Goal: Information Seeking & Learning: Learn about a topic

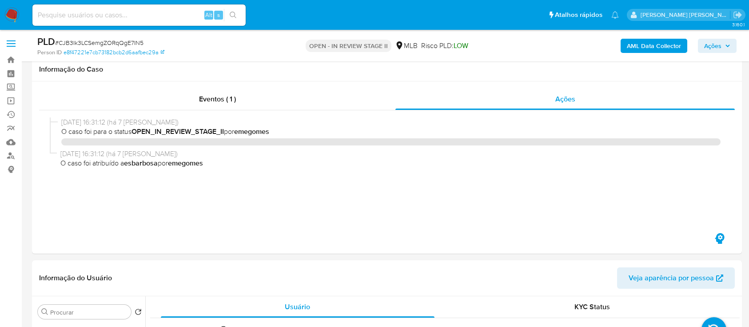
select select "10"
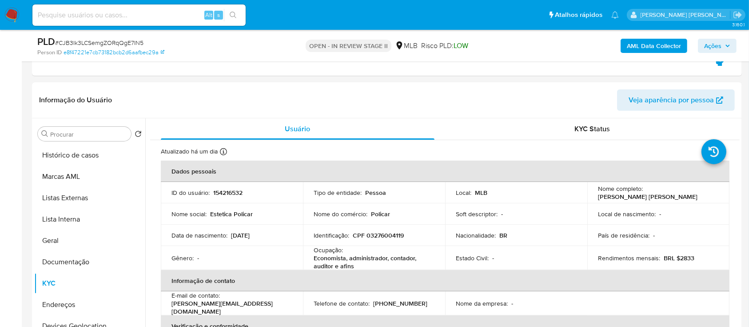
click at [122, 41] on span "# CJB3Ik3LCSemgZORqQgE7IN5" at bounding box center [99, 42] width 88 height 9
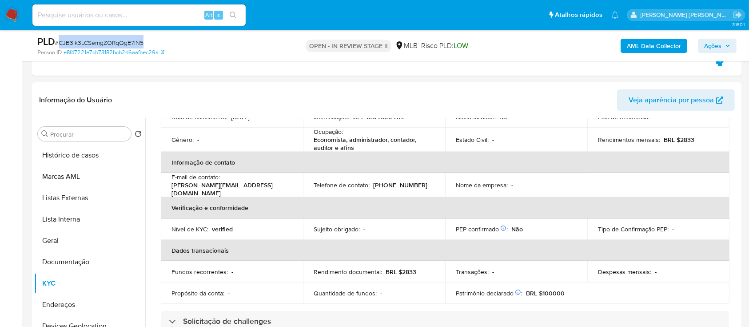
click at [122, 41] on span "# CJB3Ik3LCSemgZORqQgE7IN5" at bounding box center [99, 42] width 88 height 9
copy span "CJB3Ik3LCSemgZORqQgE7IN5"
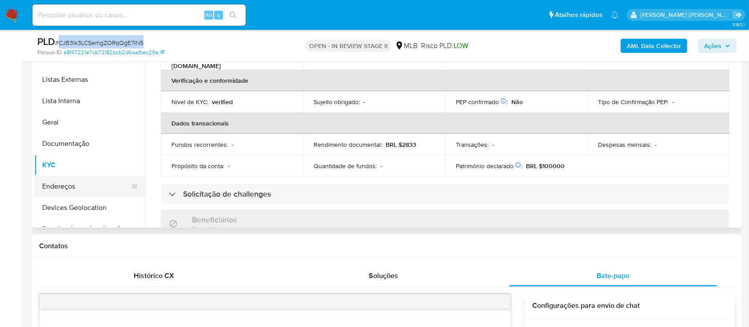
scroll to position [84, 0]
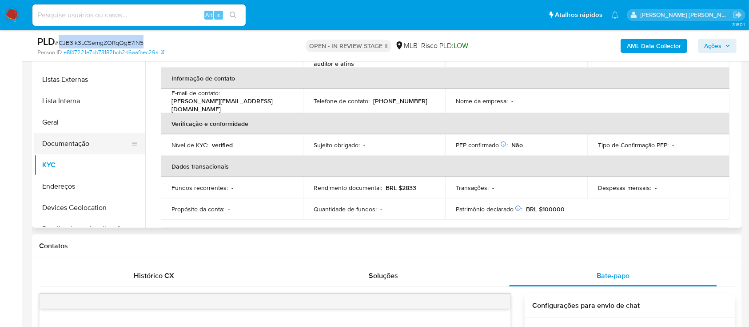
click at [86, 148] on button "Documentação" at bounding box center [86, 143] width 104 height 21
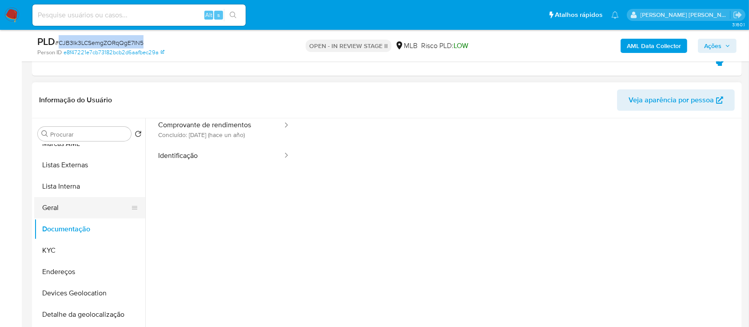
scroll to position [59, 0]
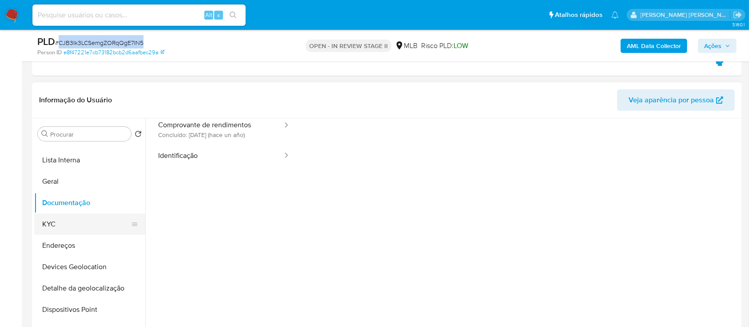
click at [68, 223] on button "KYC" at bounding box center [86, 223] width 104 height 21
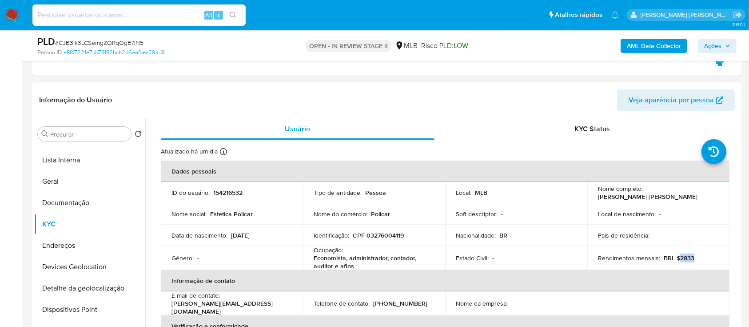
drag, startPoint x: 691, startPoint y: 259, endPoint x: 676, endPoint y: 258, distance: 15.6
click at [676, 258] on div "Rendimentos mensais : BRL $2833" at bounding box center [658, 258] width 121 height 8
copy p "2833"
click at [69, 204] on button "Documentação" at bounding box center [86, 202] width 104 height 21
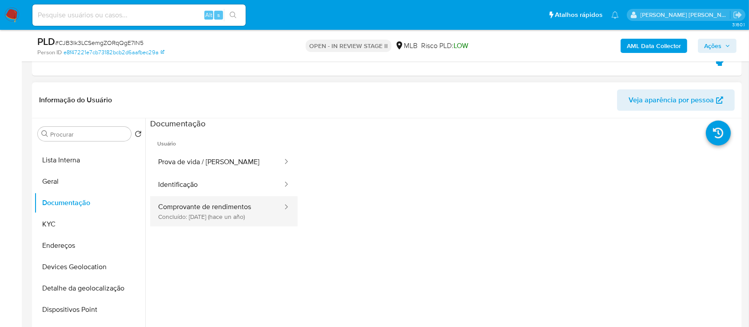
click at [203, 216] on button "Comprovante de rendimentos Concluído: 02/09/2024 (hace un año)" at bounding box center [216, 211] width 133 height 30
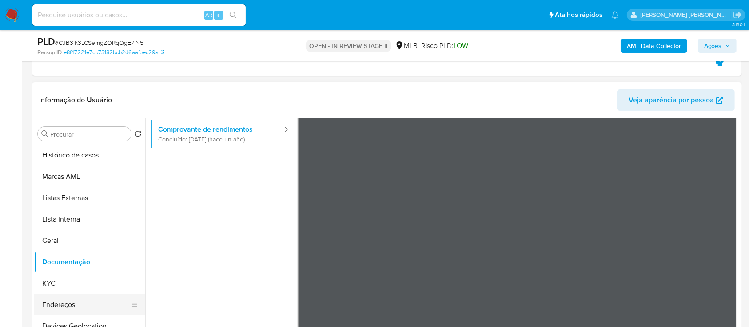
click at [65, 307] on button "Endereços" at bounding box center [86, 304] width 104 height 21
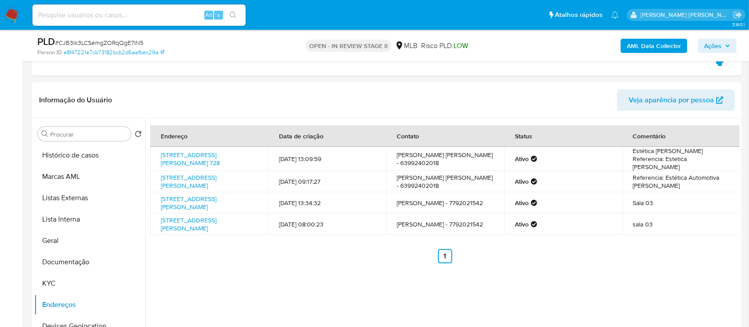
click at [721, 43] on span "Ações" at bounding box center [712, 46] width 17 height 14
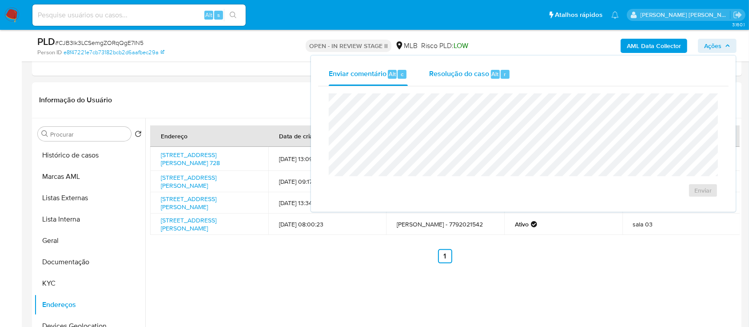
click at [461, 77] on span "Resolução do caso" at bounding box center [459, 73] width 60 height 10
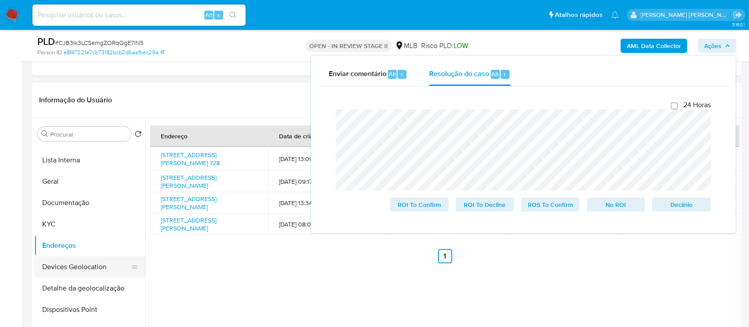
scroll to position [118, 0]
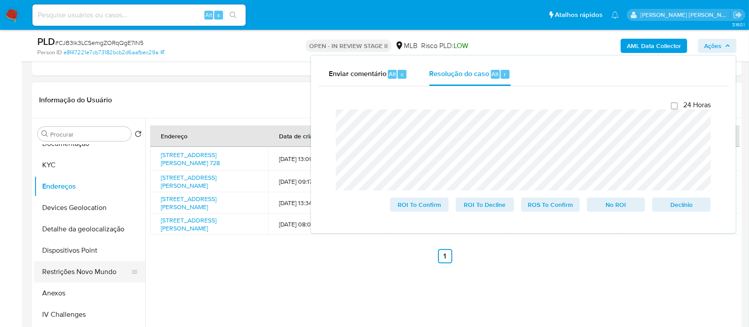
click at [73, 268] on button "Restrições Novo Mundo" at bounding box center [86, 271] width 104 height 21
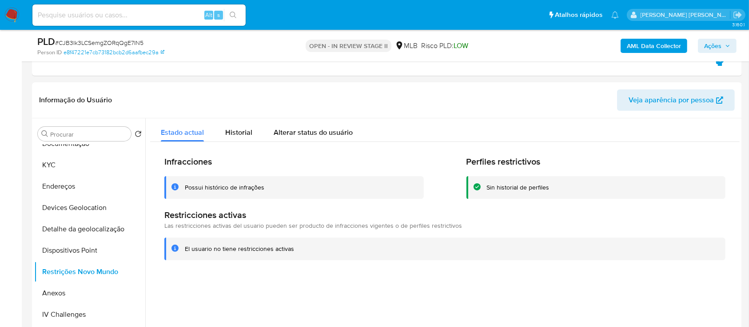
click at [208, 184] on div "Possui histórico de infrações" at bounding box center [225, 187] width 80 height 8
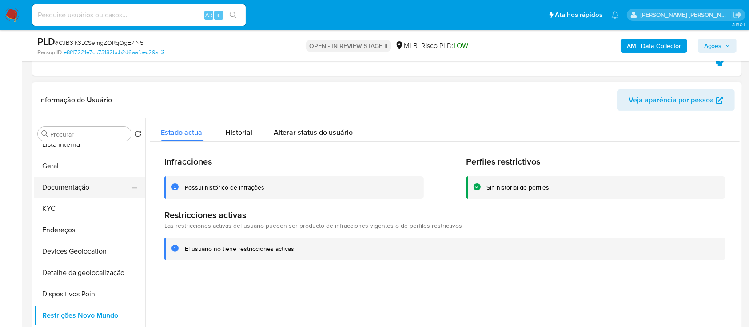
scroll to position [0, 0]
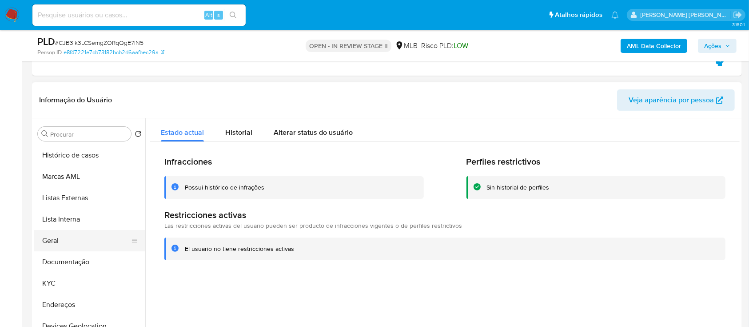
click at [71, 241] on button "Geral" at bounding box center [86, 240] width 104 height 21
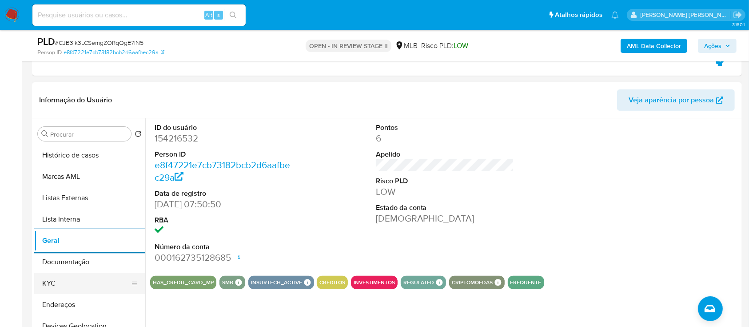
click at [67, 284] on button "KYC" at bounding box center [86, 282] width 104 height 21
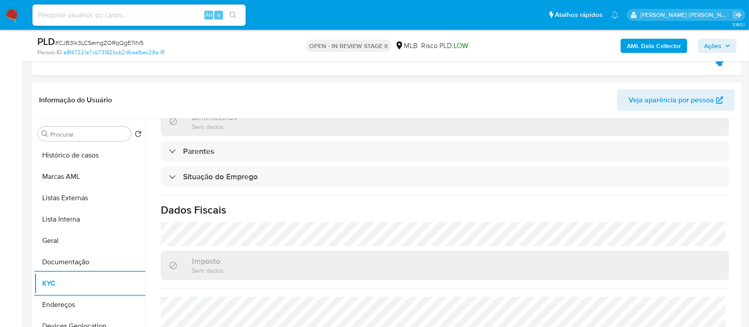
scroll to position [380, 0]
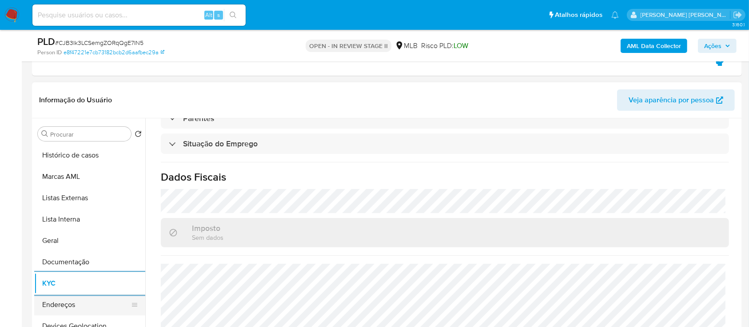
click at [70, 307] on button "Endereços" at bounding box center [86, 304] width 104 height 21
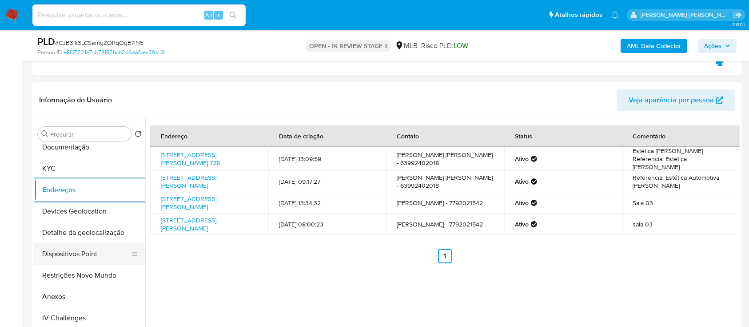
scroll to position [118, 0]
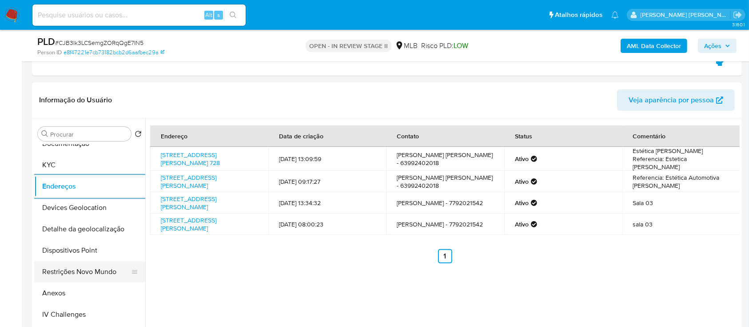
click at [84, 270] on button "Restrições Novo Mundo" at bounding box center [86, 271] width 104 height 21
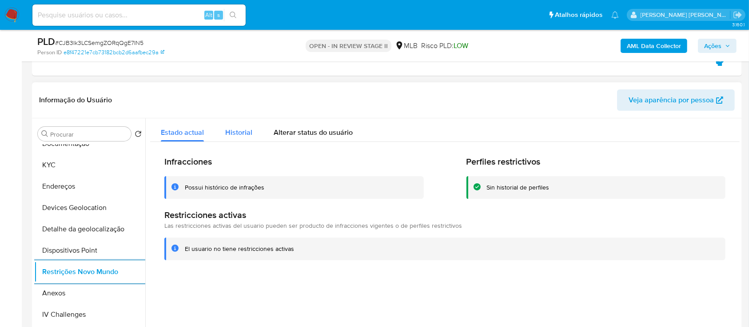
click at [240, 134] on span "Historial" at bounding box center [238, 132] width 27 height 10
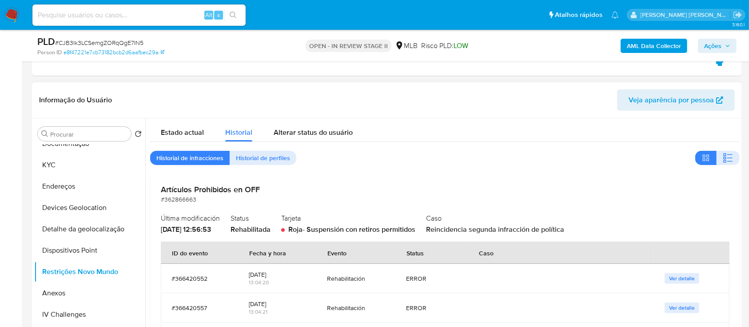
click at [730, 151] on button "button" at bounding box center [728, 158] width 23 height 14
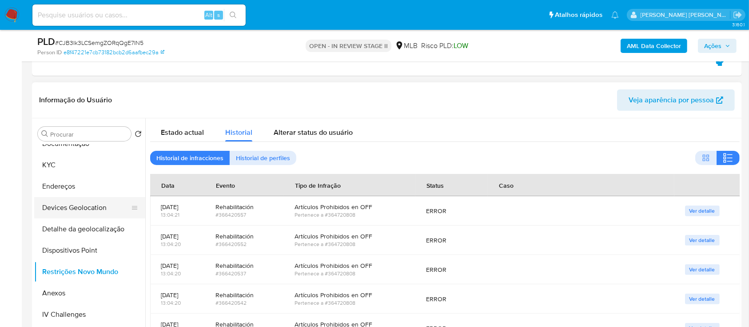
click at [95, 206] on button "Devices Geolocation" at bounding box center [86, 207] width 104 height 21
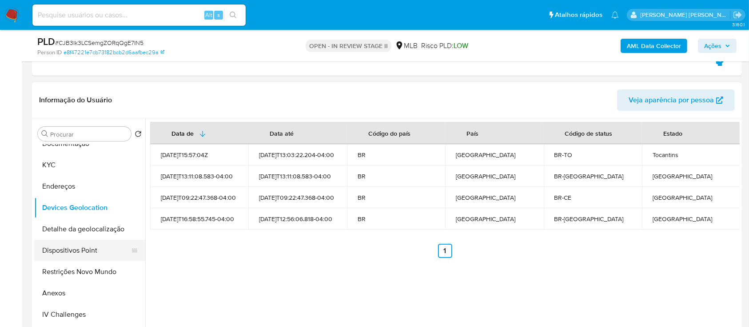
click at [76, 250] on button "Dispositivos Point" at bounding box center [86, 249] width 104 height 21
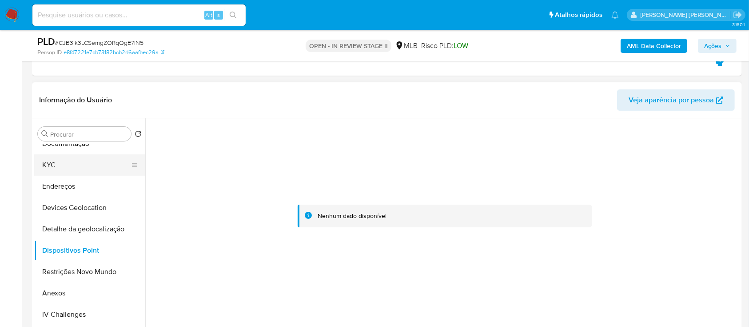
click at [71, 164] on button "KYC" at bounding box center [86, 164] width 104 height 21
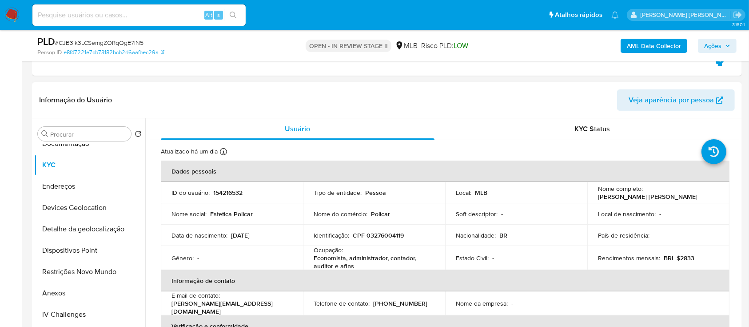
click at [375, 233] on p "CPF 03276004119" at bounding box center [378, 235] width 51 height 8
copy p "03276004119"
click at [68, 284] on button "Anexos" at bounding box center [86, 292] width 104 height 21
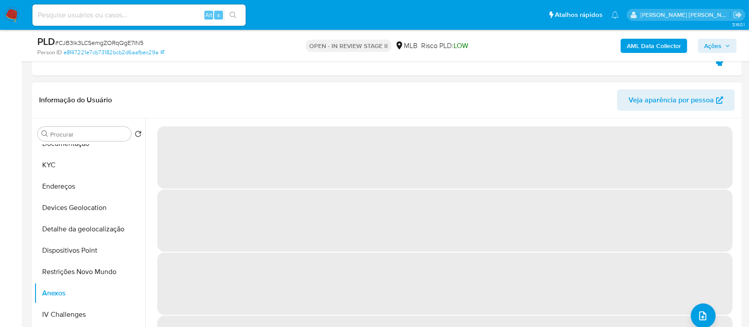
scroll to position [37, 0]
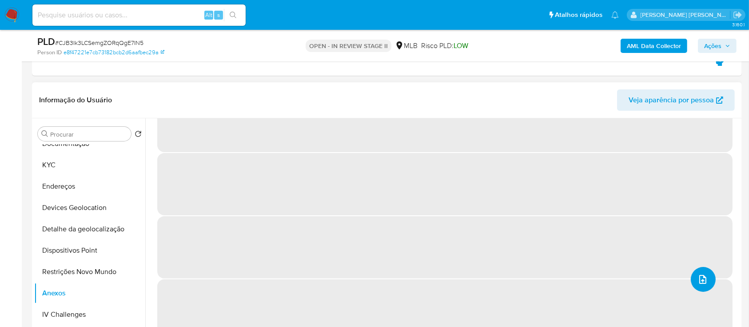
click at [699, 280] on icon "upload-file" at bounding box center [703, 279] width 11 height 11
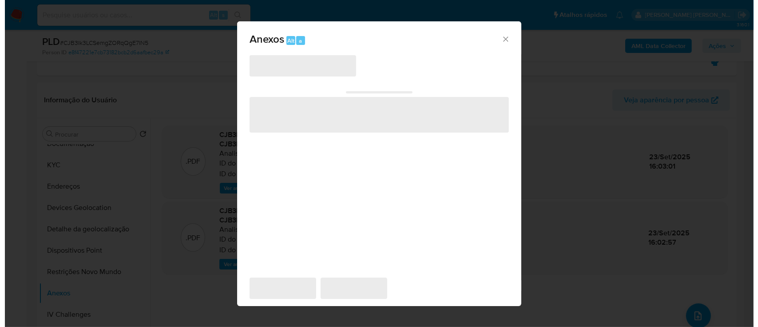
scroll to position [0, 0]
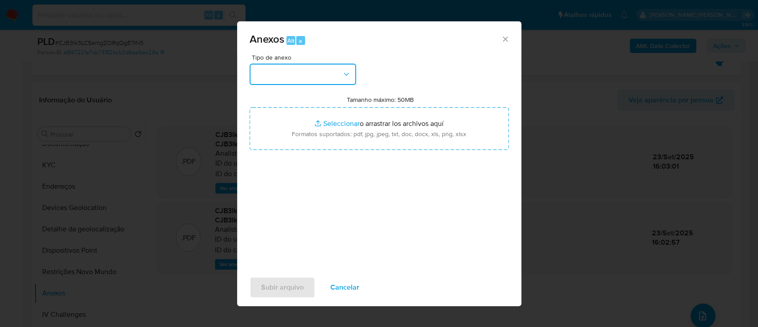
click at [288, 80] on button "button" at bounding box center [303, 74] width 107 height 21
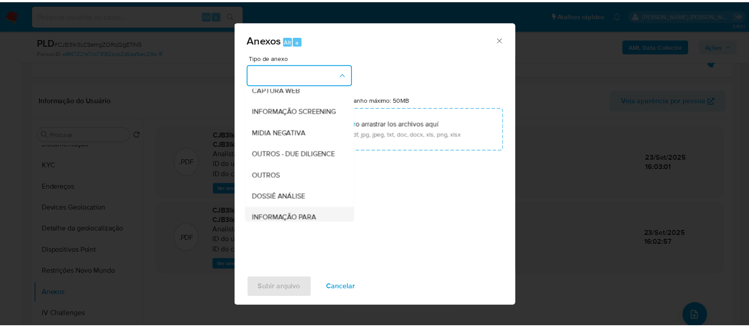
scroll to position [136, 0]
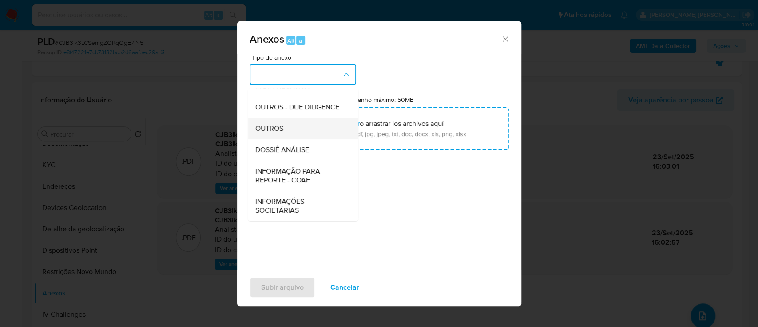
click at [276, 128] on span "OUTROS" at bounding box center [269, 128] width 28 height 9
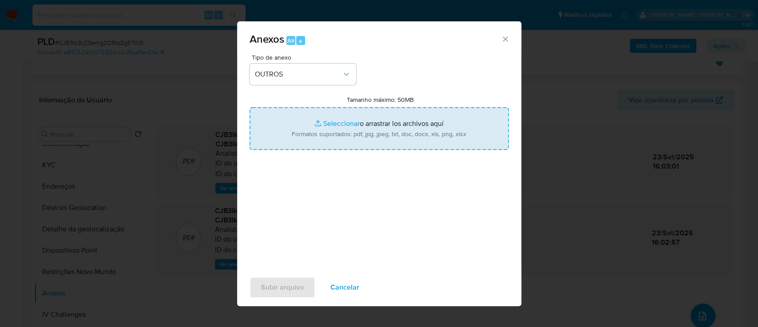
click at [336, 125] on input "Tamanho máximo: 50MB Seleccionar archivos" at bounding box center [379, 128] width 259 height 43
type input "C:\fakepath\SAR - XXXXX - CPF 03276004119 - GABRIELA CAMPOS RIBEIRO.pdf"
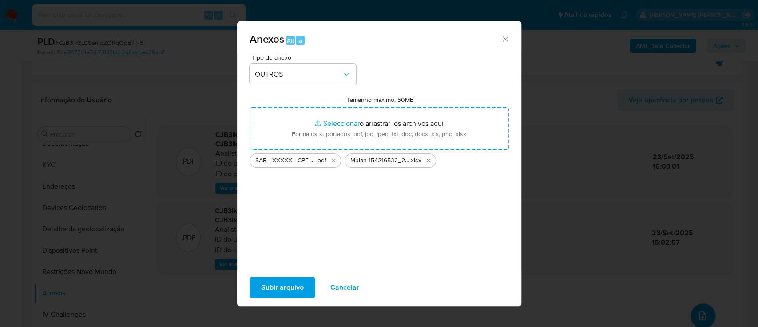
drag, startPoint x: 336, startPoint y: 125, endPoint x: 288, endPoint y: 282, distance: 163.9
click at [288, 282] on span "Subir arquivo" at bounding box center [282, 287] width 43 height 20
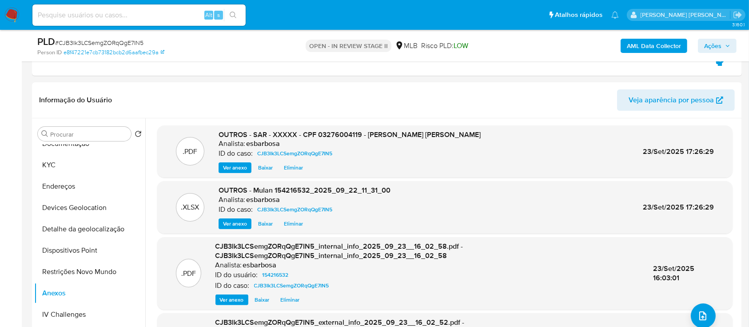
click at [715, 41] on span "Ações" at bounding box center [712, 46] width 17 height 14
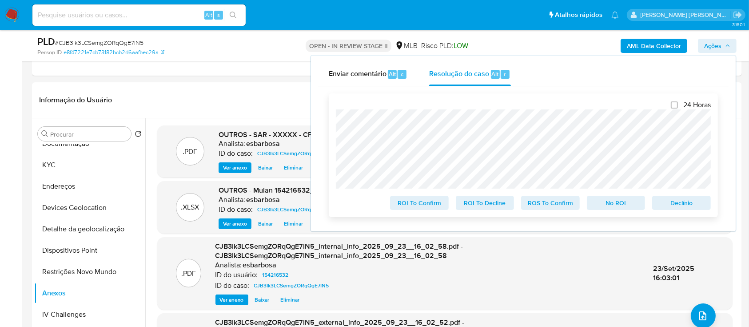
click at [554, 208] on span "ROS To Confirm" at bounding box center [550, 202] width 46 height 12
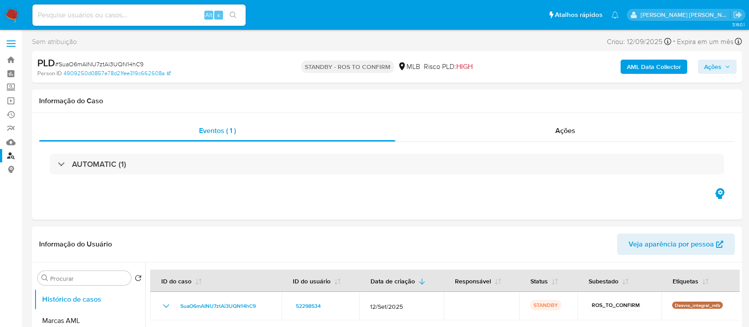
select select "10"
click at [10, 155] on link "Localizador de pessoas" at bounding box center [53, 156] width 106 height 14
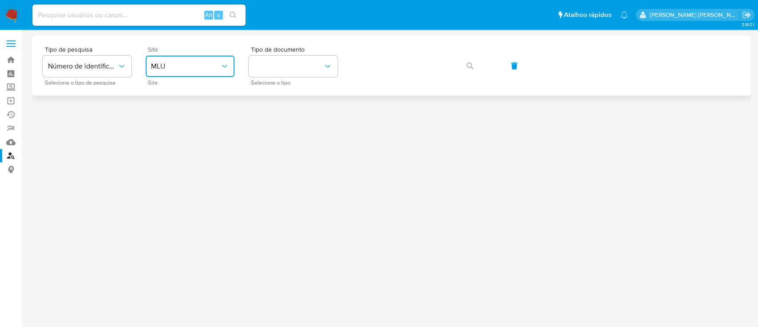
click at [181, 66] on span "MLU" at bounding box center [185, 66] width 69 height 9
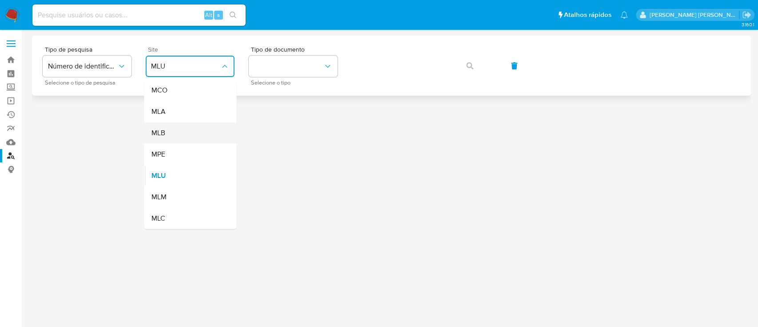
click at [172, 131] on div "MLB" at bounding box center [187, 132] width 73 height 21
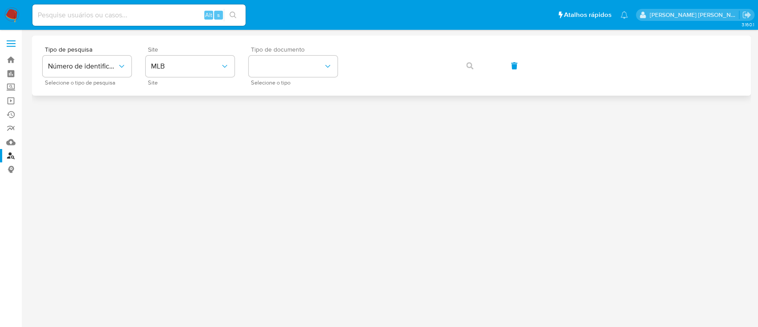
click at [261, 80] on span "Selecione o tipo" at bounding box center [295, 82] width 89 height 4
click at [281, 64] on button "identificationType" at bounding box center [293, 66] width 89 height 21
click at [272, 123] on div "CPF CPF" at bounding box center [290, 125] width 73 height 30
click at [474, 66] on button "button" at bounding box center [470, 65] width 30 height 21
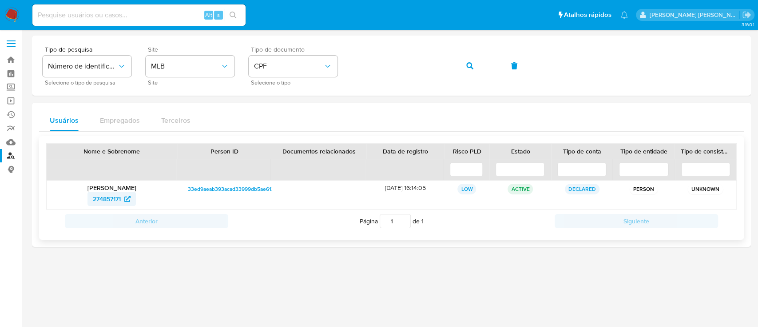
click at [111, 201] on span "274857171" at bounding box center [107, 198] width 28 height 14
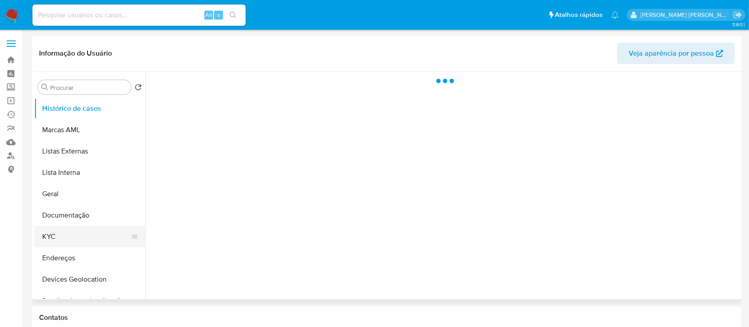
click at [63, 239] on button "KYC" at bounding box center [86, 236] width 104 height 21
select select "10"
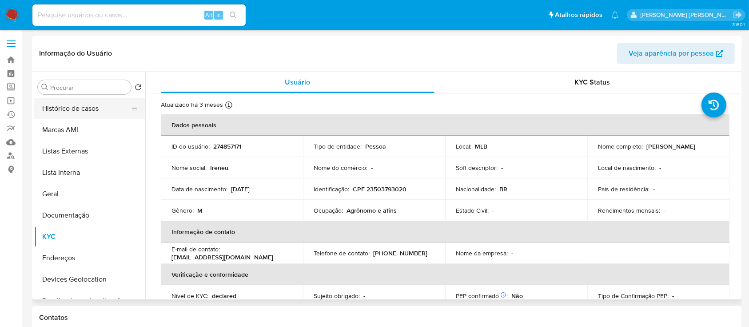
click at [98, 112] on button "Histórico de casos" at bounding box center [86, 108] width 104 height 21
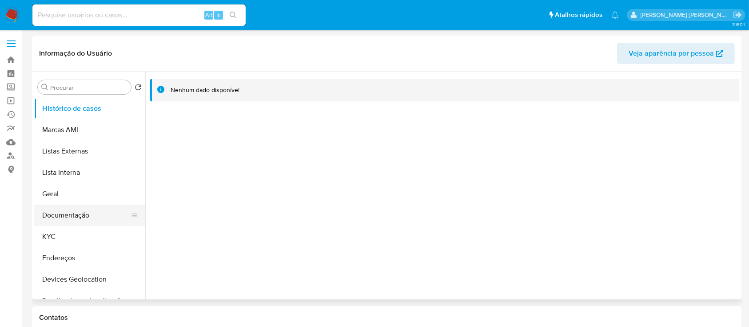
click at [65, 215] on button "Documentação" at bounding box center [86, 214] width 104 height 21
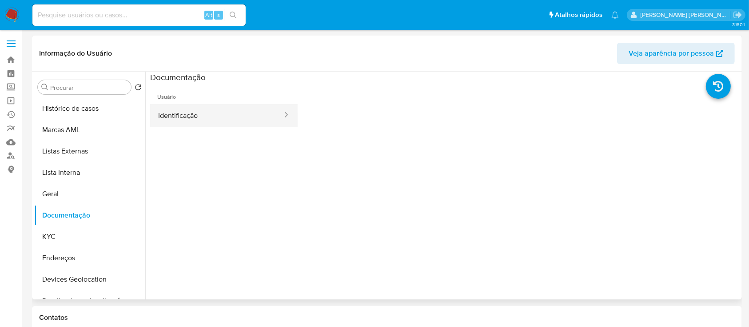
click at [210, 115] on button "Identificação" at bounding box center [216, 115] width 133 height 23
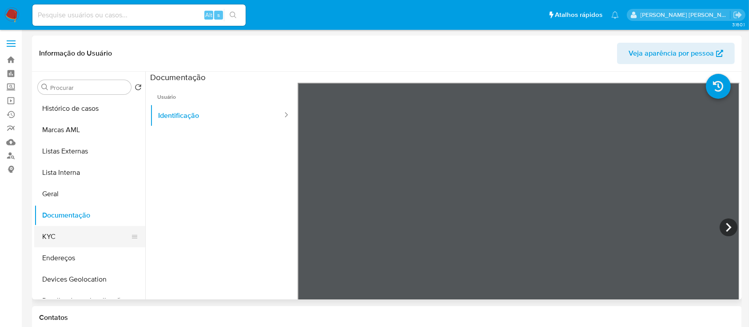
click at [53, 231] on button "KYC" at bounding box center [86, 236] width 104 height 21
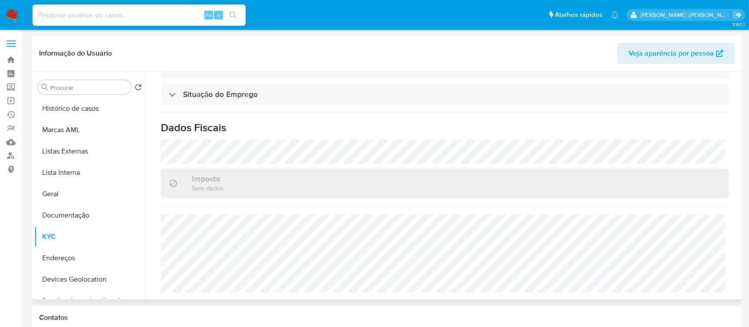
scroll to position [387, 0]
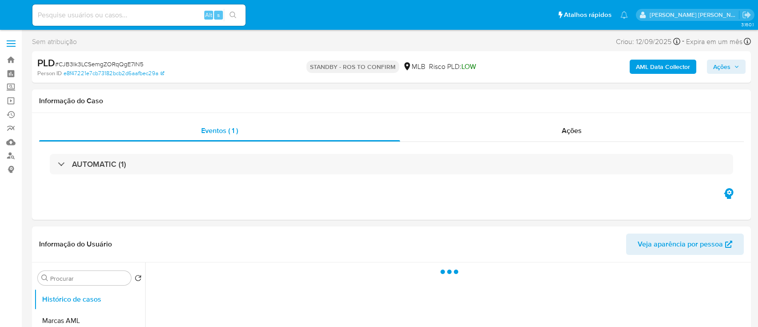
select select "10"
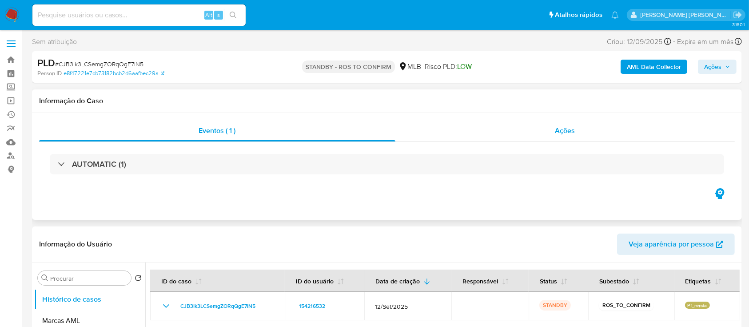
click at [489, 132] on div "Ações" at bounding box center [564, 130] width 339 height 21
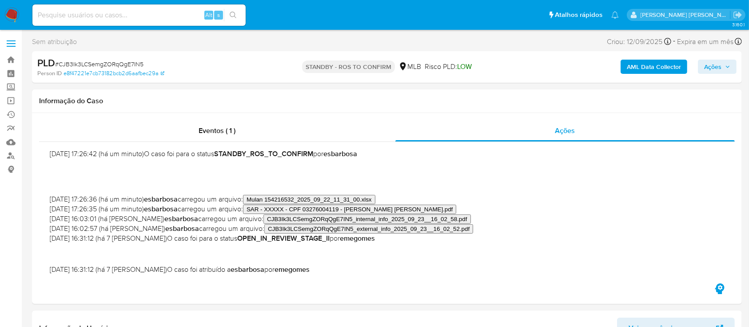
scroll to position [117, 0]
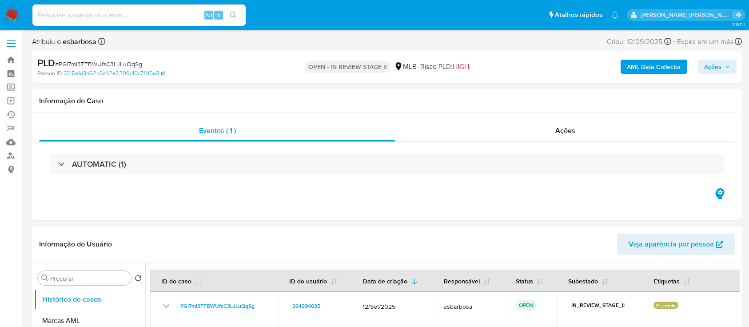
select select "10"
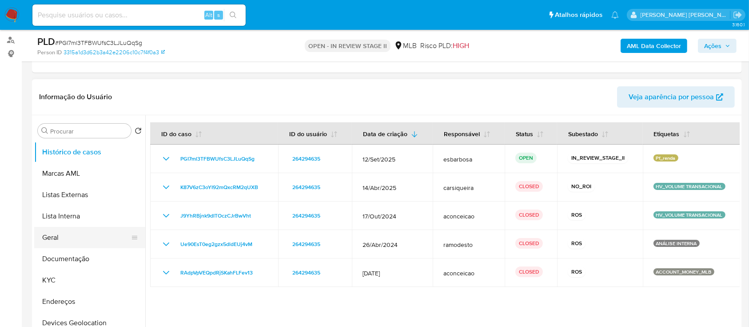
scroll to position [118, 0]
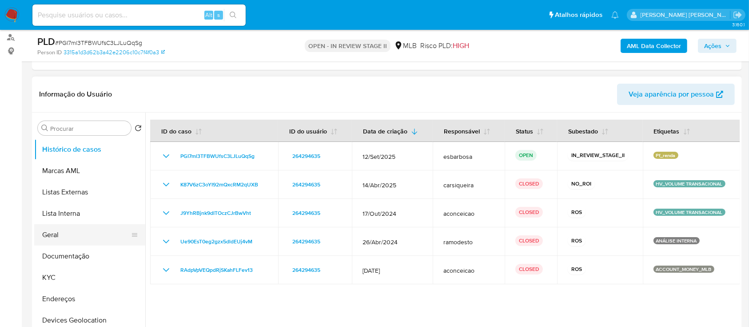
click at [82, 234] on button "Geral" at bounding box center [86, 234] width 104 height 21
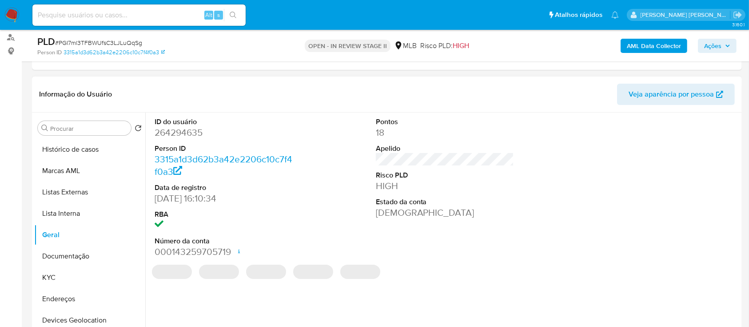
click at [195, 136] on dd "264294635" at bounding box center [224, 132] width 139 height 12
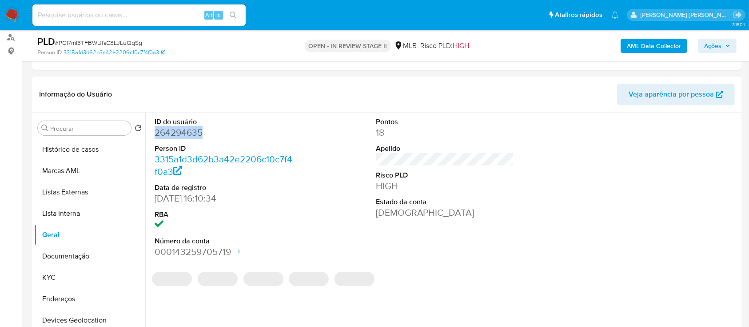
copy dd "264294635"
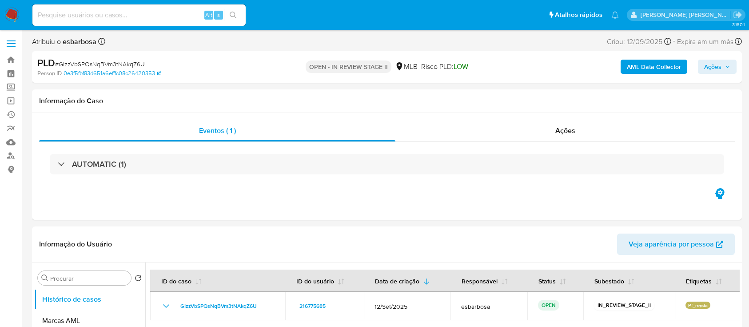
select select "10"
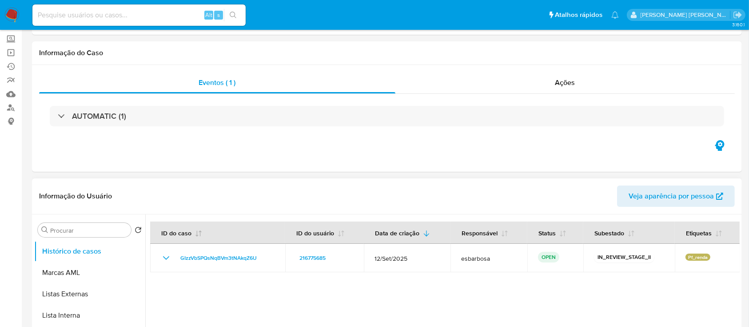
scroll to position [59, 0]
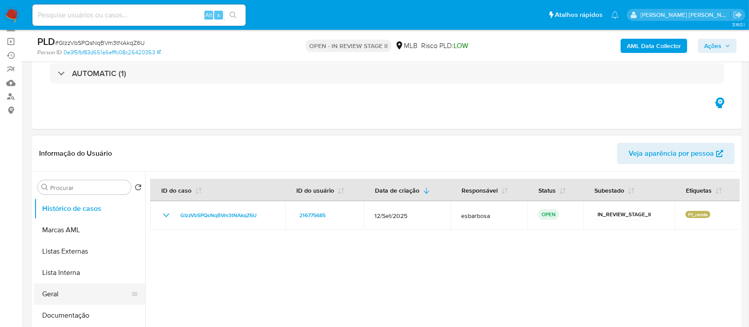
click at [65, 290] on button "Geral" at bounding box center [86, 293] width 104 height 21
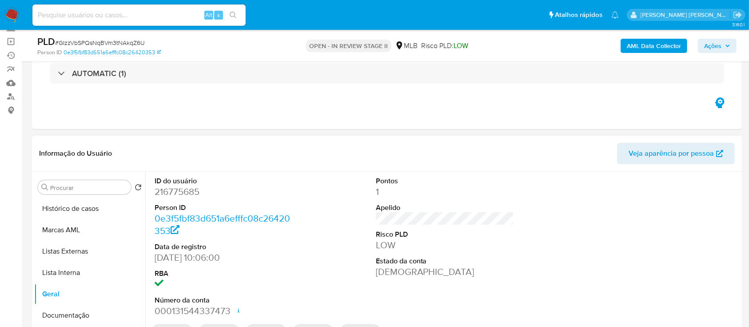
click at [192, 192] on dd "216775685" at bounding box center [224, 191] width 139 height 12
copy dd "216775685"
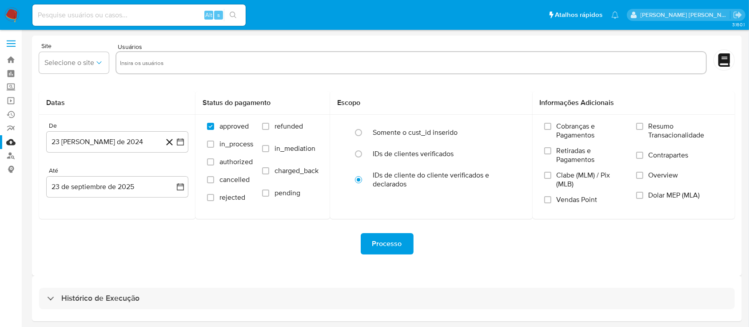
click at [11, 17] on img at bounding box center [11, 15] width 15 height 15
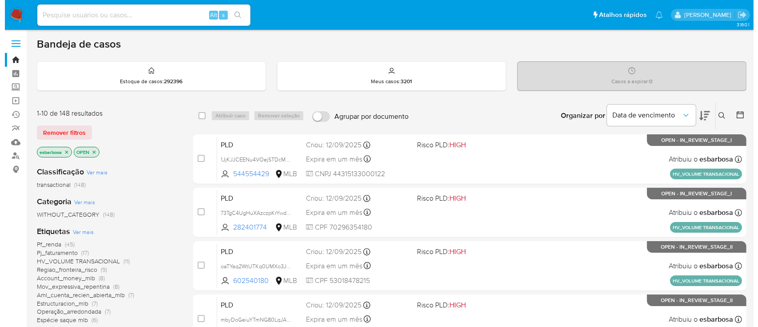
scroll to position [59, 0]
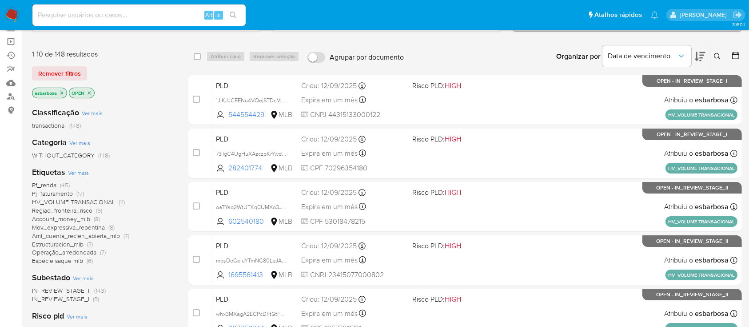
click at [78, 169] on span "Ver mais" at bounding box center [78, 172] width 21 height 8
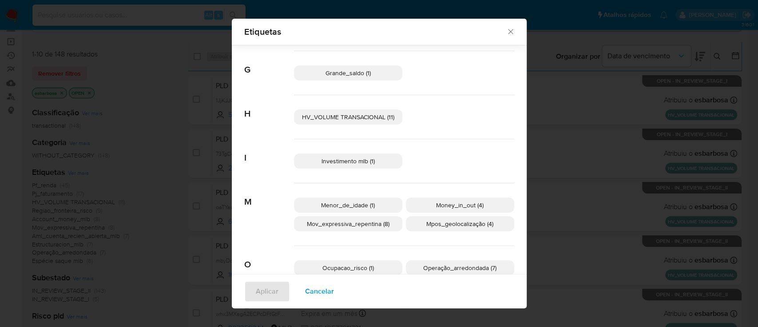
scroll to position [230, 0]
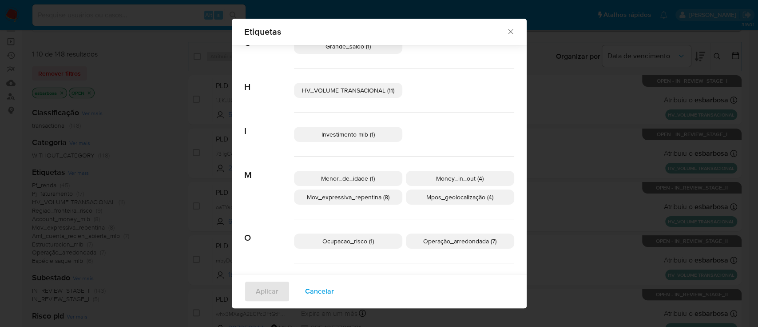
click at [346, 179] on span "Menor_de_idade (1)" at bounding box center [348, 178] width 54 height 9
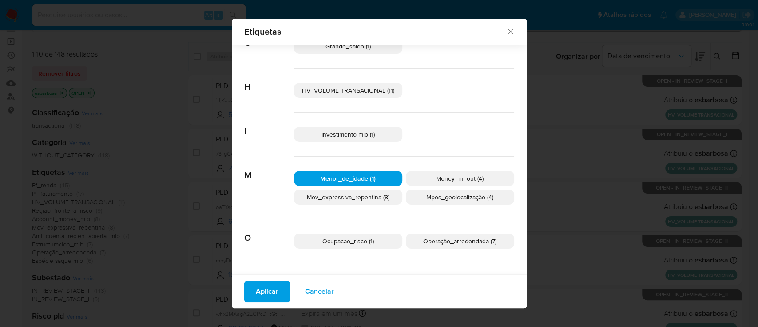
click at [334, 180] on span "Menor_de_idade (1)" at bounding box center [348, 178] width 56 height 9
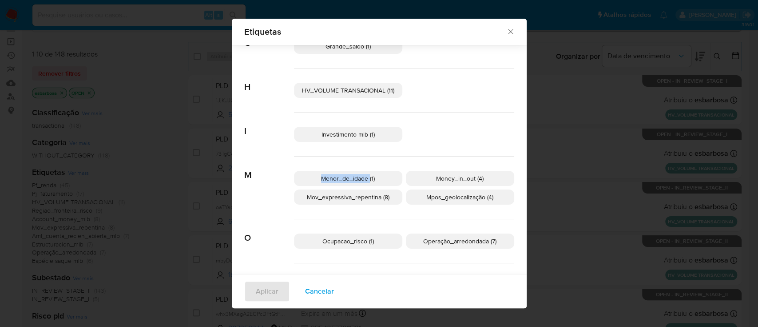
click at [334, 180] on span "Menor_de_idade (1)" at bounding box center [348, 178] width 54 height 9
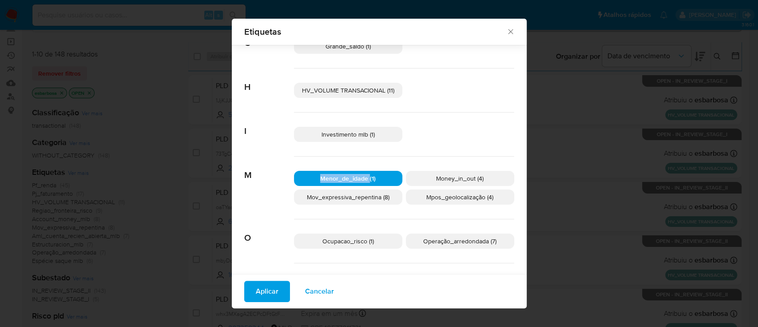
click at [268, 285] on span "Aplicar" at bounding box center [267, 291] width 23 height 20
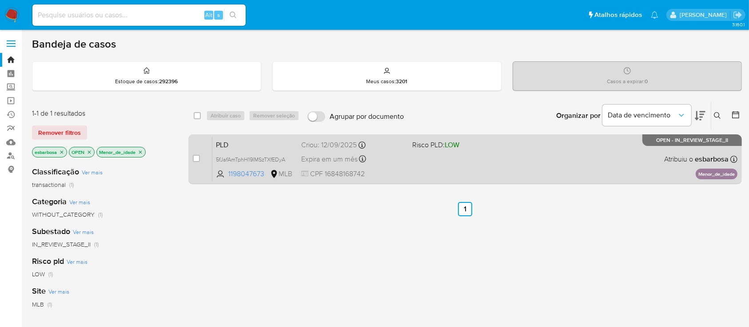
click at [466, 166] on div "PLD 5fJafAmTphH19IMSzTXfEDyA 1198047673 MLB Risco PLD: LOW Criou: 12/09/2025 Cr…" at bounding box center [474, 158] width 525 height 45
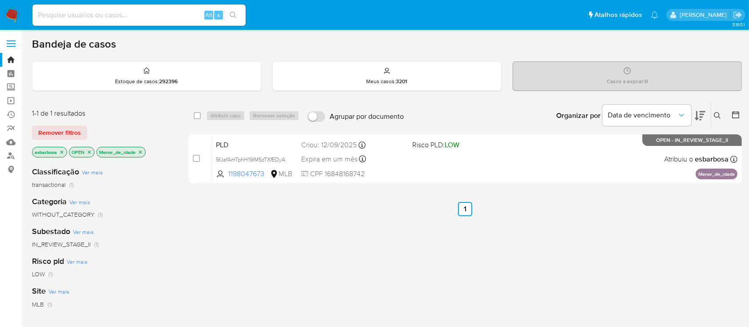
click at [142, 151] on icon "close-filter" at bounding box center [140, 151] width 5 height 5
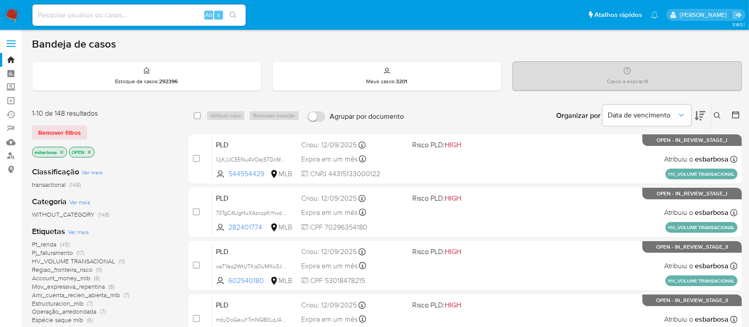
click at [80, 228] on span "Ver mais" at bounding box center [78, 231] width 21 height 8
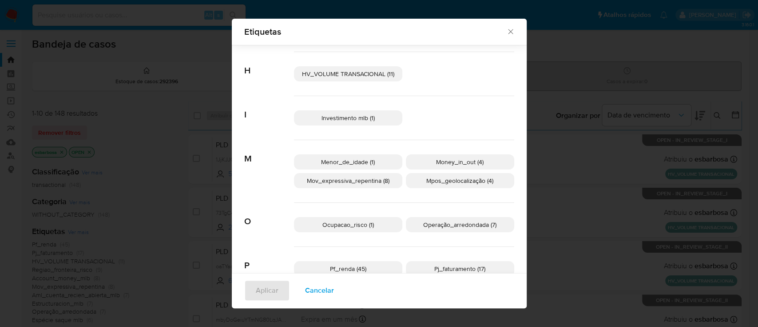
scroll to position [213, 0]
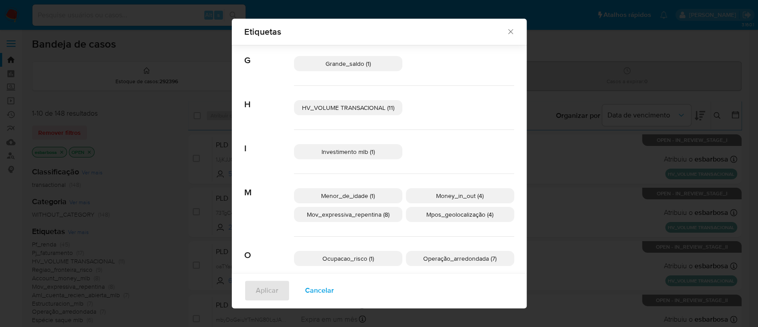
click at [338, 151] on span "Investimento mlb (1)" at bounding box center [348, 151] width 53 height 9
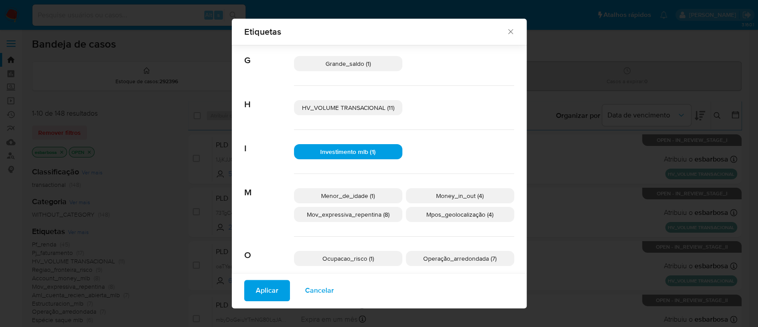
click at [256, 295] on span "Aplicar" at bounding box center [267, 290] width 23 height 20
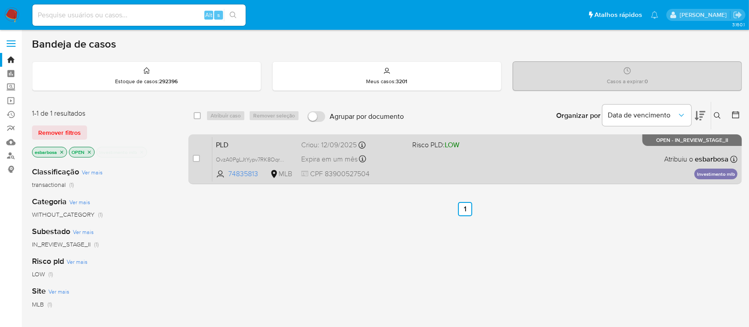
click at [436, 167] on div "PLD OvzA0PgLJtYypv7RK8OqrTUt 74835813 MLB Risco PLD: LOW Criou: 12/09/2025 Crio…" at bounding box center [474, 158] width 525 height 45
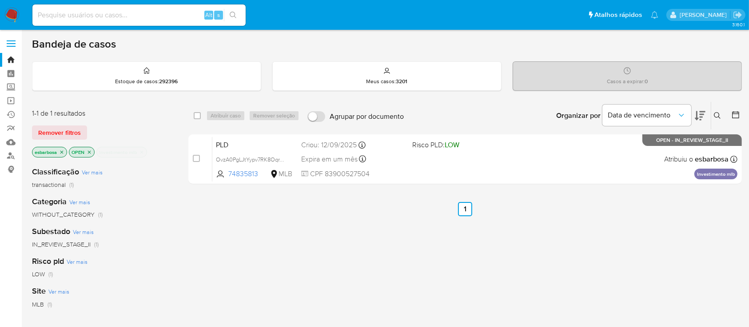
click at [143, 151] on icon "close-filter" at bounding box center [141, 151] width 5 height 5
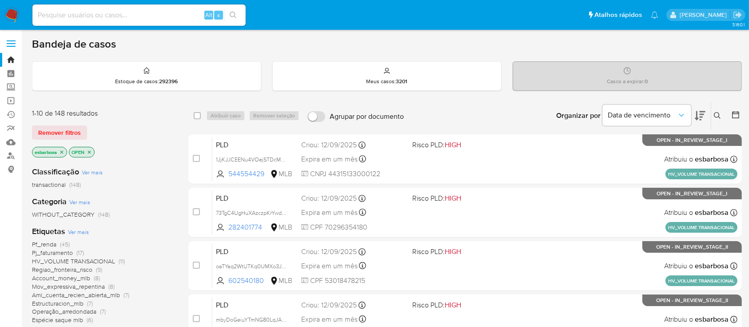
click at [92, 171] on span "Ver mais" at bounding box center [92, 172] width 21 height 8
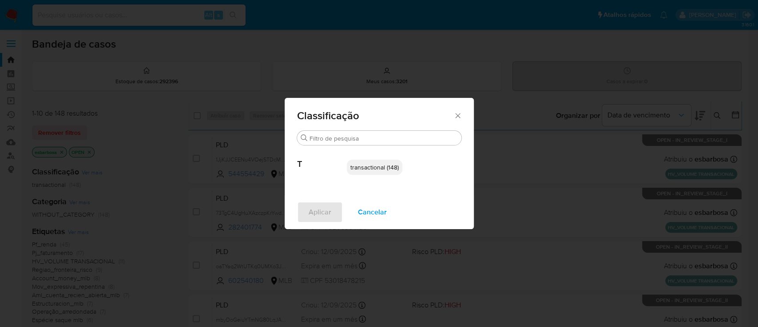
click at [457, 116] on icon "Fechar" at bounding box center [458, 115] width 9 height 9
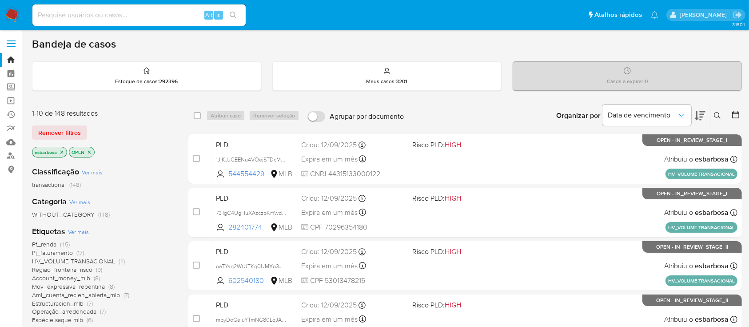
click at [82, 229] on span "Ver mais" at bounding box center [78, 231] width 21 height 8
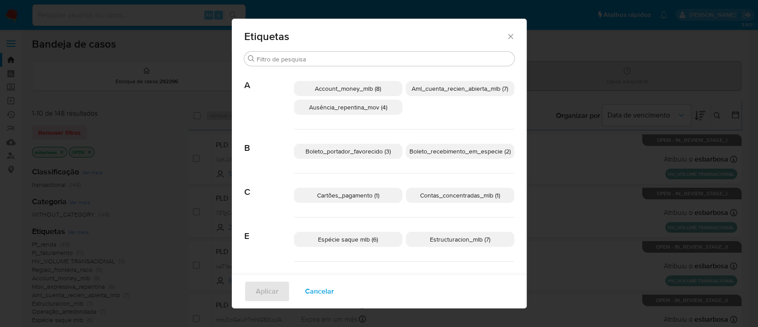
click at [349, 108] on span "Ausência_repentina_mov (4)" at bounding box center [348, 107] width 78 height 9
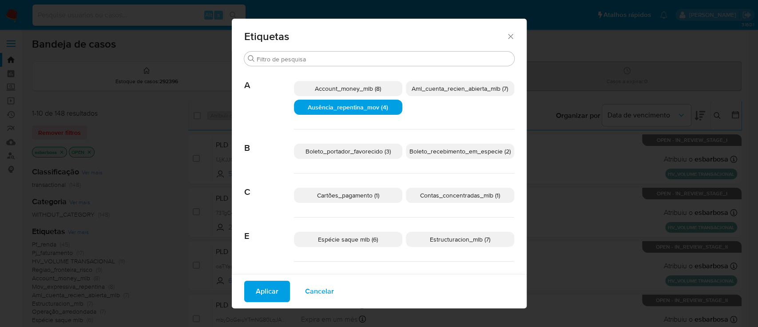
click at [259, 291] on span "Aplicar" at bounding box center [267, 291] width 23 height 20
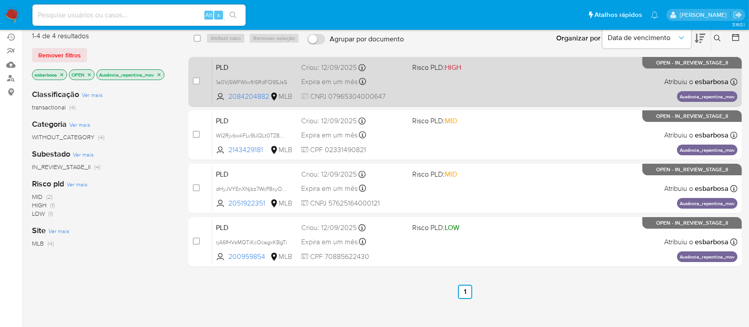
scroll to position [59, 0]
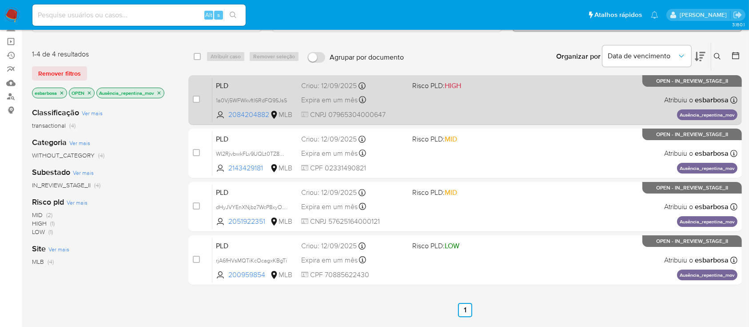
click at [490, 111] on div "PLD 1a0Vj5WFWkvftI6RdFQ9SJsS 2084204882 MLB Risco PLD: HIGH Criou: 12/09/2025 C…" at bounding box center [474, 99] width 525 height 45
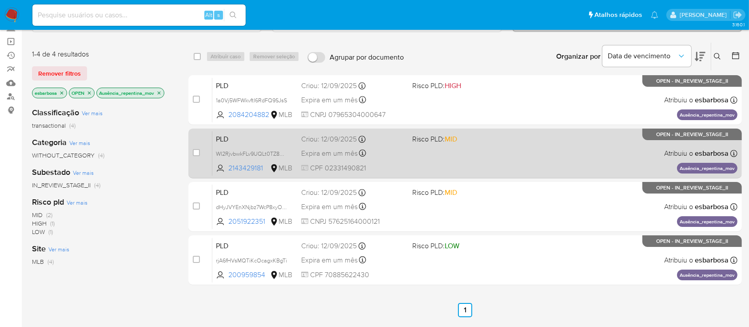
click at [468, 155] on div "PLD WI2RjvbwkFLv9UQLt0TZ8MgE 2143429181 MLB Risco PLD: MID Criou: 12/09/2025 Cr…" at bounding box center [474, 153] width 525 height 45
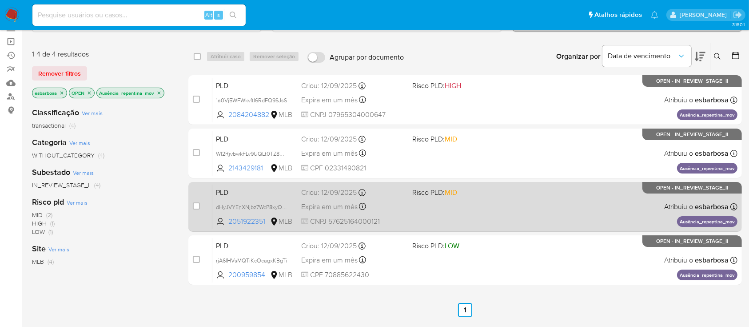
click at [484, 207] on div "PLD dHyJVYEnXNjbz7WcP8xyOKwW 2051922351 MLB Risco PLD: MID Criou: 12/09/2025 Cr…" at bounding box center [474, 206] width 525 height 45
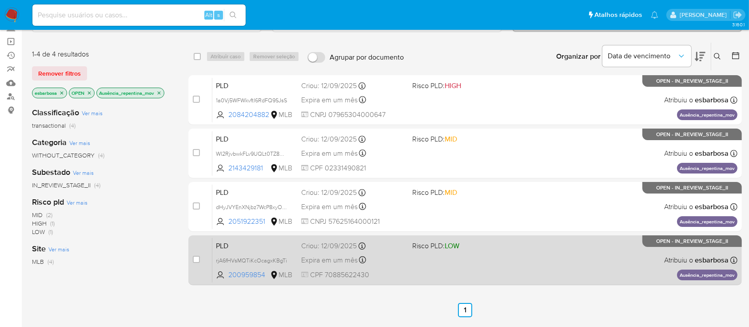
click at [491, 259] on span at bounding box center [464, 260] width 104 height 2
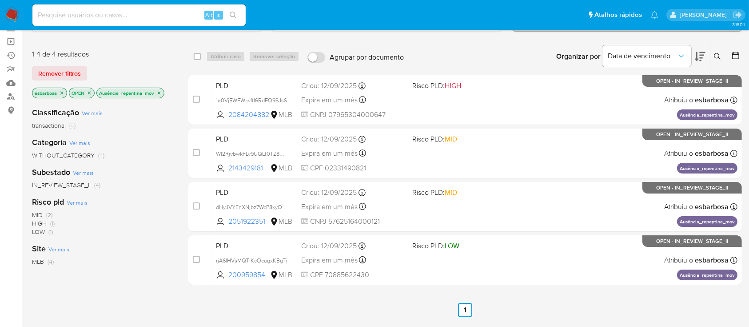
click at [160, 91] on icon "close-filter" at bounding box center [159, 92] width 3 height 3
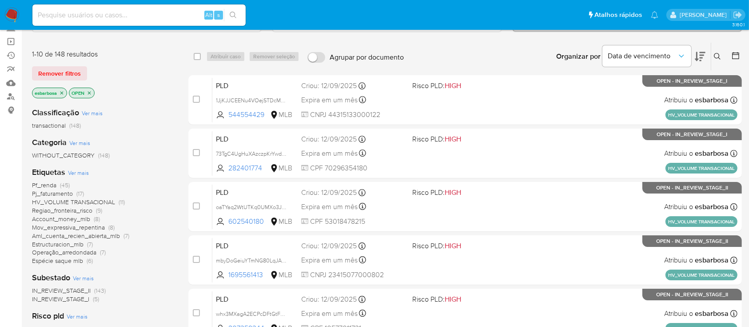
click at [79, 171] on span "Ver mais" at bounding box center [78, 172] width 21 height 8
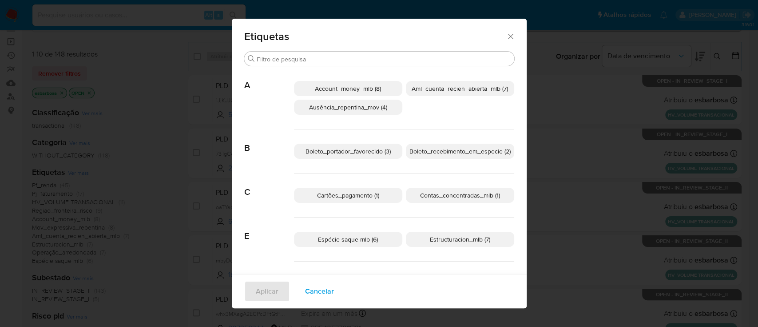
click at [434, 236] on span "Estructuracion_mlb (7)" at bounding box center [460, 239] width 60 height 9
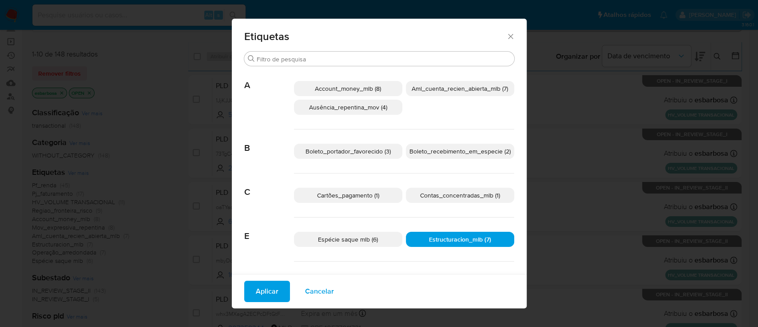
click at [265, 291] on span "Aplicar" at bounding box center [267, 291] width 23 height 20
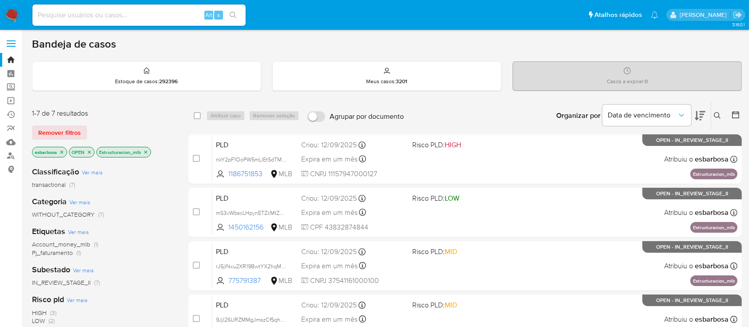
click at [148, 153] on icon "close-filter" at bounding box center [145, 151] width 5 height 5
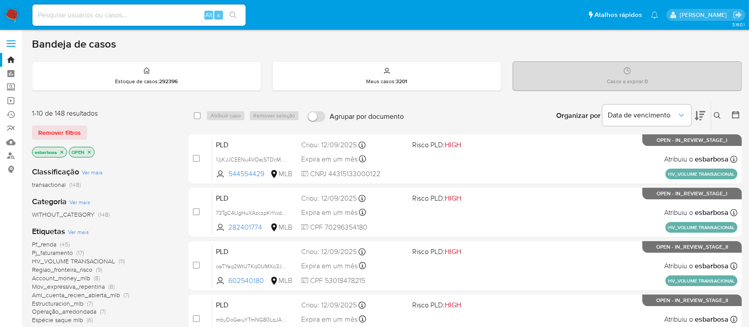
click at [85, 261] on span "HV_VOLUME TRANSACIONAL" at bounding box center [73, 260] width 83 height 9
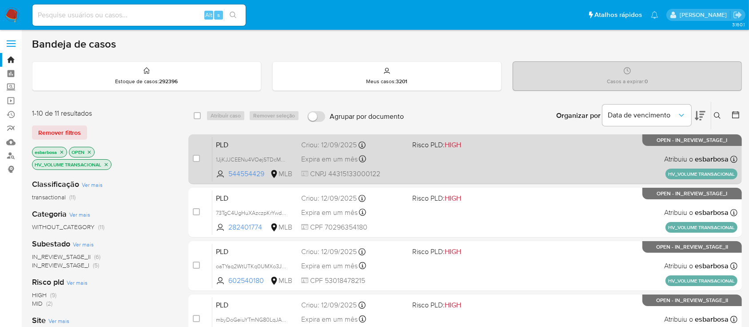
click at [506, 164] on div "PLD 1JjKJJCEENu4VOejSTDcMQAS 544554429 MLB Risco PLD: HIGH Criou: 12/09/2025 Cr…" at bounding box center [474, 158] width 525 height 45
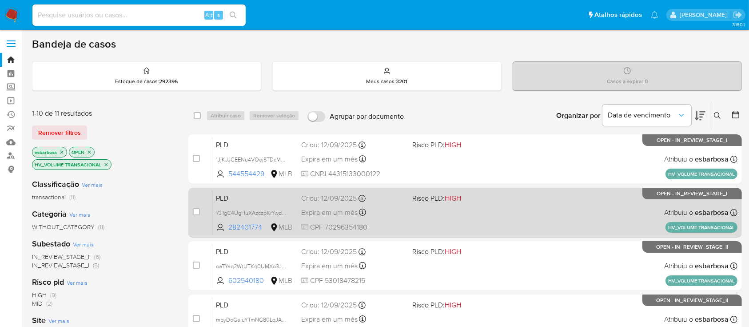
click at [499, 203] on div "PLD 73TgC4UgHuXAzczpKrYwd4zF 282401774 MLB Risco PLD: HIGH Criou: 12/09/2025 Cr…" at bounding box center [474, 212] width 525 height 45
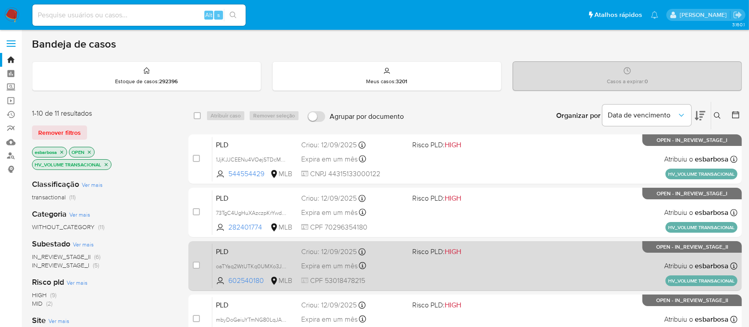
click at [512, 257] on div "PLD oaTYaq2WtUTKq0UMXo3JOrUq 602540180 MLB Risco PLD: HIGH Criou: 12/09/2025 Cr…" at bounding box center [474, 265] width 525 height 45
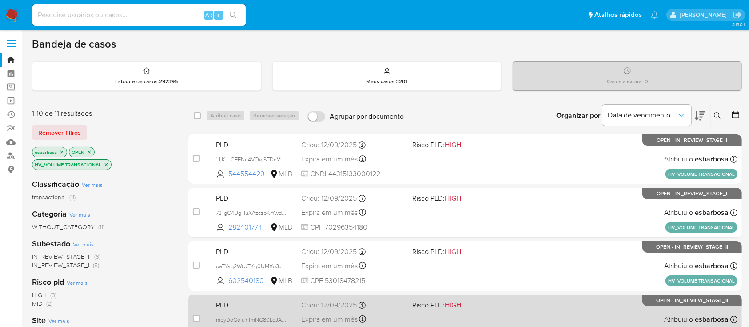
click at [481, 307] on span "Risco PLD: HIGH" at bounding box center [464, 304] width 104 height 12
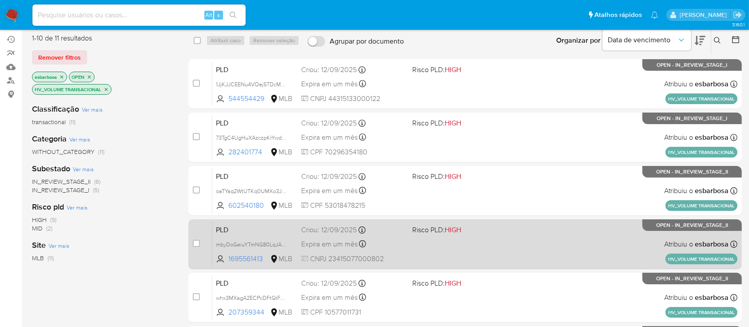
scroll to position [118, 0]
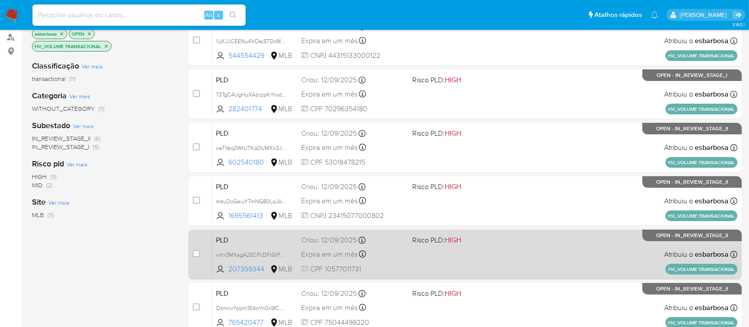
click at [502, 254] on span at bounding box center [464, 254] width 104 height 2
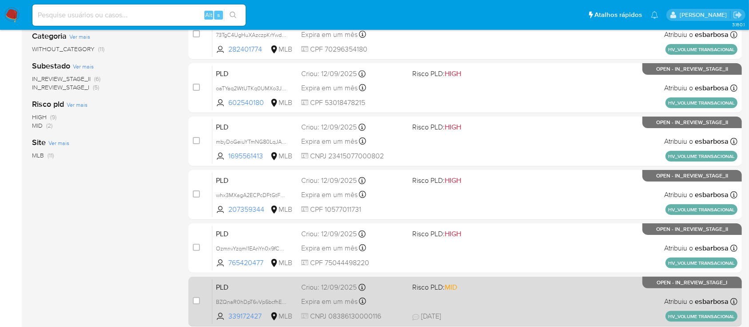
scroll to position [296, 0]
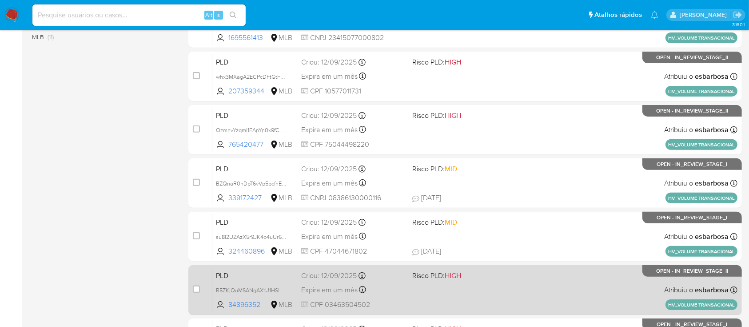
click at [473, 279] on span "Risco PLD: HIGH" at bounding box center [464, 275] width 104 height 12
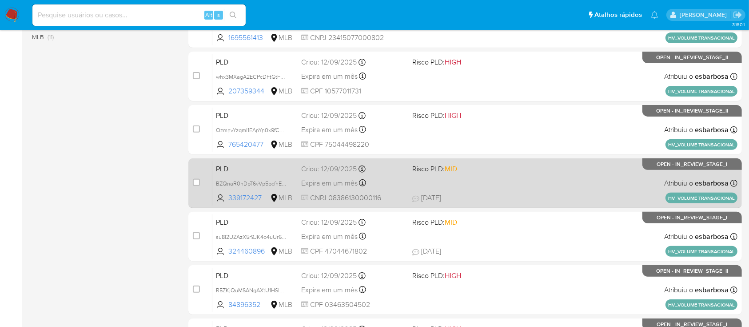
click at [474, 196] on span "17/09/2025 17/09/2025 19:54" at bounding box center [519, 198] width 215 height 10
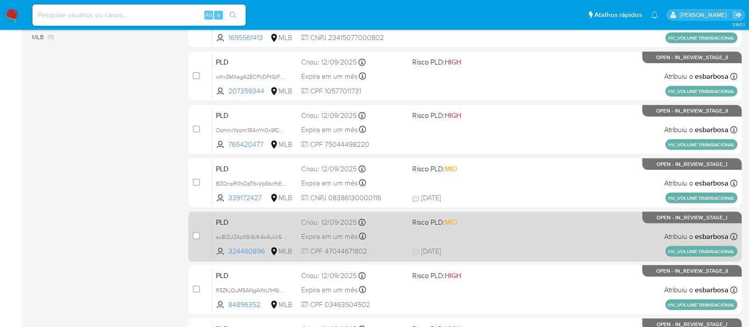
click at [454, 237] on div "PLD su8I2UZAzX5r9JK4o4uUr64E 324460896 MLB Risco PLD: MID Criou: 12/09/2025 Cri…" at bounding box center [474, 236] width 525 height 45
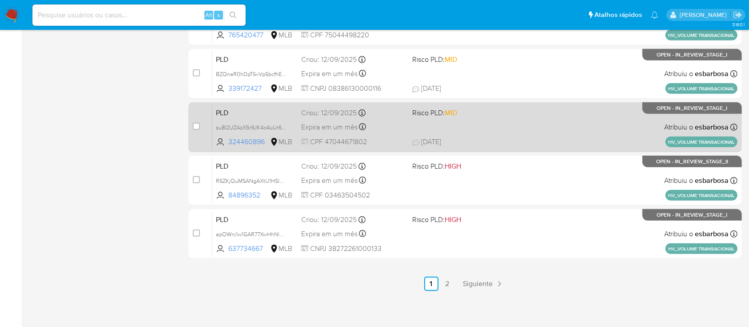
scroll to position [406, 0]
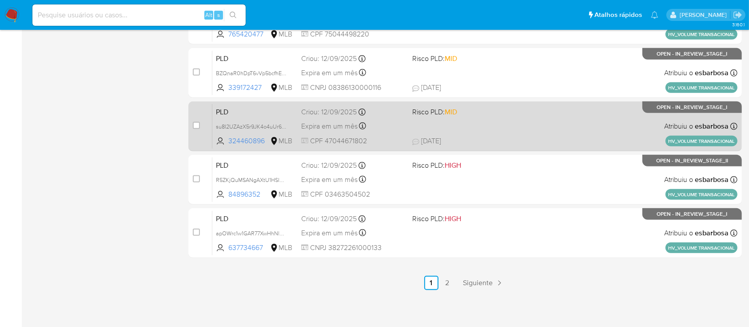
click at [515, 222] on div "PLD apOWrc1w1GAR77XwHhNlSKnm 637734667 MLB Risco PLD: HIGH Criou: 12/09/2025 Cr…" at bounding box center [474, 232] width 525 height 45
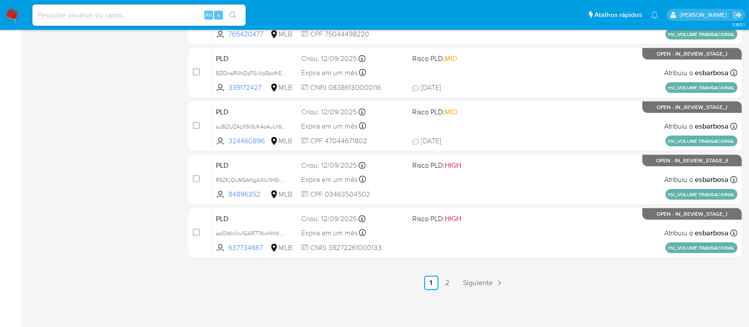
click at [181, 12] on input at bounding box center [138, 15] width 213 height 12
paste input "LykQrXERk8Kz5b9ObfFDnXo0"
type input "LykQrXERk8Kz5b9ObfFDnXo0"
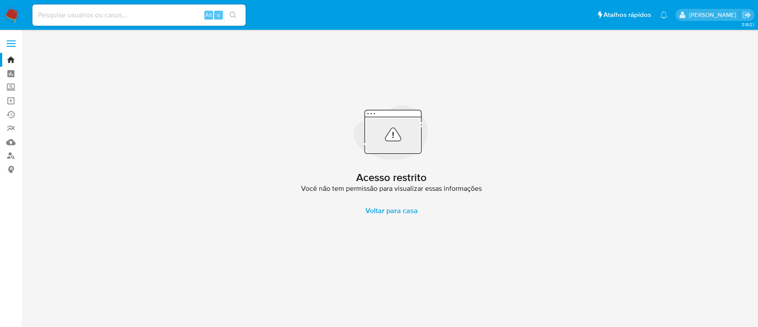
click at [155, 14] on input at bounding box center [138, 15] width 213 height 12
paste input "LykQrXERk8Kz5b9ObfFDnXo0"
type input "LykQrXERk8Kz5b9ObfFDnXo0"
click at [9, 16] on img at bounding box center [11, 15] width 15 height 15
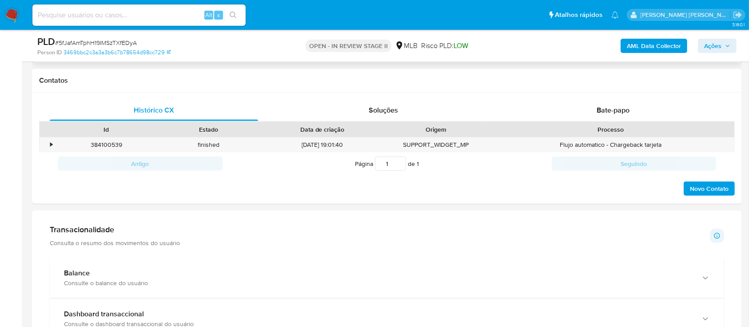
scroll to position [415, 0]
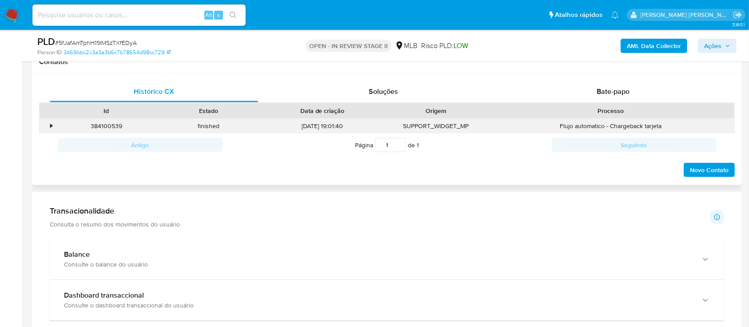
click at [54, 126] on div "•" at bounding box center [48, 126] width 16 height 15
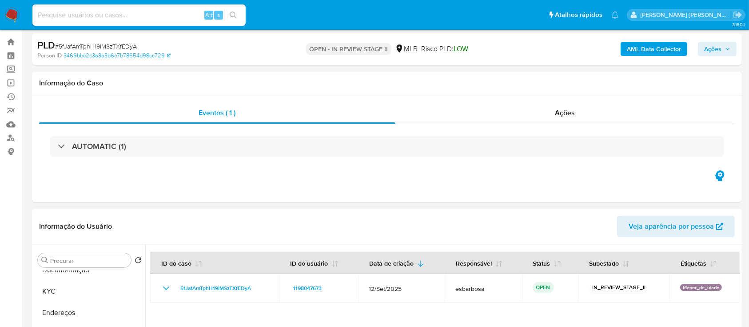
scroll to position [0, 0]
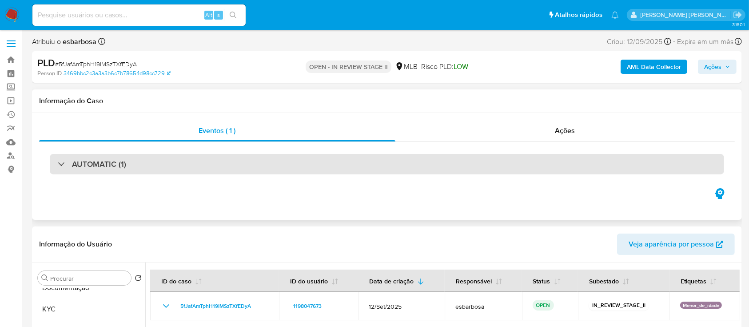
click at [160, 167] on div "AUTOMATIC (1)" at bounding box center [387, 164] width 674 height 20
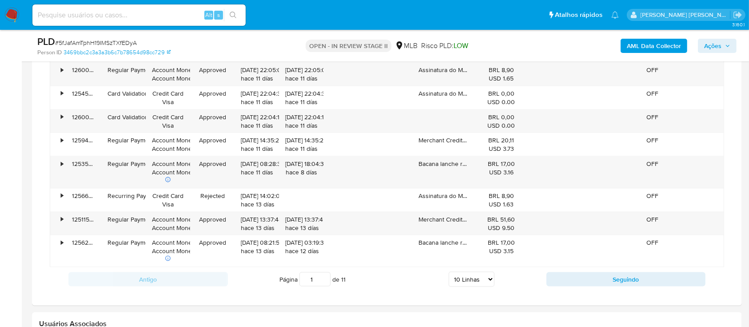
scroll to position [1422, 0]
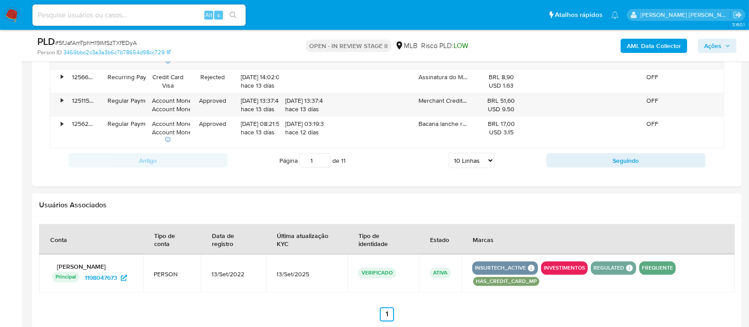
click at [471, 162] on select "5 Linhas 10 Linhas 20 Linhas 25 Linhas 50 Linhas 100 Linhas" at bounding box center [472, 160] width 46 height 15
select select "100"
click at [449, 153] on select "5 Linhas 10 Linhas 20 Linhas 25 Linhas 50 Linhas 100 Linhas" at bounding box center [472, 160] width 46 height 15
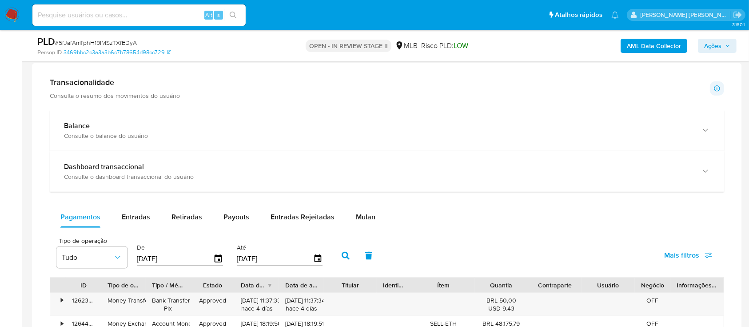
scroll to position [1066, 0]
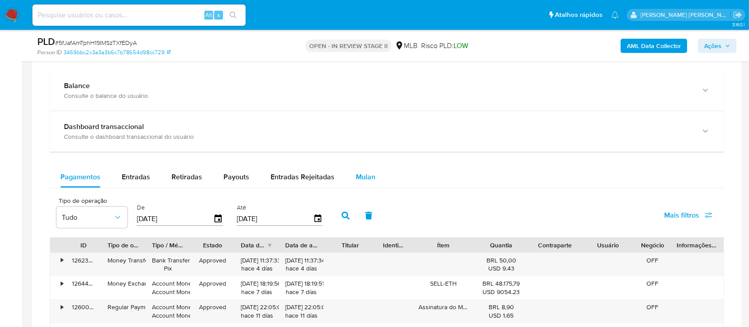
click at [361, 172] on span "Mulan" at bounding box center [366, 176] width 20 height 10
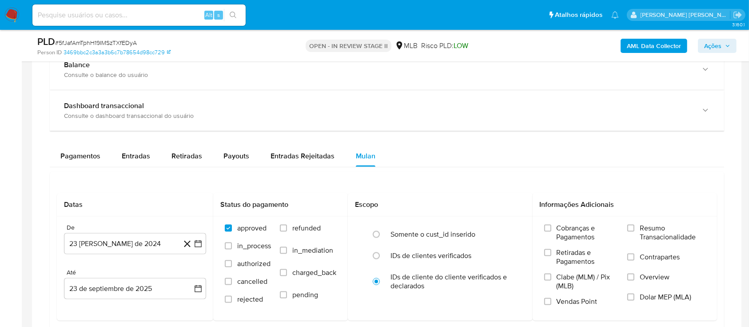
scroll to position [1184, 0]
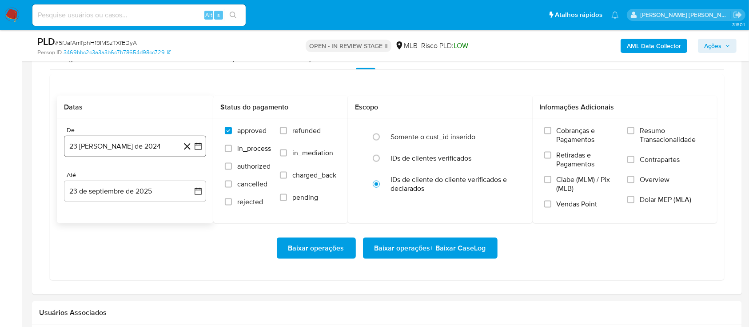
click at [124, 147] on button "23 [PERSON_NAME] de 2024" at bounding box center [135, 146] width 142 height 21
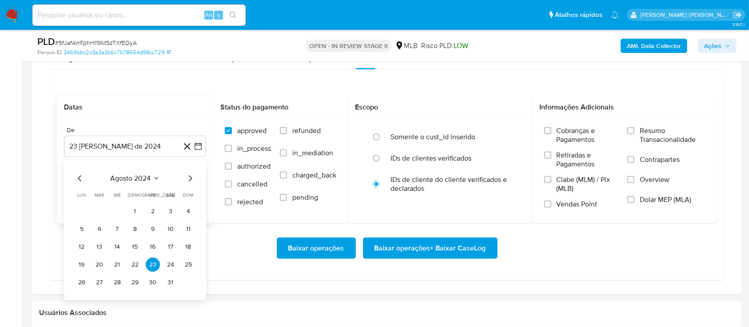
click at [135, 176] on span "agosto 2024" at bounding box center [131, 178] width 40 height 9
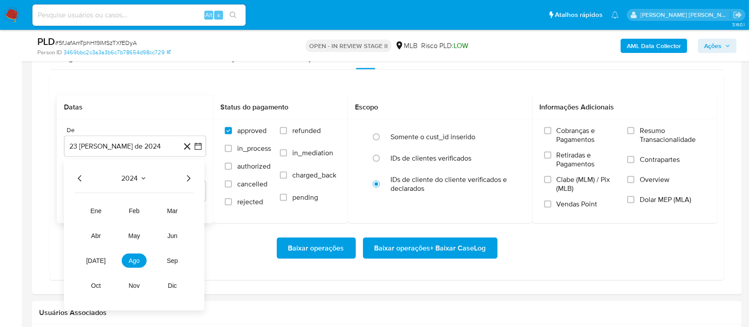
drag, startPoint x: 191, startPoint y: 176, endPoint x: 188, endPoint y: 183, distance: 7.2
click at [190, 177] on icon "Año siguiente" at bounding box center [188, 178] width 11 height 11
click at [132, 263] on button "ago" at bounding box center [134, 260] width 25 height 14
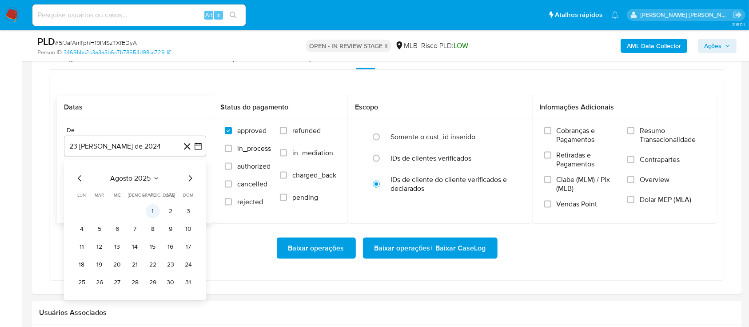
click at [153, 211] on button "1" at bounding box center [153, 211] width 14 height 14
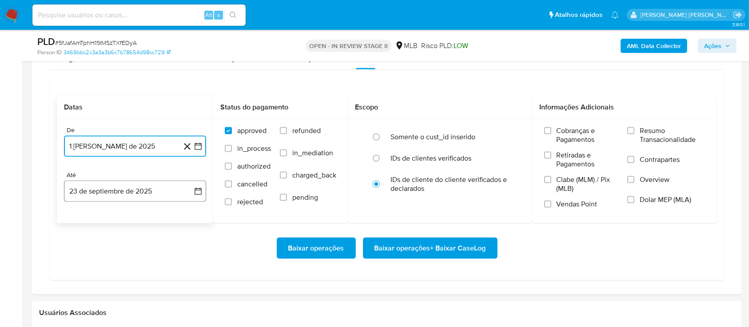
click at [167, 190] on button "23 de septiembre de 2025" at bounding box center [135, 190] width 142 height 21
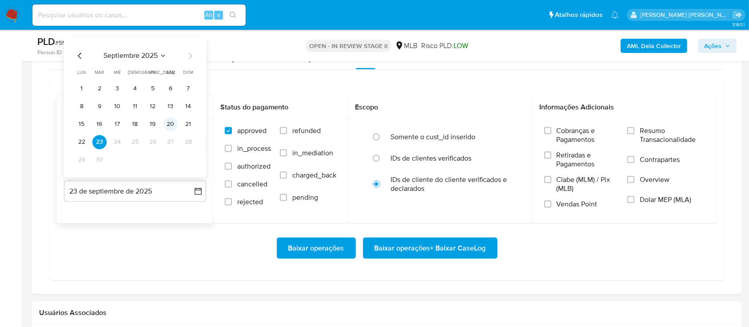
click at [167, 123] on button "20" at bounding box center [170, 124] width 14 height 14
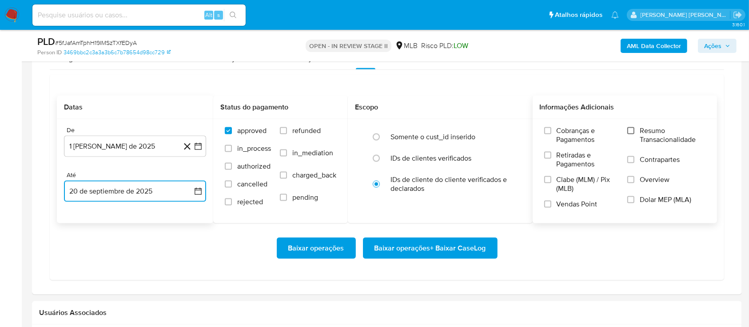
click at [630, 133] on input "Resumo Transacionalidade" at bounding box center [630, 130] width 7 height 7
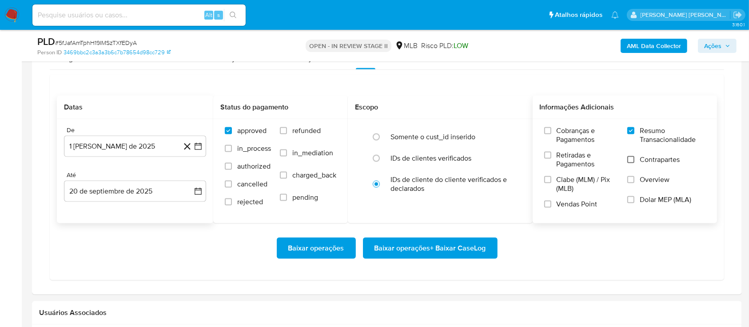
click at [633, 158] on input "Contrapartes" at bounding box center [630, 159] width 7 height 7
click at [549, 202] on input "Vendas Point" at bounding box center [547, 203] width 7 height 7
click at [413, 243] on span "Baixar operações + Baixar CaseLog" at bounding box center [431, 248] width 112 height 20
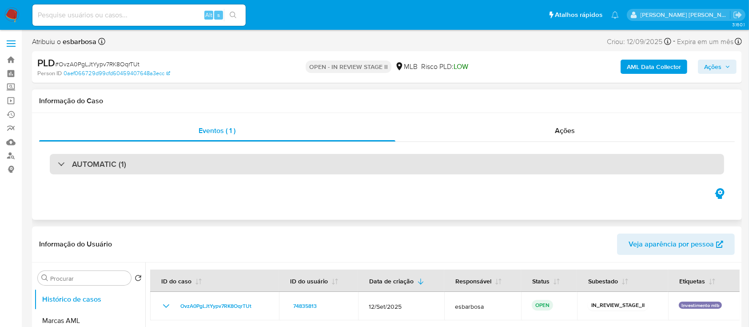
click at [175, 165] on div "AUTOMATIC (1)" at bounding box center [387, 164] width 674 height 20
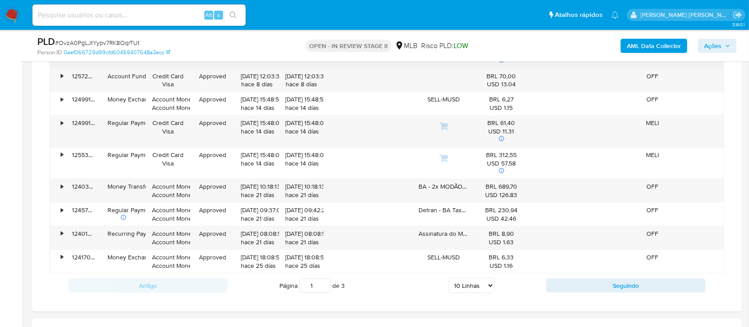
scroll to position [1184, 0]
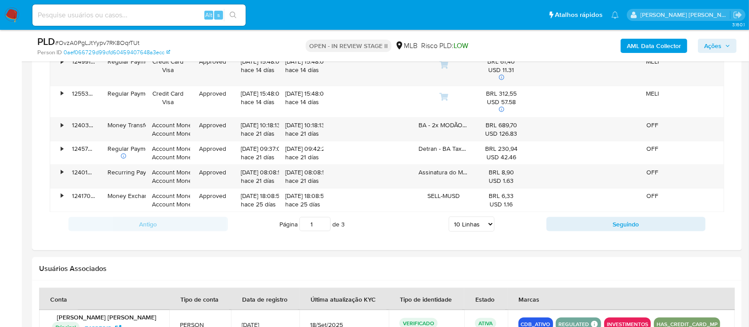
click at [485, 216] on select "5 Linhas 10 Linhas 20 Linhas 25 Linhas 50 Linhas 100 Linhas" at bounding box center [472, 223] width 46 height 15
select select "100"
click at [449, 216] on select "5 Linhas 10 Linhas 20 Linhas 25 Linhas 50 Linhas 100 Linhas" at bounding box center [472, 223] width 46 height 15
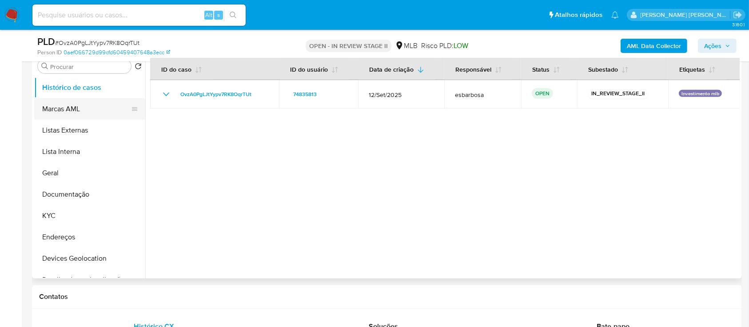
scroll to position [355, 0]
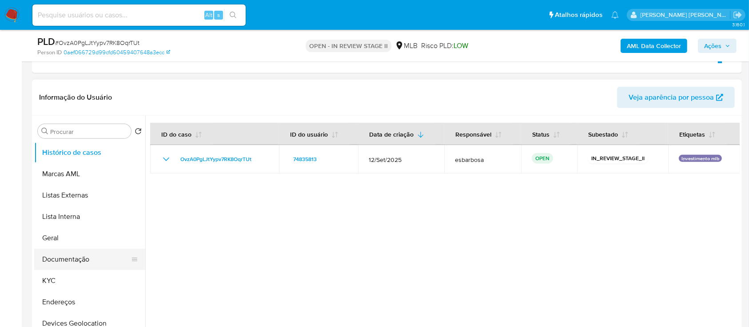
click at [74, 259] on button "Documentação" at bounding box center [86, 258] width 104 height 21
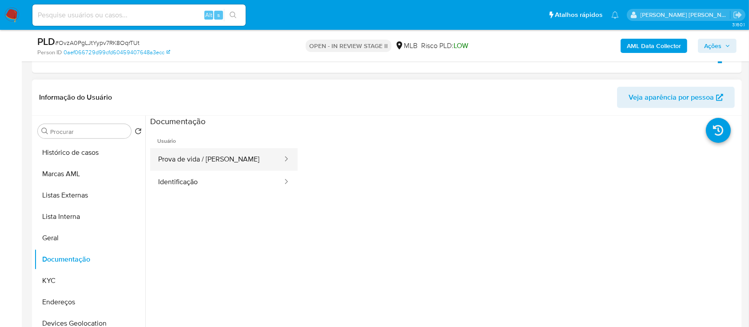
click at [227, 162] on button "Prova de vida / [PERSON_NAME]" at bounding box center [216, 159] width 133 height 23
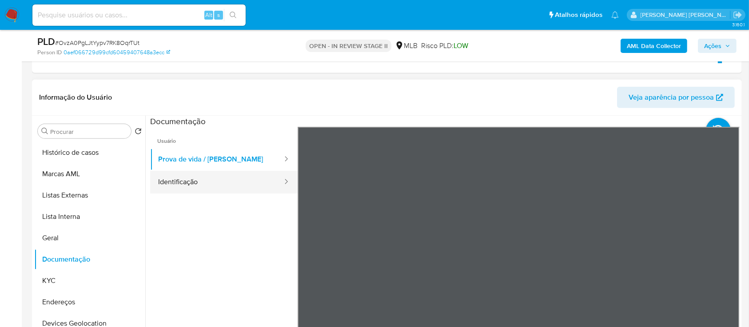
click at [197, 175] on button "Identificação" at bounding box center [216, 182] width 133 height 23
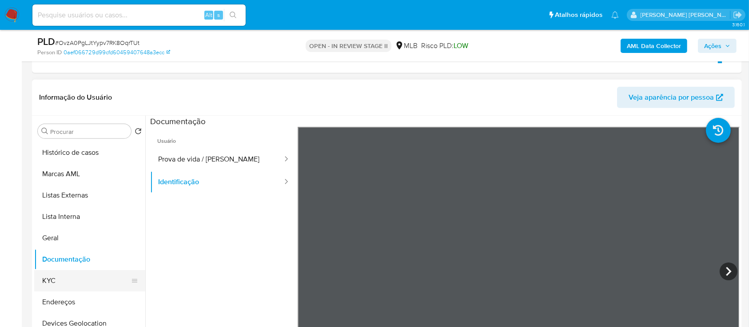
click at [48, 279] on button "KYC" at bounding box center [86, 280] width 104 height 21
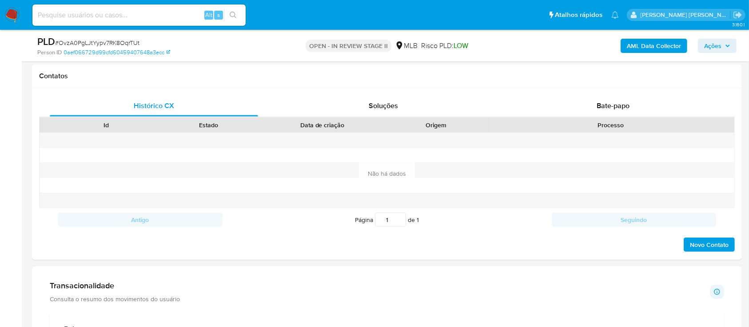
scroll to position [829, 0]
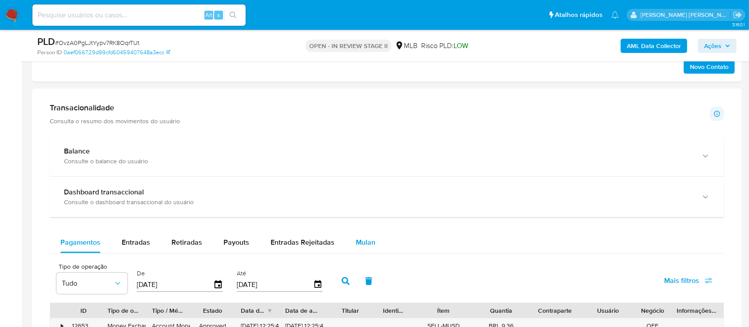
click at [366, 240] on span "Mulan" at bounding box center [366, 242] width 20 height 10
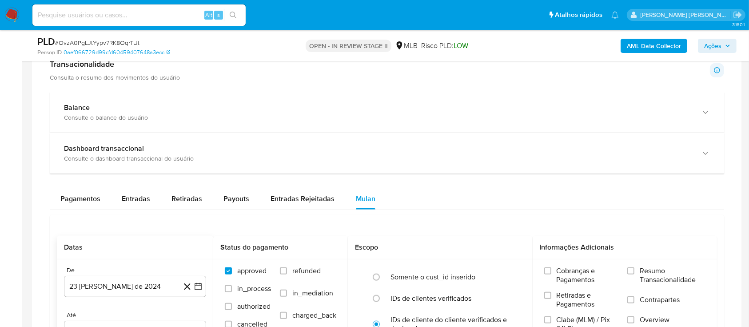
scroll to position [889, 0]
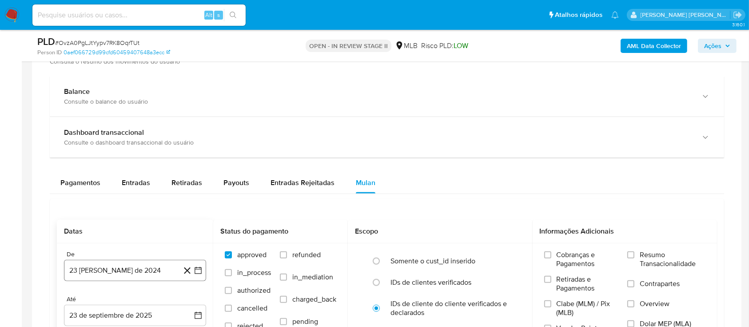
click at [119, 277] on button "23 [PERSON_NAME] de 2024" at bounding box center [135, 269] width 142 height 21
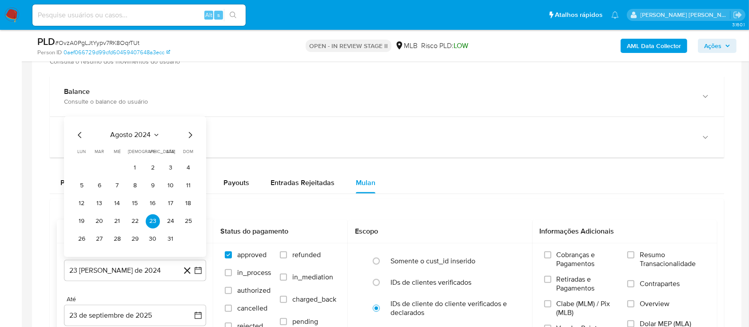
click at [147, 136] on span "agosto 2024" at bounding box center [131, 135] width 40 height 9
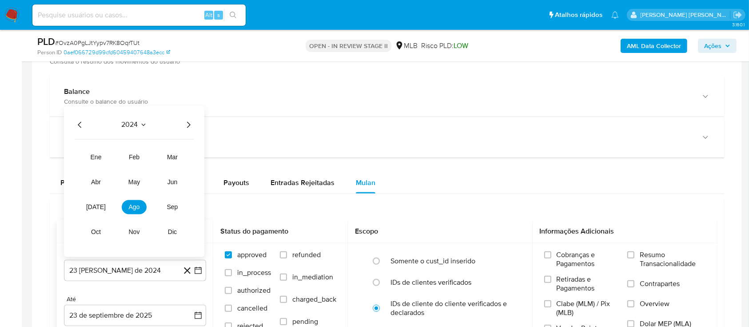
click at [182, 125] on div "2024" at bounding box center [134, 125] width 119 height 11
click at [187, 125] on icon "Año siguiente" at bounding box center [188, 125] width 11 height 11
click at [88, 209] on button "[DATE]" at bounding box center [96, 207] width 25 height 14
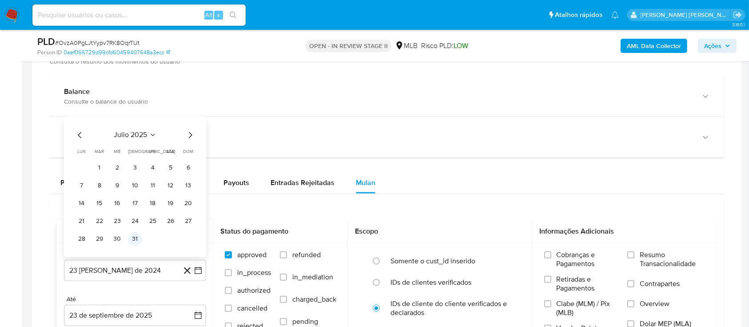
click at [137, 237] on button "31" at bounding box center [135, 239] width 14 height 14
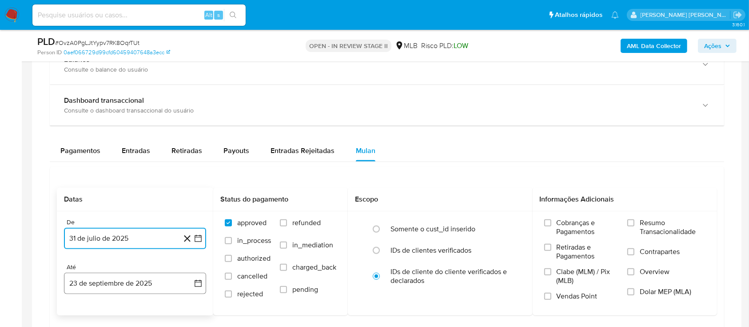
scroll to position [948, 0]
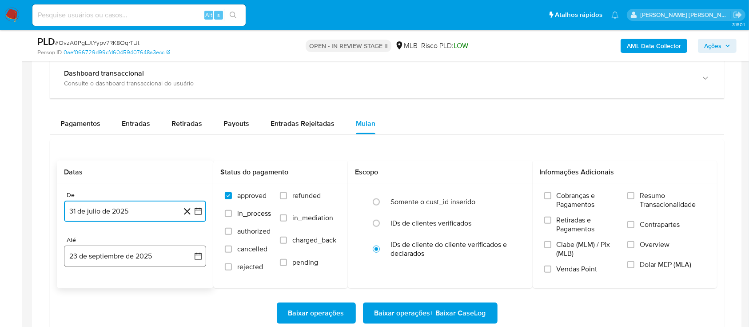
click at [198, 254] on icon "button" at bounding box center [198, 255] width 9 height 9
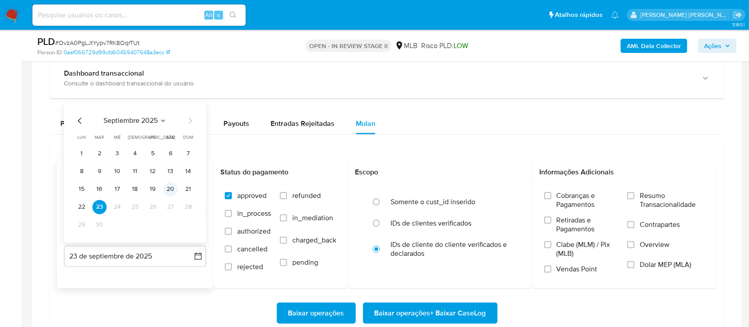
click at [171, 191] on button "20" at bounding box center [170, 189] width 14 height 14
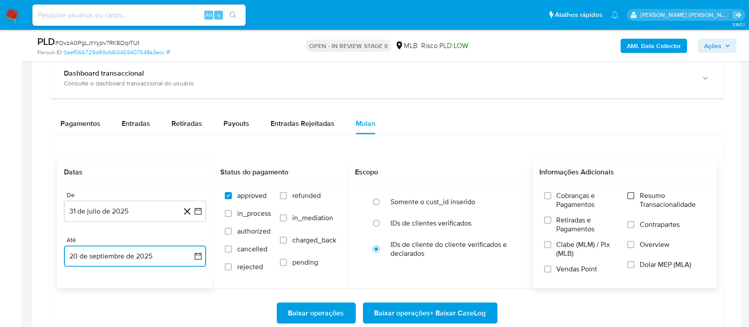
click at [634, 196] on input "Resumo Transacionalidade" at bounding box center [630, 195] width 7 height 7
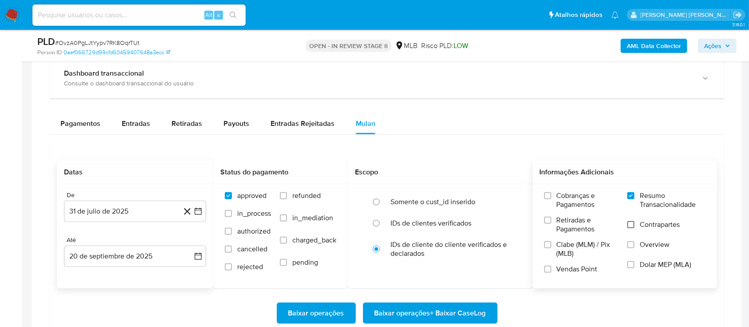
click at [628, 225] on input "Contrapartes" at bounding box center [630, 224] width 7 height 7
click at [545, 268] on input "Vendas Point" at bounding box center [547, 268] width 7 height 7
click at [422, 316] on span "Baixar operações + Baixar CaseLog" at bounding box center [431, 313] width 112 height 20
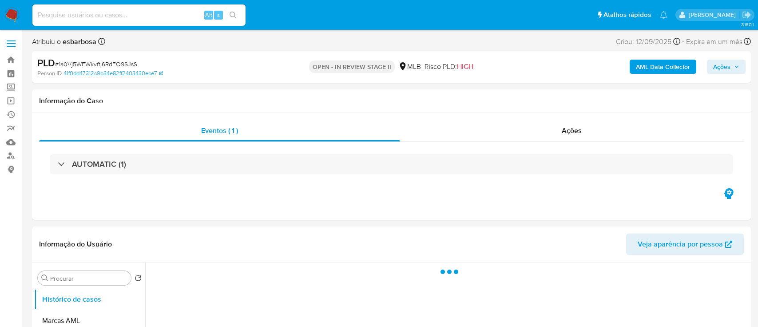
select select "10"
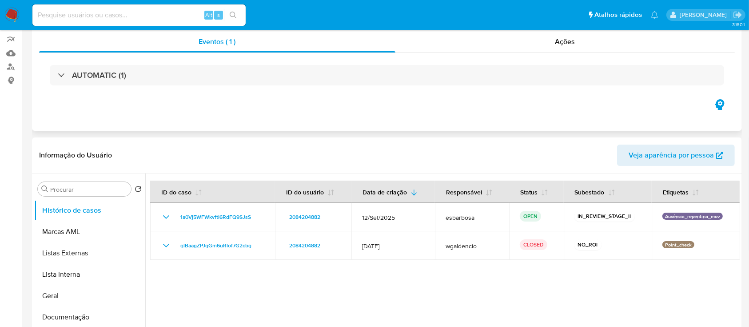
scroll to position [118, 0]
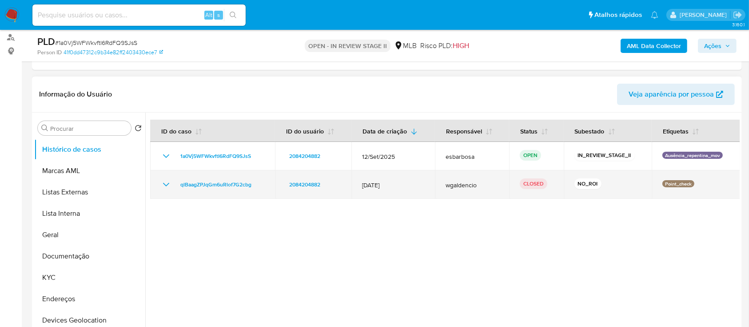
click at [167, 185] on icon "Mostrar/Ocultar" at bounding box center [166, 185] width 6 height 4
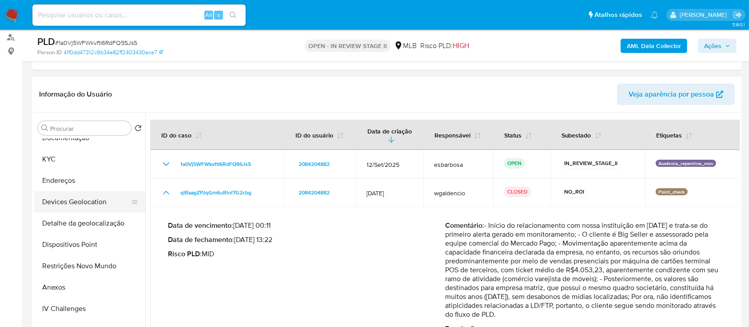
click at [85, 266] on button "Restrições Novo Mundo" at bounding box center [89, 265] width 111 height 21
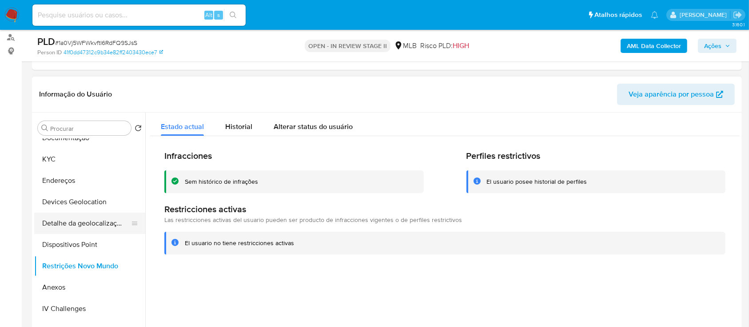
click at [85, 229] on button "Detalhe da geolocalização" at bounding box center [86, 222] width 104 height 21
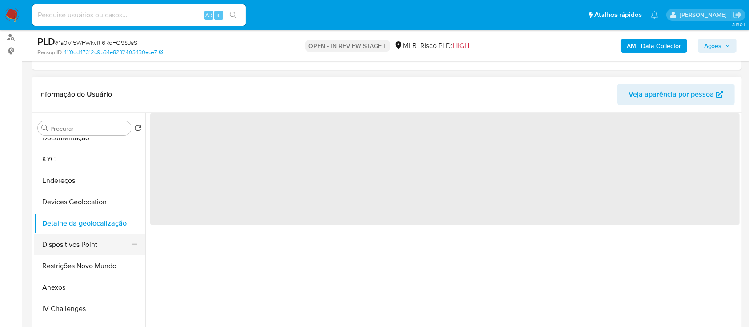
click at [83, 242] on button "Dispositivos Point" at bounding box center [86, 244] width 104 height 21
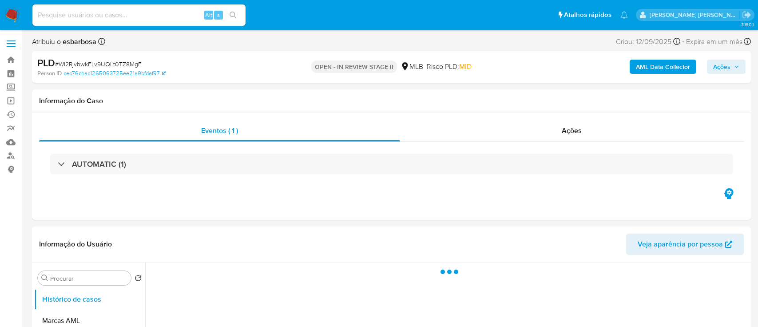
select select "10"
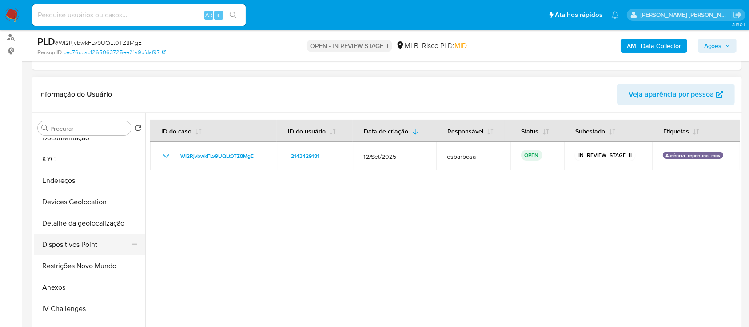
scroll to position [178, 0]
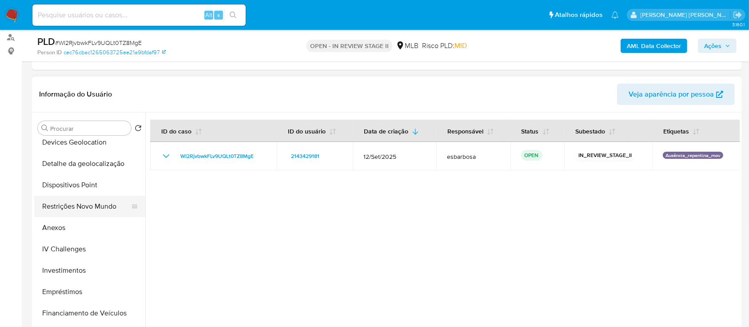
click at [85, 201] on button "Restrições Novo Mundo" at bounding box center [86, 205] width 104 height 21
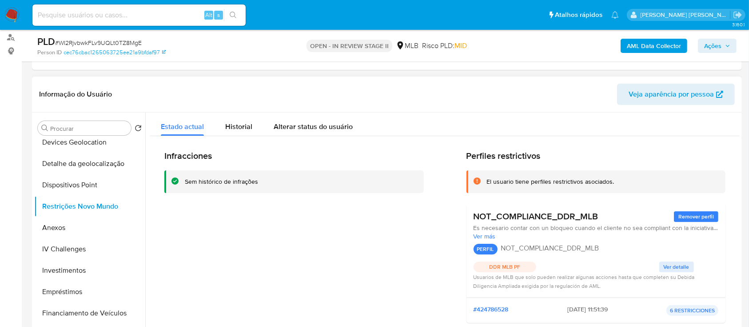
click at [671, 267] on span "Ver detalle" at bounding box center [677, 266] width 26 height 9
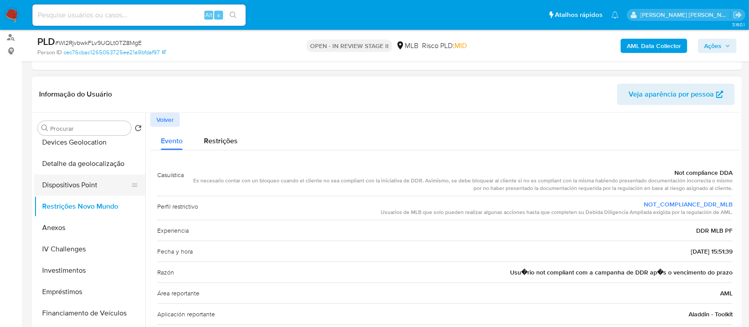
scroll to position [118, 0]
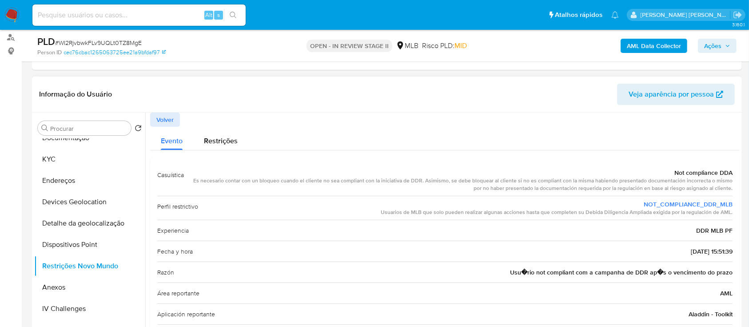
click at [165, 118] on span "Volver" at bounding box center [164, 119] width 17 height 12
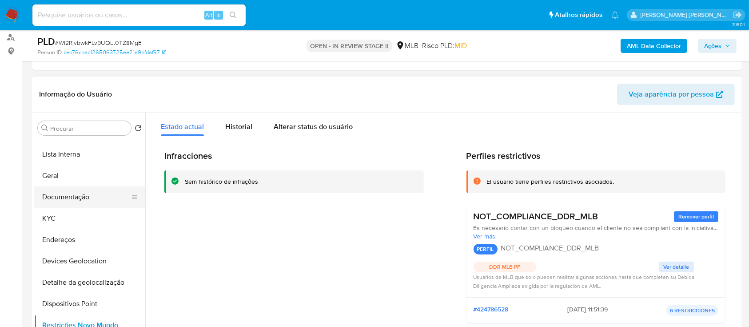
scroll to position [0, 0]
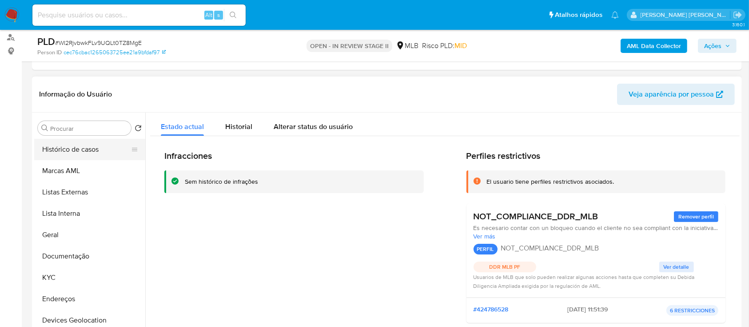
click at [95, 147] on button "Histórico de casos" at bounding box center [86, 149] width 104 height 21
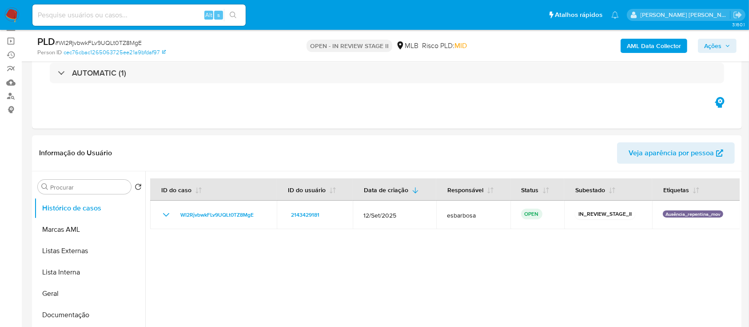
scroll to position [118, 0]
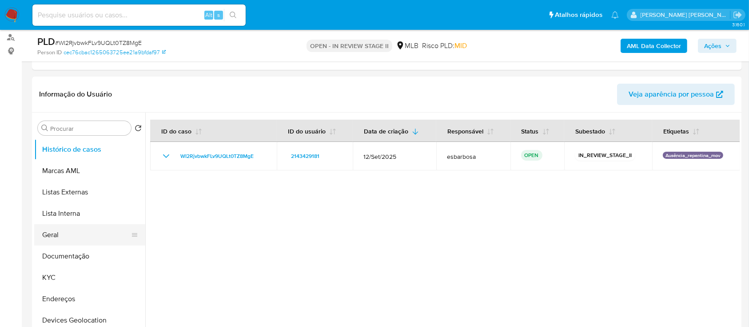
click at [63, 233] on button "Geral" at bounding box center [86, 234] width 104 height 21
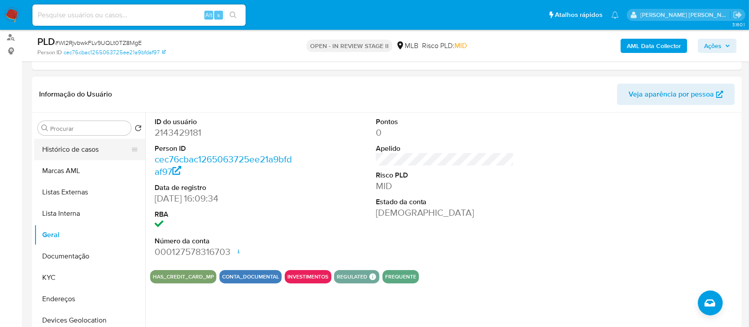
click at [89, 148] on button "Histórico de casos" at bounding box center [86, 149] width 104 height 21
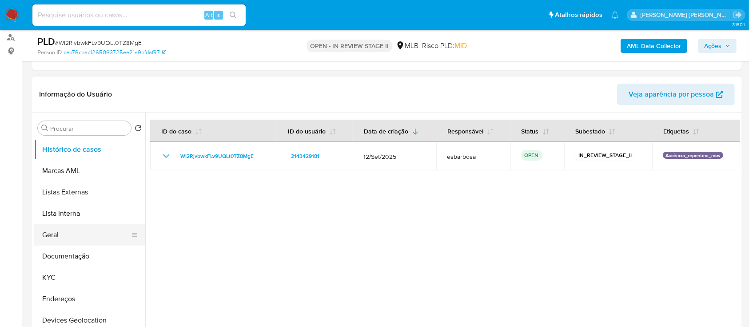
click at [66, 235] on button "Geral" at bounding box center [86, 234] width 104 height 21
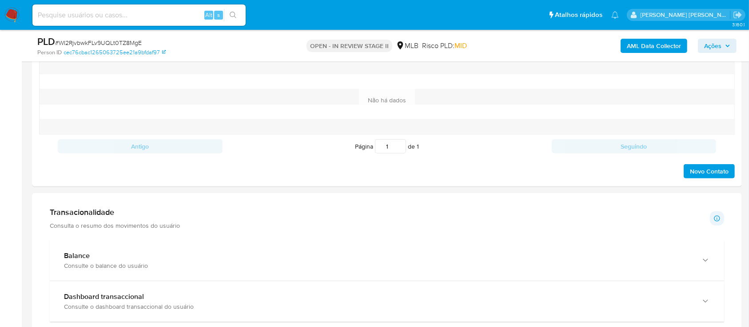
scroll to position [651, 0]
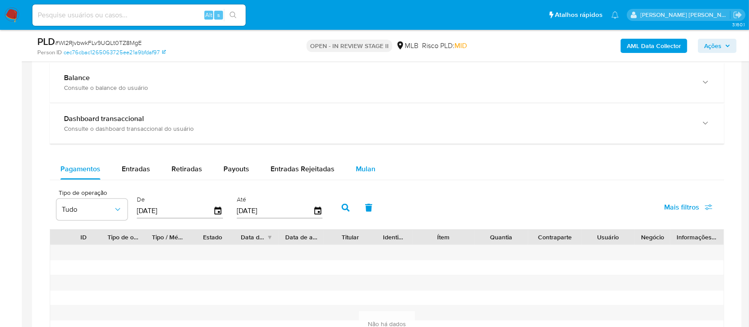
click at [369, 163] on span "Mulan" at bounding box center [366, 168] width 20 height 10
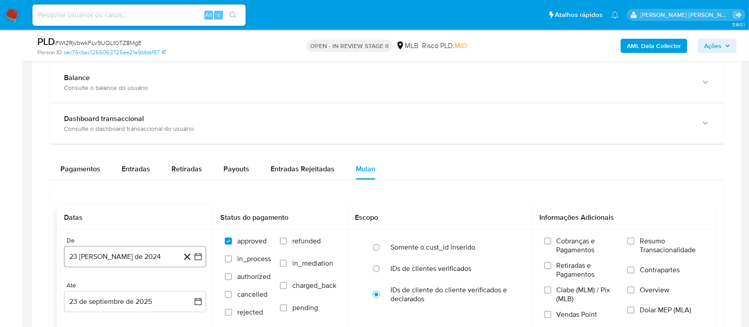
click at [149, 254] on button "23 de agosto de 2024" at bounding box center [135, 256] width 142 height 21
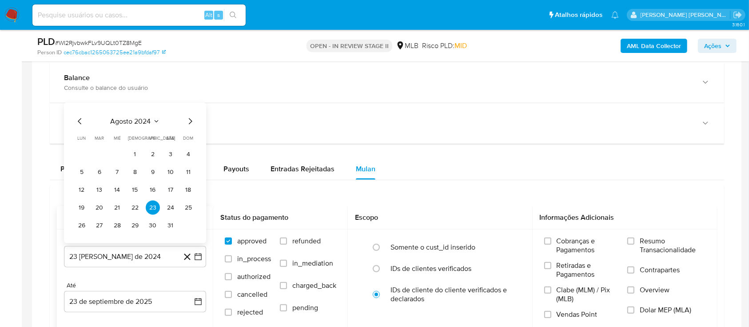
click at [147, 122] on span "agosto 2024" at bounding box center [131, 121] width 40 height 9
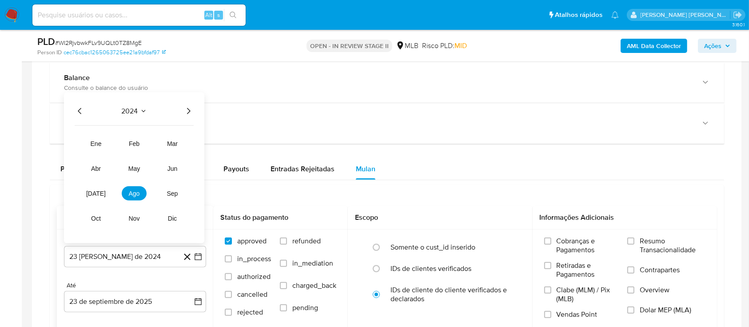
click at [184, 109] on icon "Año siguiente" at bounding box center [188, 111] width 11 height 11
click at [93, 141] on span "ene" at bounding box center [96, 143] width 11 height 7
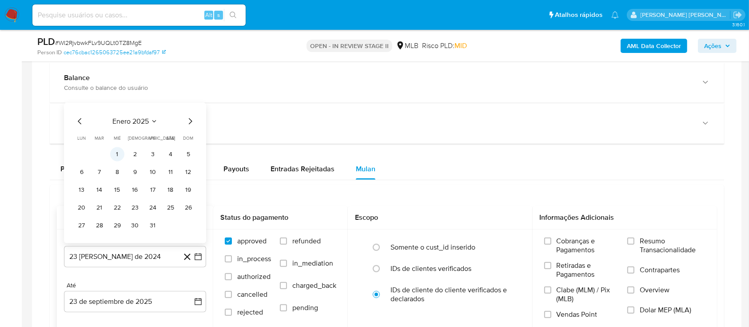
click at [121, 156] on button "1" at bounding box center [117, 154] width 14 height 14
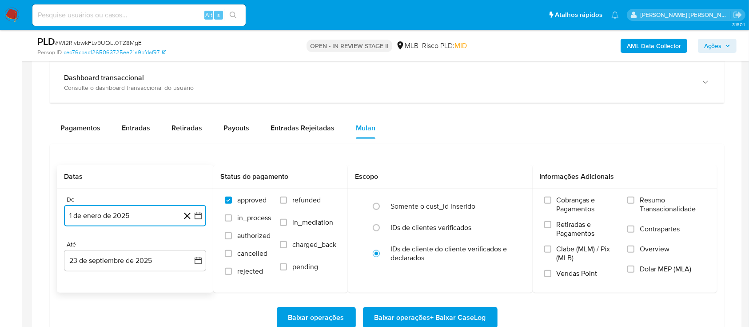
scroll to position [711, 0]
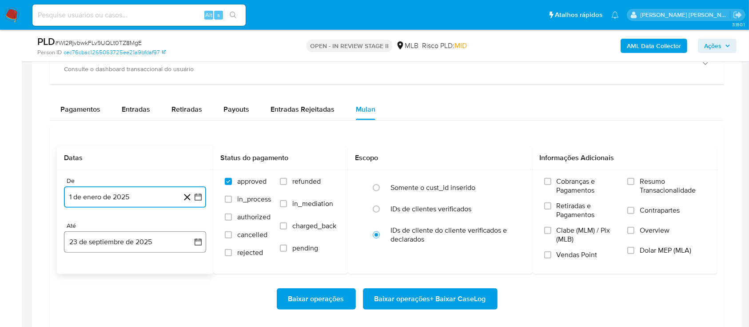
click at [201, 240] on icon "button" at bounding box center [198, 241] width 9 height 9
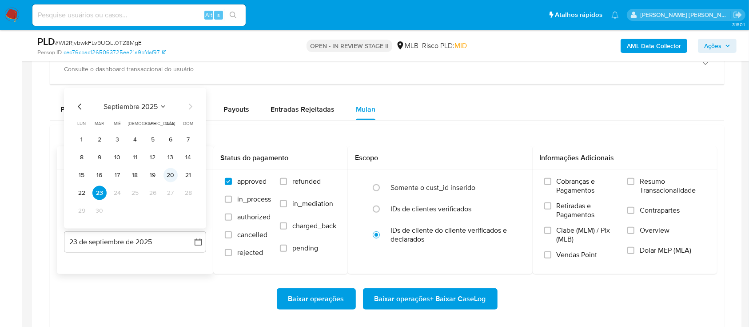
click at [169, 174] on button "20" at bounding box center [170, 175] width 14 height 14
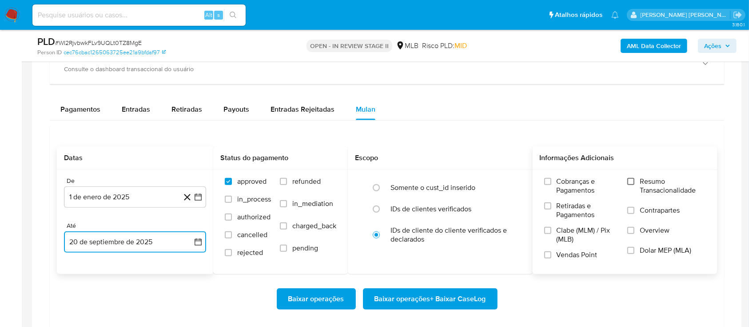
click at [634, 181] on input "Resumo Transacionalidade" at bounding box center [630, 181] width 7 height 7
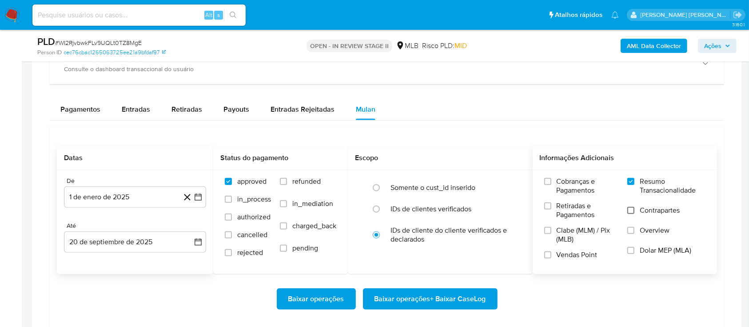
click at [629, 210] on input "Contrapartes" at bounding box center [630, 210] width 7 height 7
click at [548, 258] on input "Vendas Point" at bounding box center [547, 254] width 7 height 7
click at [407, 295] on span "Baixar operações + Baixar CaseLog" at bounding box center [431, 299] width 112 height 20
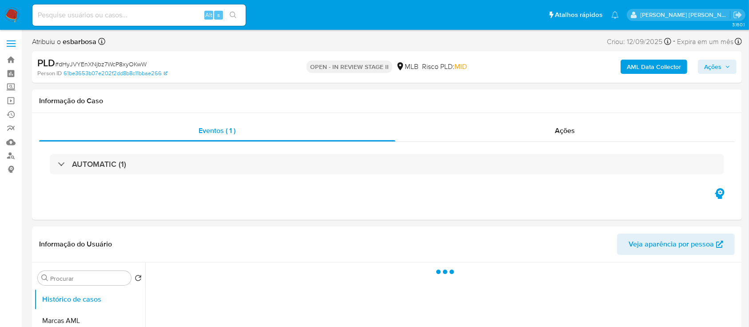
select select "10"
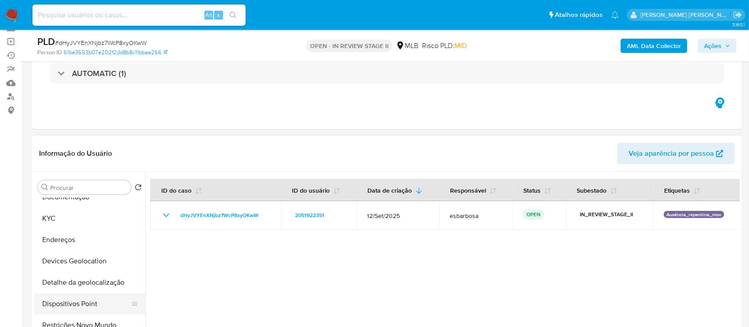
scroll to position [178, 0]
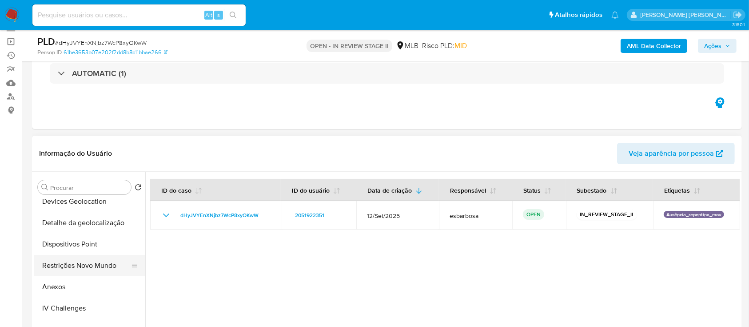
click at [76, 264] on button "Restrições Novo Mundo" at bounding box center [86, 265] width 104 height 21
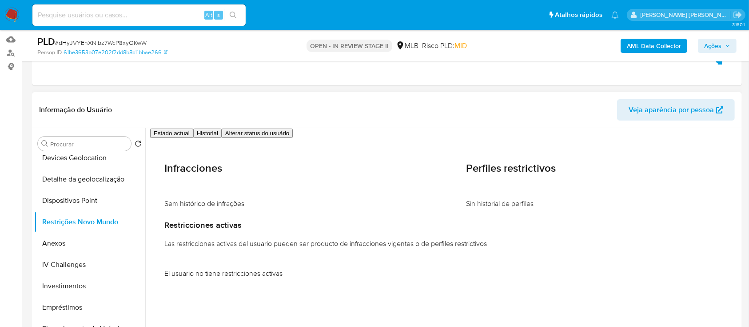
scroll to position [118, 0]
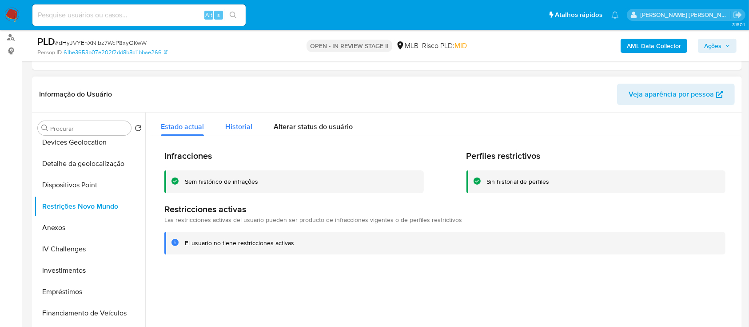
click at [247, 127] on span "Historial" at bounding box center [238, 126] width 27 height 10
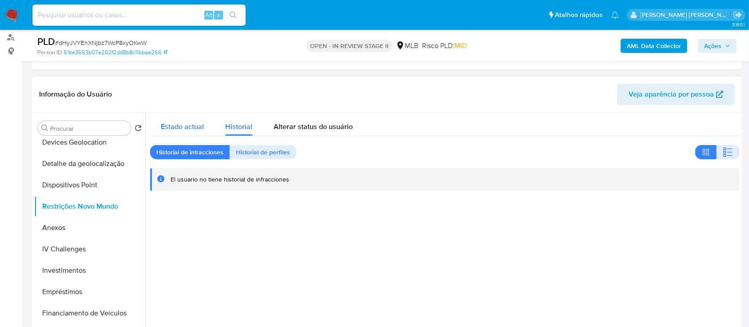
click at [188, 129] on span "Estado actual" at bounding box center [182, 126] width 43 height 10
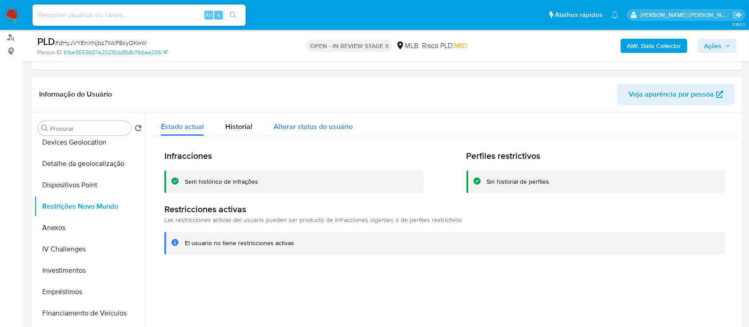
click at [298, 128] on span "Alterar status do usuário" at bounding box center [313, 126] width 79 height 10
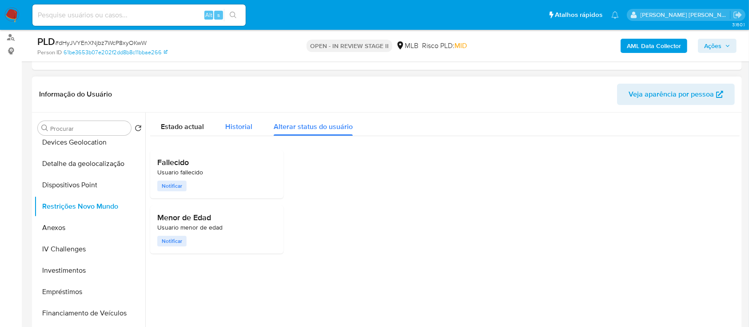
click at [247, 125] on span "Historial" at bounding box center [238, 126] width 27 height 10
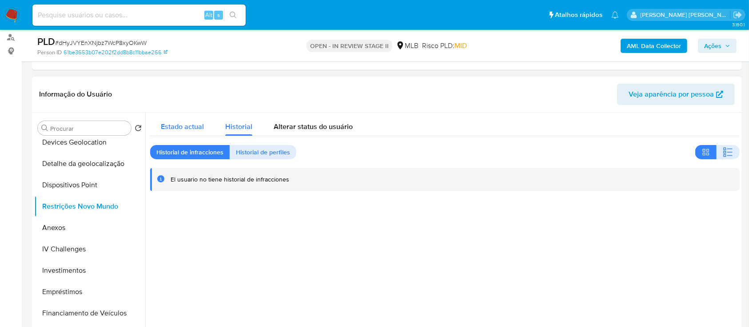
click at [179, 124] on span "Estado actual" at bounding box center [182, 126] width 43 height 10
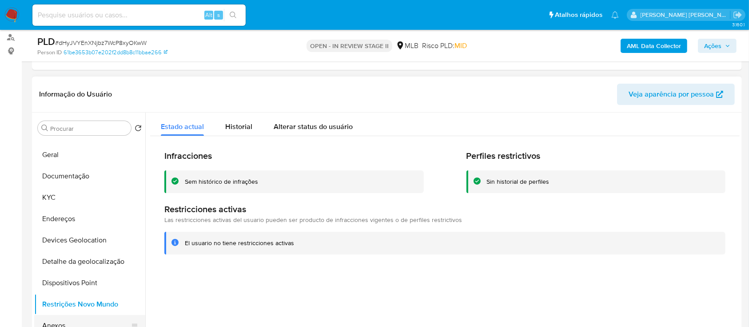
scroll to position [59, 0]
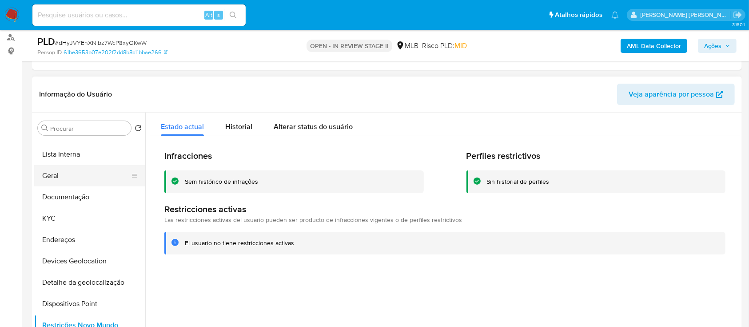
click at [59, 175] on button "Geral" at bounding box center [86, 175] width 104 height 21
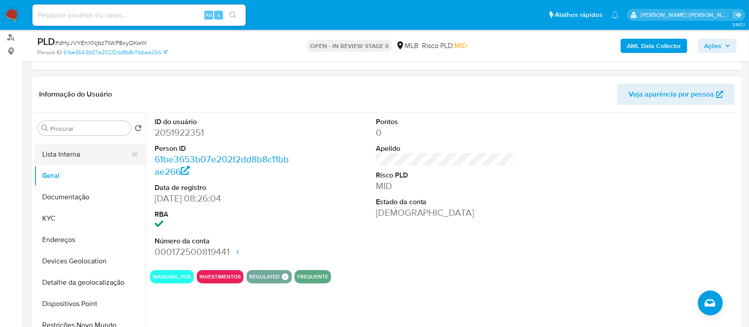
click at [95, 153] on button "Lista Interna" at bounding box center [86, 153] width 104 height 21
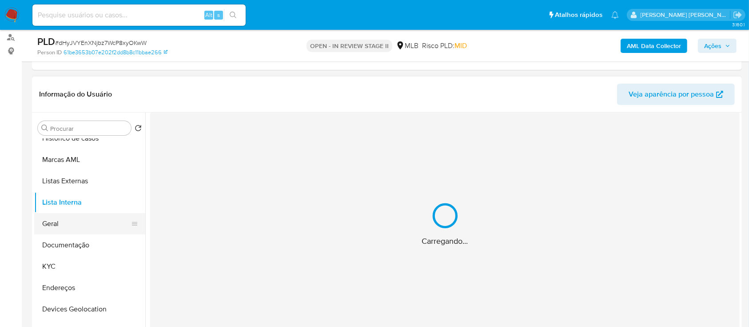
scroll to position [0, 0]
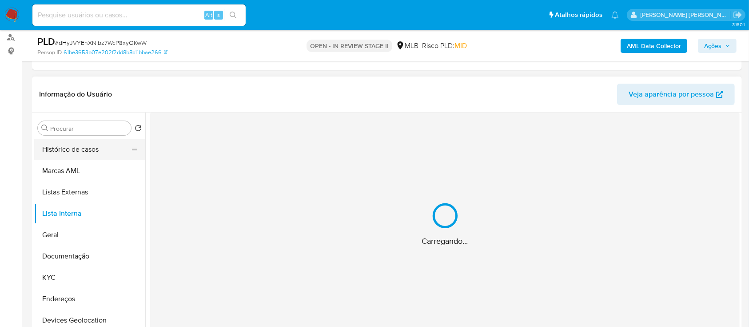
click at [95, 147] on button "Histórico de casos" at bounding box center [86, 149] width 104 height 21
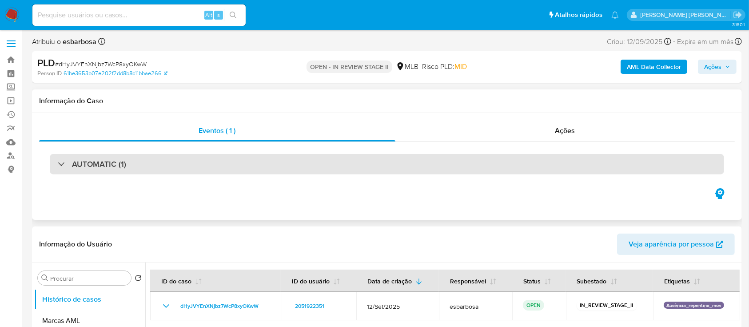
click at [152, 162] on div "AUTOMATIC (1)" at bounding box center [387, 164] width 674 height 20
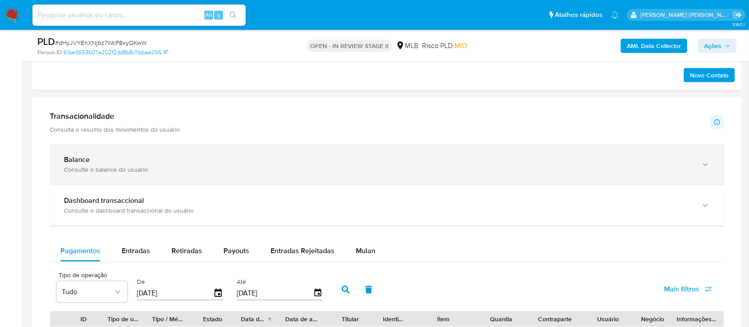
scroll to position [829, 0]
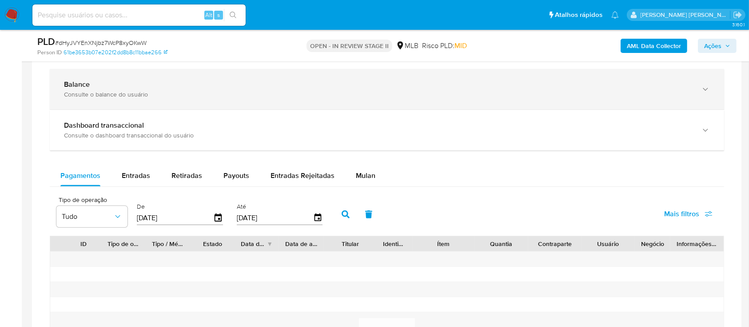
click at [244, 97] on div "Consulte o balance do usuário" at bounding box center [378, 94] width 628 height 8
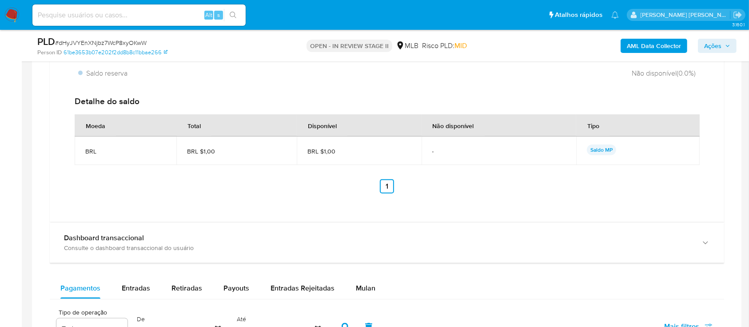
scroll to position [1066, 0]
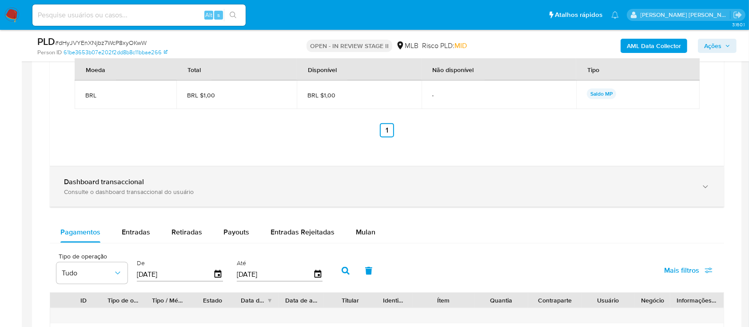
click at [269, 191] on div "Consulte o dashboard transaccional do usuário" at bounding box center [378, 191] width 628 height 8
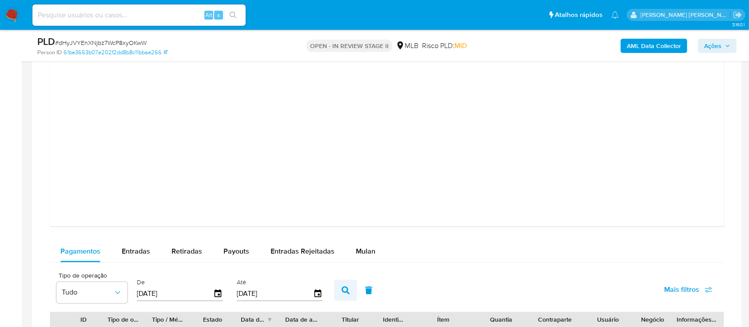
scroll to position [1481, 0]
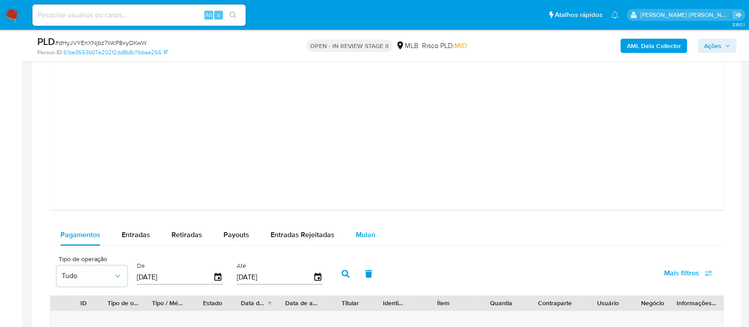
click at [365, 234] on span "Mulan" at bounding box center [366, 235] width 20 height 10
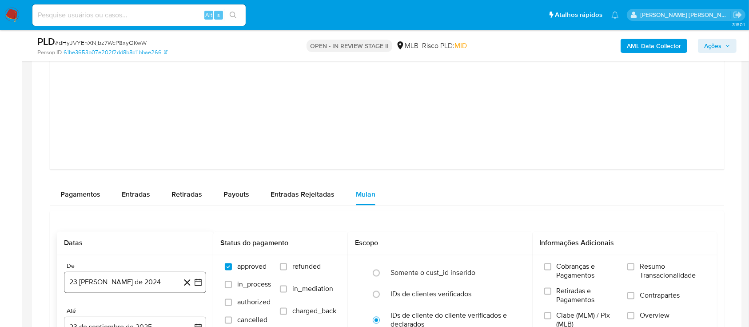
scroll to position [1540, 0]
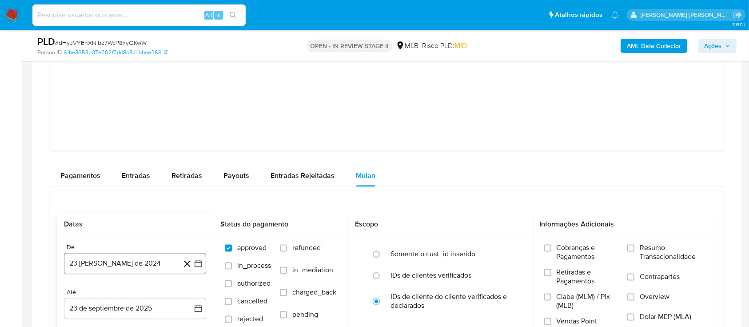
click at [172, 258] on button "23 [PERSON_NAME] de 2024" at bounding box center [135, 263] width 142 height 21
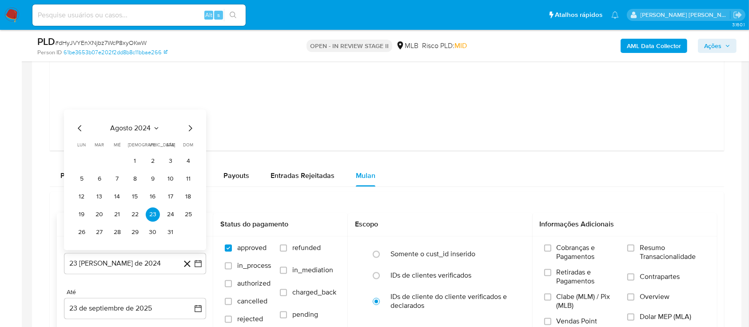
click at [139, 126] on span "agosto 2024" at bounding box center [131, 128] width 40 height 9
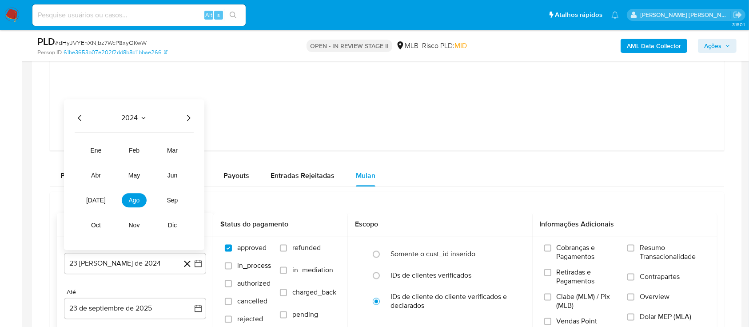
click at [194, 120] on div "2024 2024 ene feb mar abr may jun jul ago sep oct nov dic" at bounding box center [134, 175] width 140 height 151
click at [190, 114] on icon "Año siguiente" at bounding box center [188, 118] width 11 height 11
click at [141, 148] on button "feb" at bounding box center [134, 150] width 25 height 14
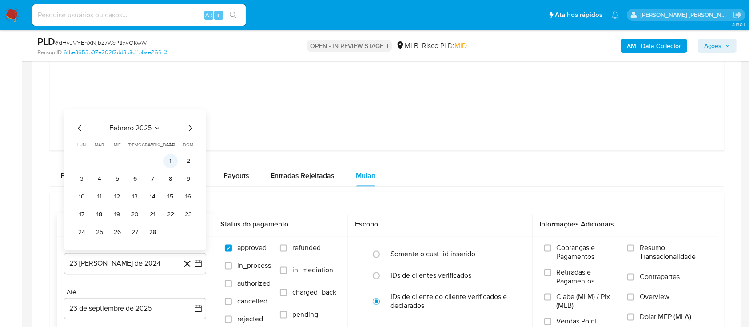
click at [175, 160] on button "1" at bounding box center [170, 161] width 14 height 14
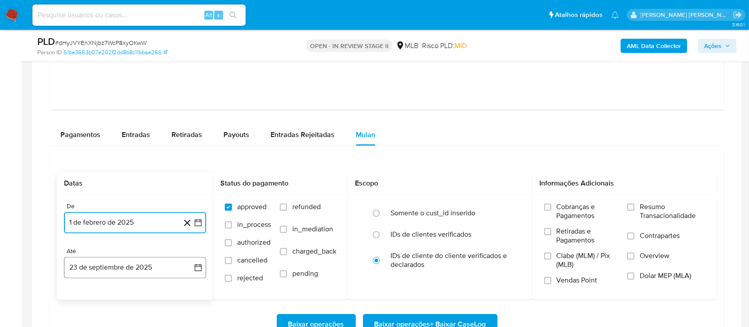
scroll to position [1599, 0]
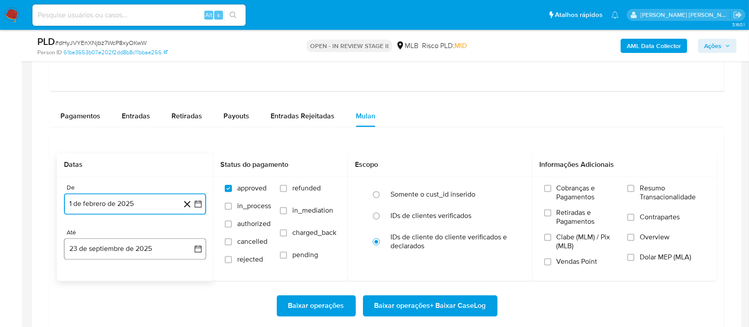
click at [160, 248] on button "23 de septiembre de 2025" at bounding box center [135, 248] width 142 height 21
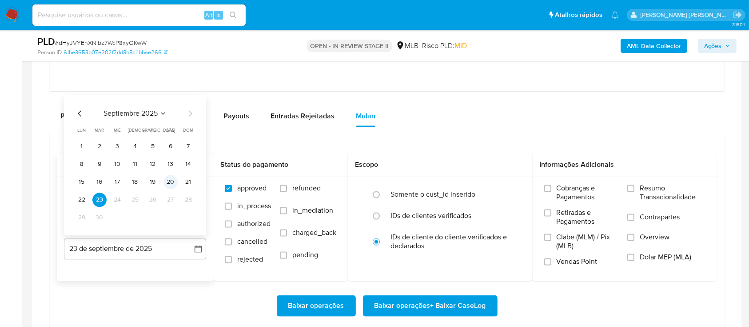
click at [174, 179] on button "20" at bounding box center [170, 182] width 14 height 14
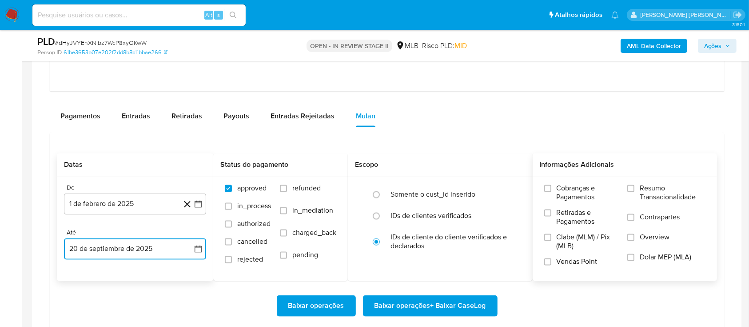
click at [634, 189] on input "Resumo Transacionalidade" at bounding box center [630, 188] width 7 height 7
click at [629, 217] on input "Contrapartes" at bounding box center [630, 217] width 7 height 7
click at [548, 260] on input "Vendas Point" at bounding box center [547, 261] width 7 height 7
click at [427, 303] on span "Baixar operações + Baixar CaseLog" at bounding box center [431, 306] width 112 height 20
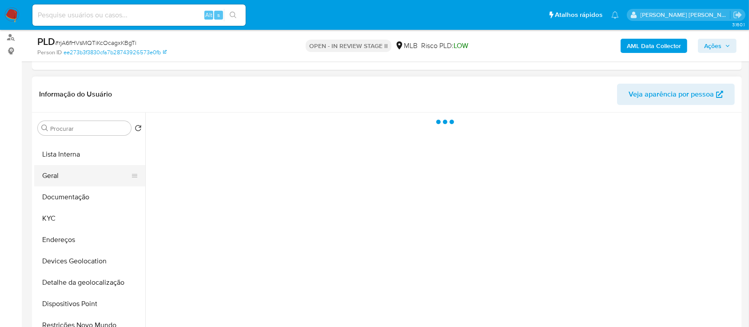
scroll to position [2, 0]
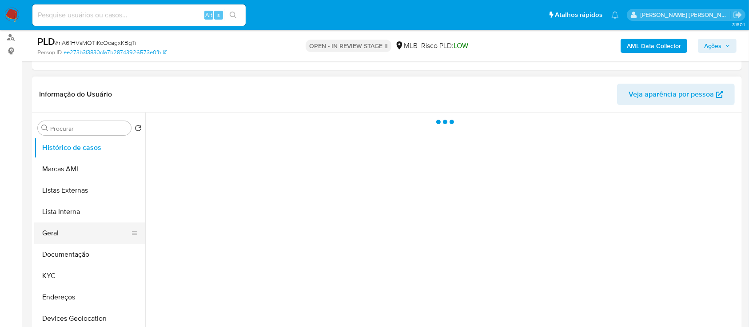
select select "10"
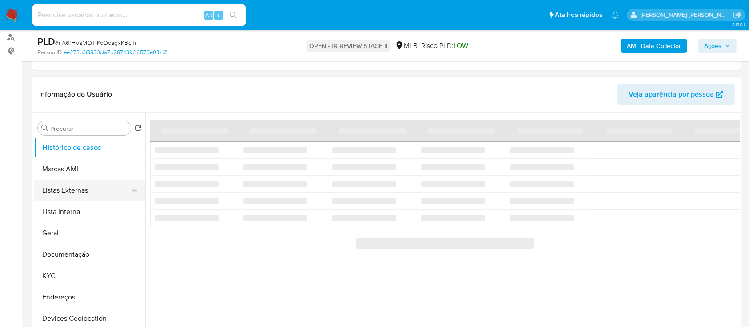
scroll to position [0, 0]
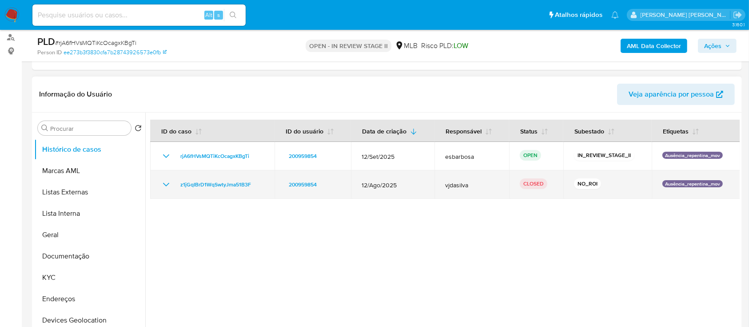
click at [169, 186] on icon "Mostrar/Ocultar" at bounding box center [166, 184] width 11 height 11
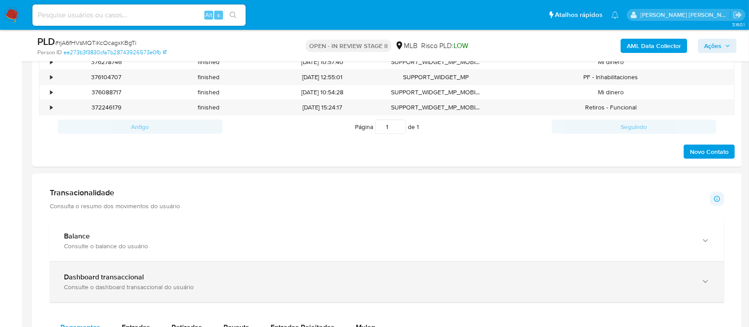
scroll to position [592, 0]
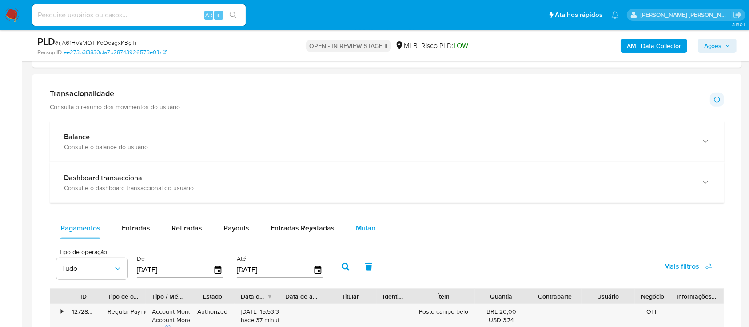
click at [365, 226] on span "Mulan" at bounding box center [366, 228] width 20 height 10
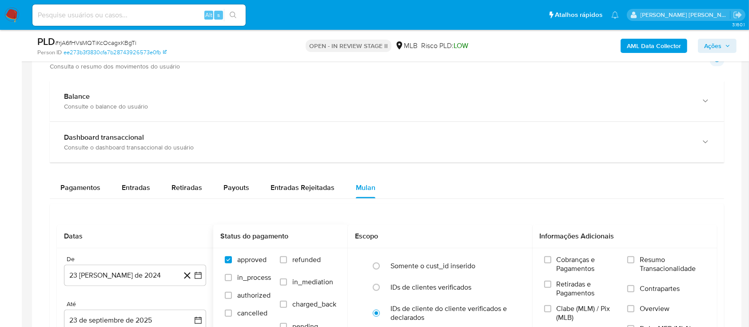
scroll to position [651, 0]
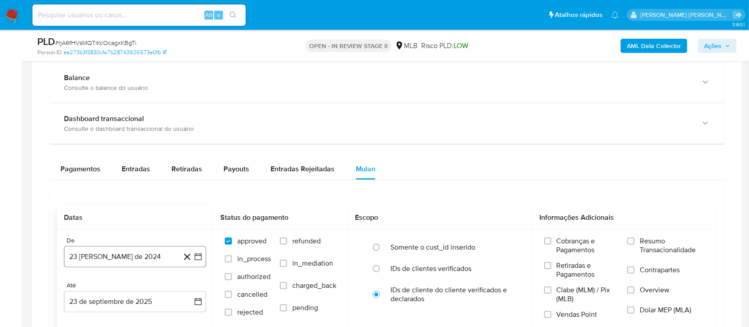
click at [150, 258] on button "23 de agosto de 2024" at bounding box center [135, 256] width 142 height 21
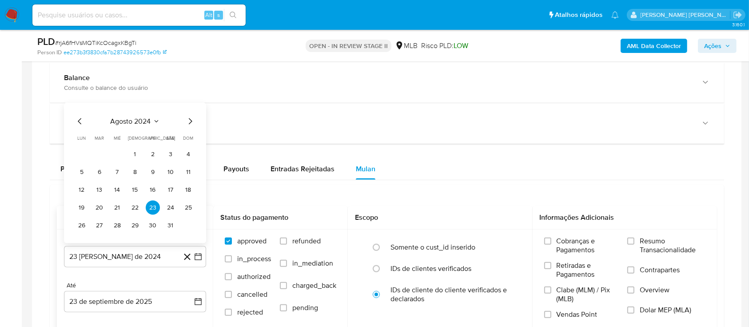
click at [128, 123] on span "agosto 2024" at bounding box center [131, 121] width 40 height 9
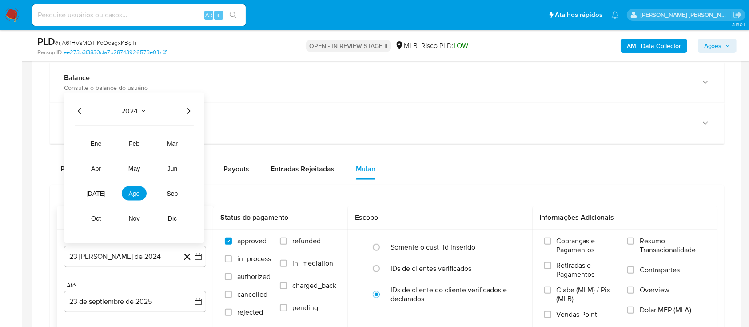
click at [187, 112] on icon "Año siguiente" at bounding box center [188, 111] width 11 height 11
click at [92, 144] on span "ene" at bounding box center [96, 143] width 11 height 7
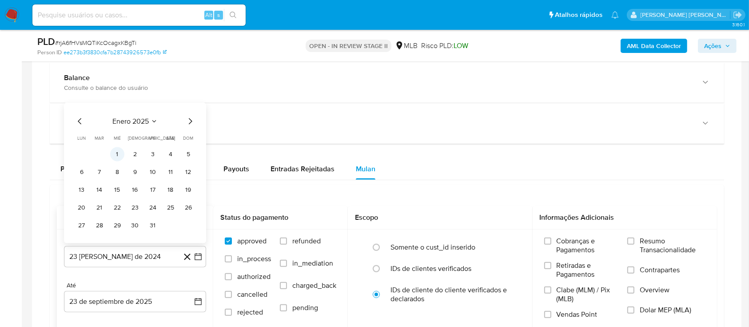
click at [117, 153] on button "1" at bounding box center [117, 154] width 14 height 14
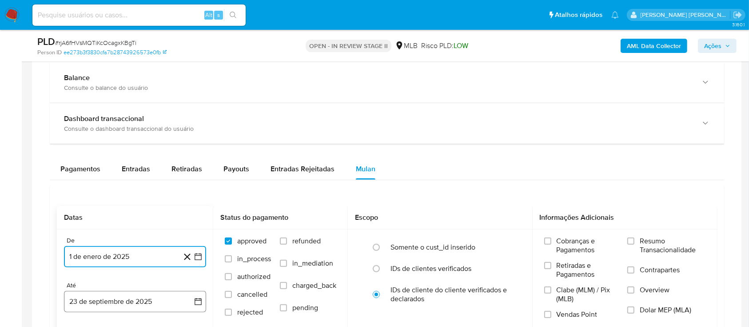
click at [160, 296] on button "23 de septiembre de 2025" at bounding box center [135, 301] width 142 height 21
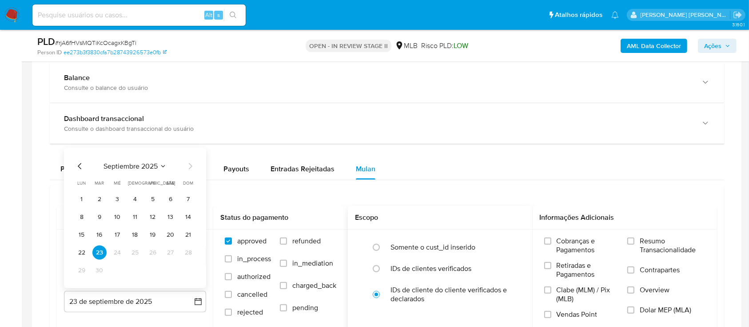
drag, startPoint x: 150, startPoint y: 229, endPoint x: 455, endPoint y: 232, distance: 305.7
click at [151, 229] on button "19" at bounding box center [153, 234] width 14 height 14
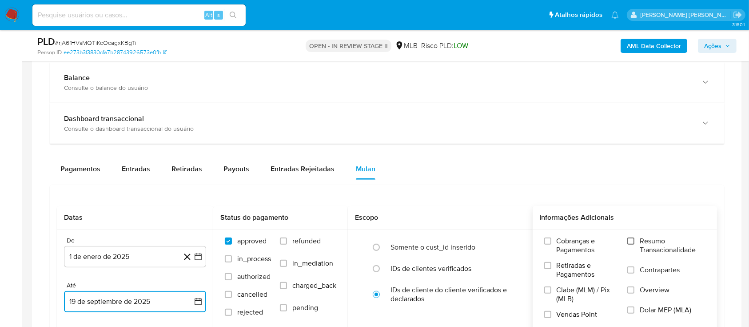
click at [630, 243] on input "Resumo Transacionalidade" at bounding box center [630, 240] width 7 height 7
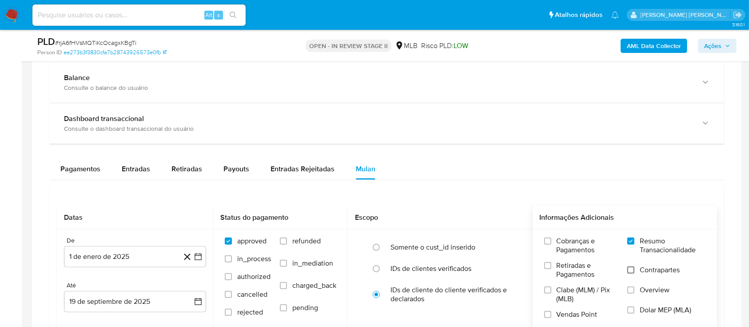
click at [633, 269] on input "Contrapartes" at bounding box center [630, 269] width 7 height 7
click at [548, 315] on input "Vendas Point" at bounding box center [547, 314] width 7 height 7
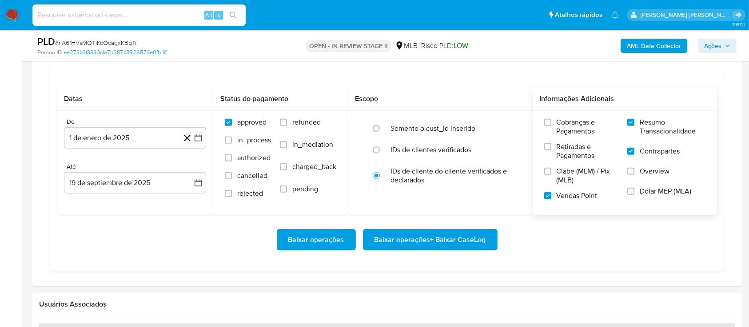
click at [442, 238] on span "Baixar operações + Baixar CaseLog" at bounding box center [431, 240] width 112 height 20
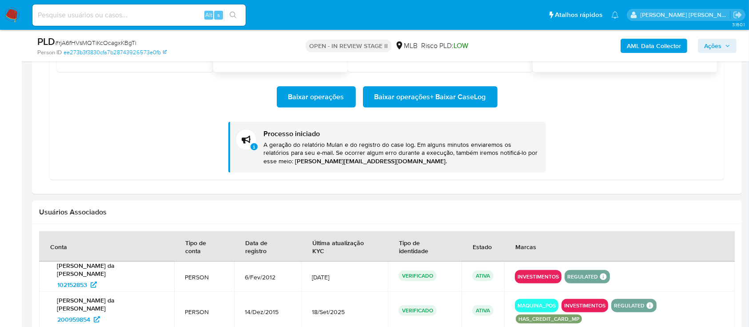
scroll to position [889, 0]
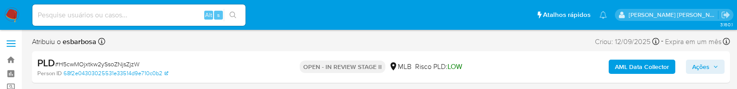
select select "10"
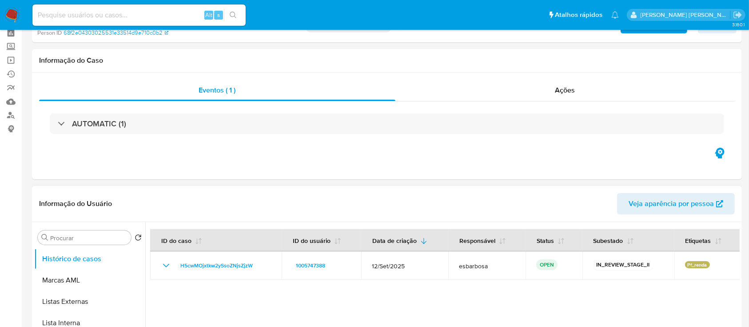
scroll to position [59, 0]
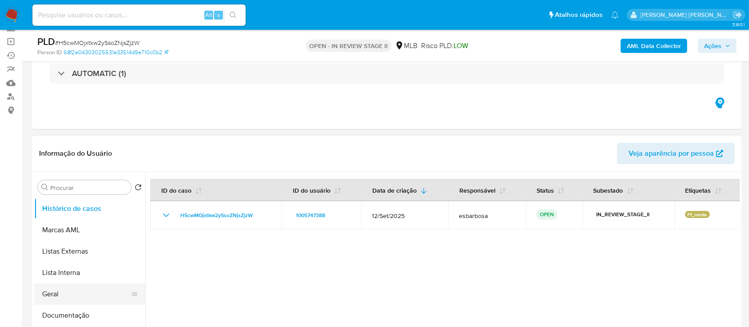
click at [74, 88] on button "Geral" at bounding box center [86, 293] width 104 height 21
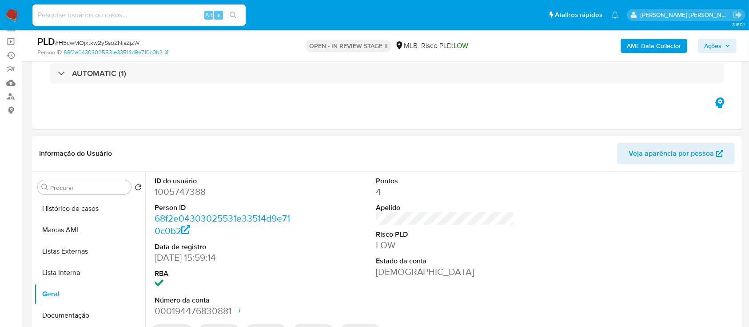
click at [189, 88] on dd "1005747388" at bounding box center [224, 191] width 139 height 12
copy dd "1005747388"
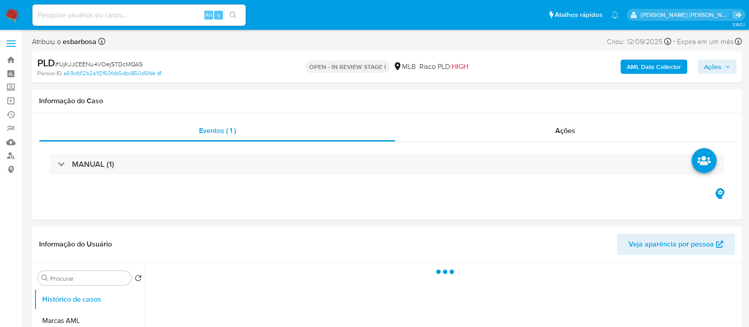
select select "10"
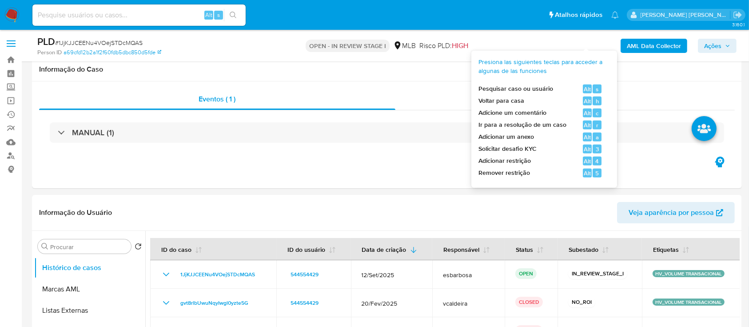
scroll to position [59, 0]
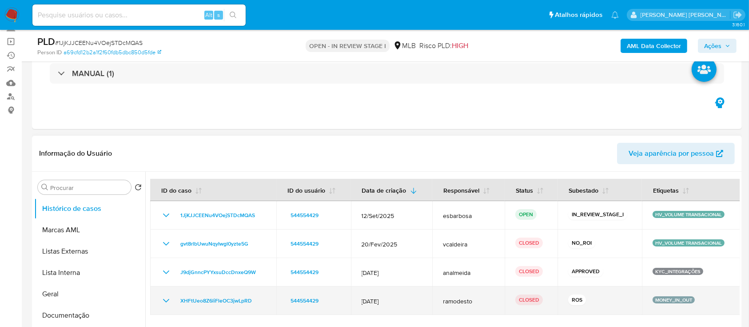
click at [164, 301] on icon "Mostrar/Ocultar" at bounding box center [166, 300] width 11 height 11
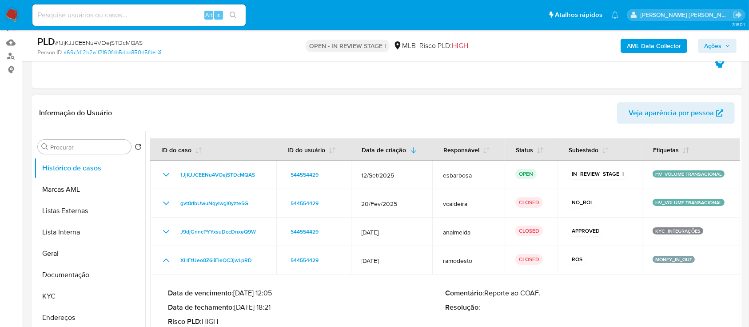
scroll to position [118, 0]
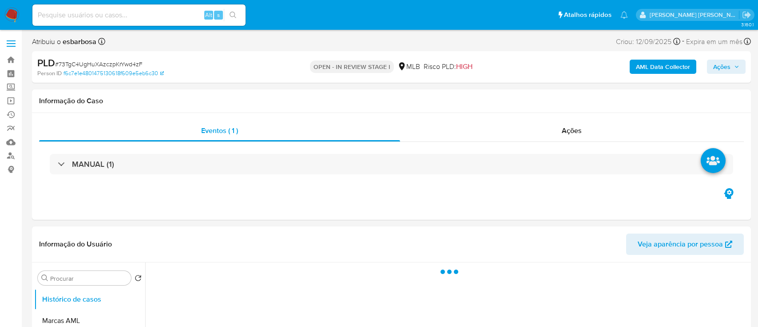
select select "10"
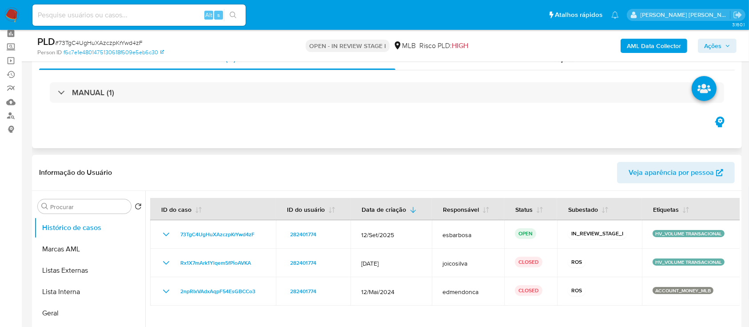
scroll to position [59, 0]
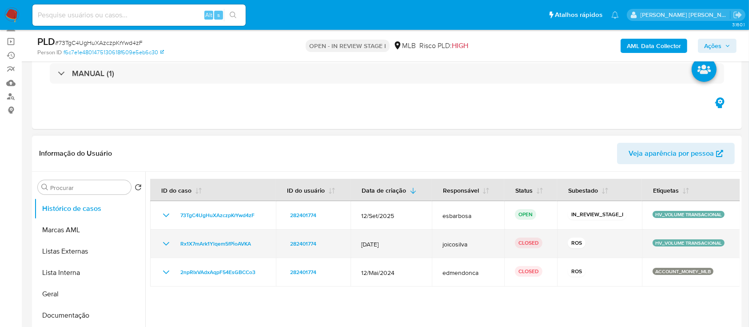
click at [162, 241] on icon "Mostrar/Ocultar" at bounding box center [166, 243] width 11 height 11
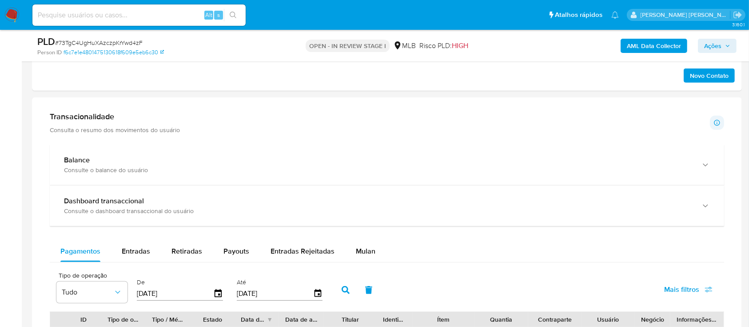
scroll to position [651, 0]
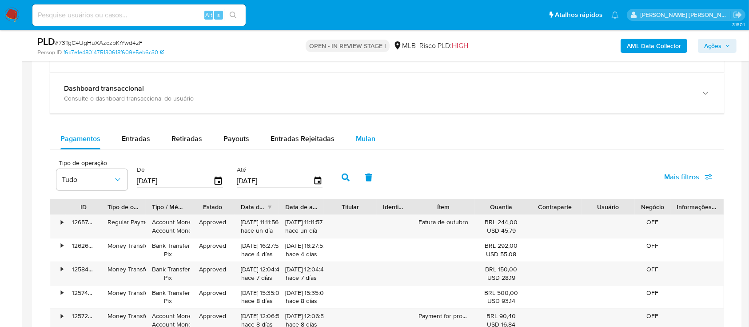
click at [359, 135] on span "Mulan" at bounding box center [366, 138] width 20 height 10
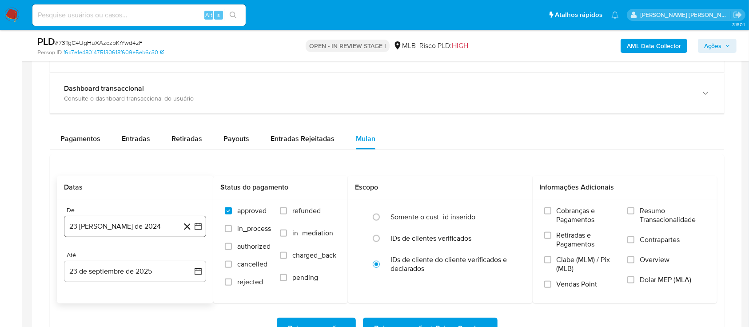
click at [126, 222] on button "23 [PERSON_NAME] de 2024" at bounding box center [135, 225] width 142 height 21
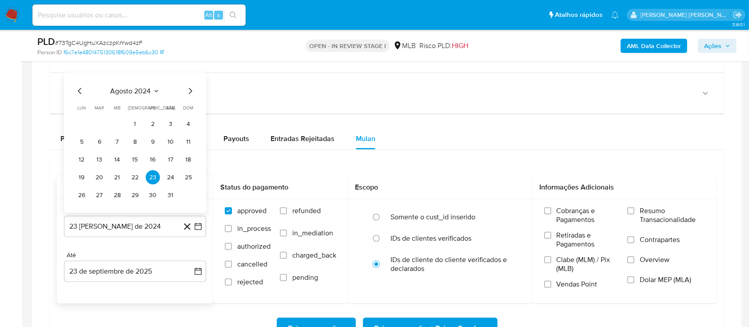
click at [146, 84] on div "agosto 2024 agosto 2024 lun lunes mar martes mié miércoles jue jueves vie viern…" at bounding box center [135, 142] width 142 height 140
click at [147, 87] on span "agosto 2024" at bounding box center [131, 91] width 40 height 9
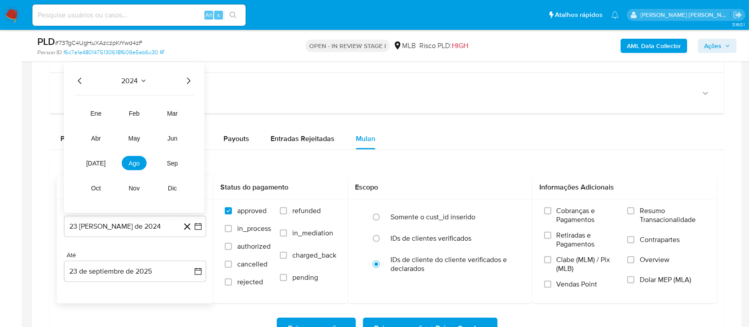
click at [183, 82] on icon "Año siguiente" at bounding box center [188, 81] width 11 height 11
click at [137, 165] on span "ago" at bounding box center [134, 162] width 11 height 7
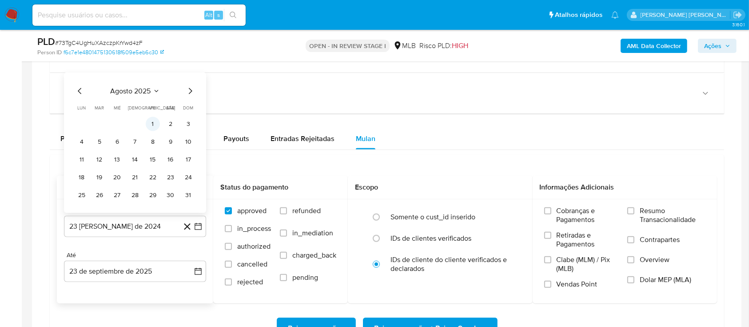
click at [153, 119] on button "1" at bounding box center [153, 124] width 14 height 14
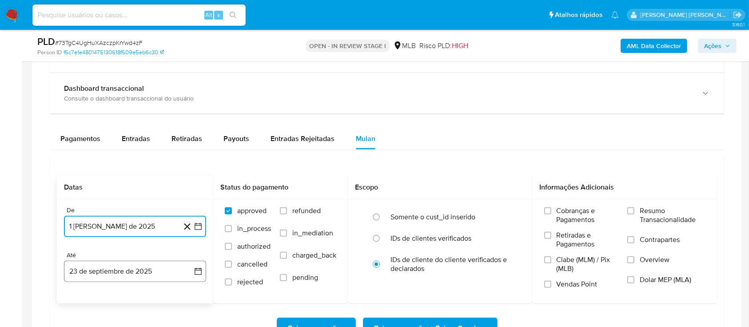
click at [162, 278] on button "23 de septiembre de 2025" at bounding box center [135, 270] width 142 height 21
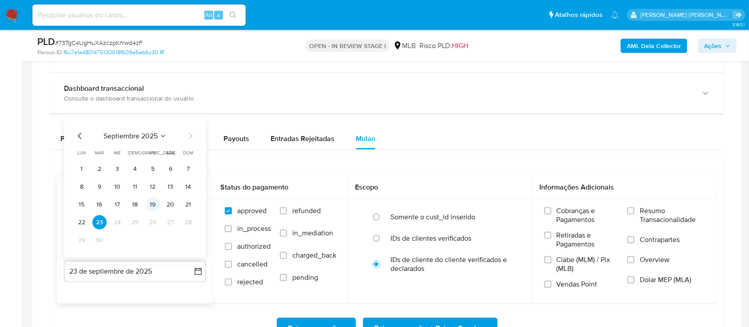
click at [155, 205] on button "19" at bounding box center [153, 204] width 14 height 14
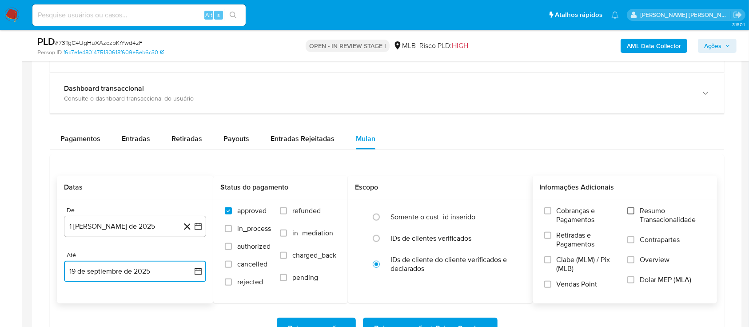
click at [631, 213] on input "Resumo Transacionalidade" at bounding box center [630, 210] width 7 height 7
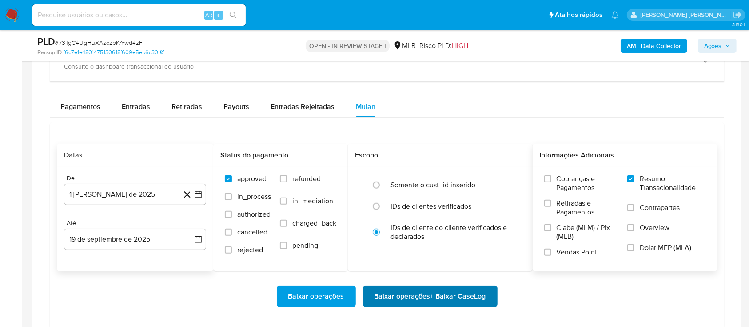
scroll to position [711, 0]
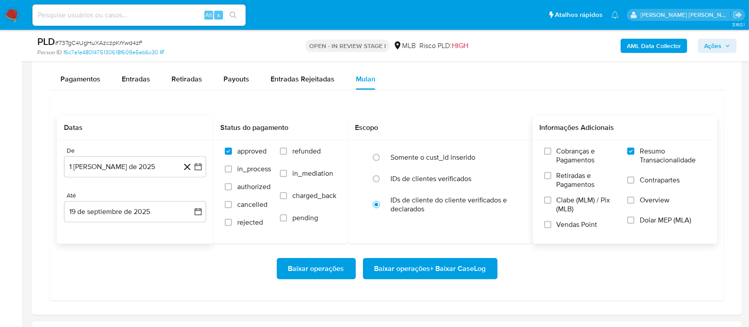
click at [416, 264] on span "Baixar operações + Baixar CaseLog" at bounding box center [431, 269] width 112 height 20
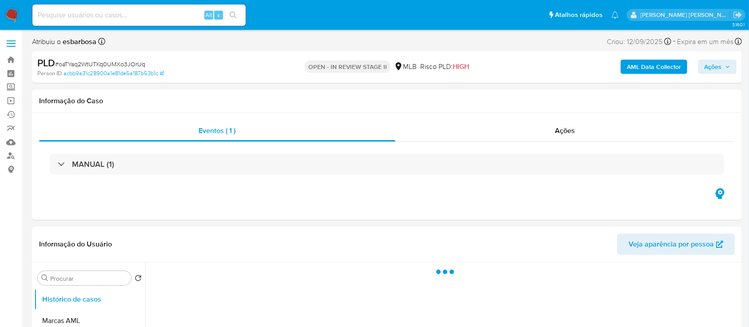
select select "10"
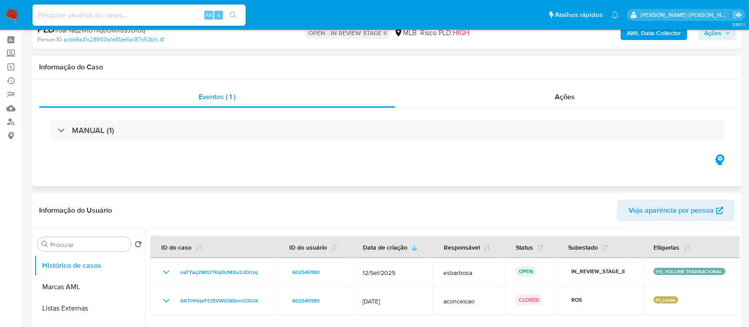
scroll to position [59, 0]
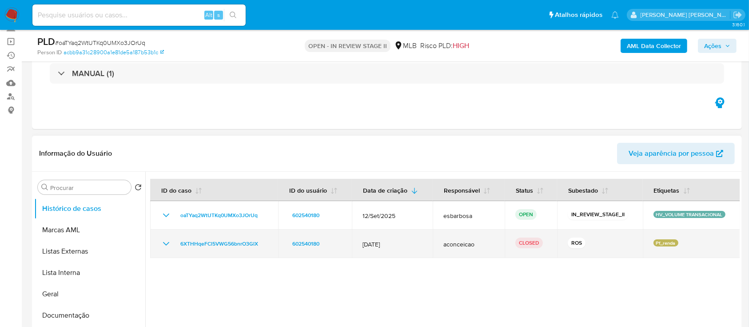
click at [167, 243] on icon "Mostrar/Ocultar" at bounding box center [166, 244] width 6 height 4
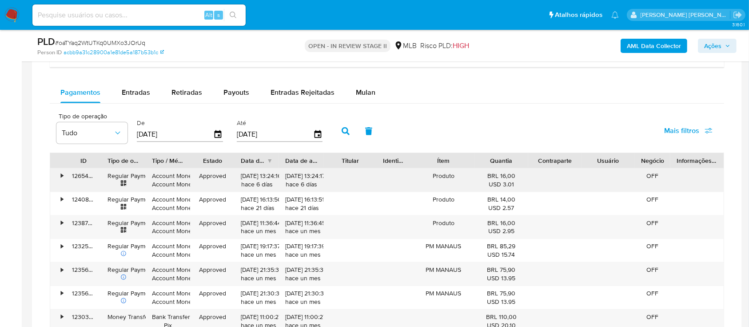
scroll to position [711, 0]
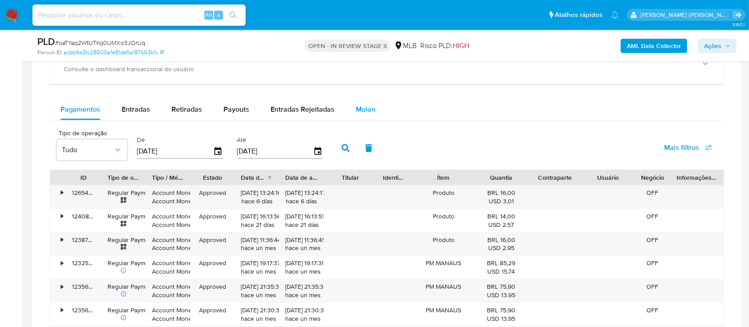
click at [368, 108] on span "Mulan" at bounding box center [366, 109] width 20 height 10
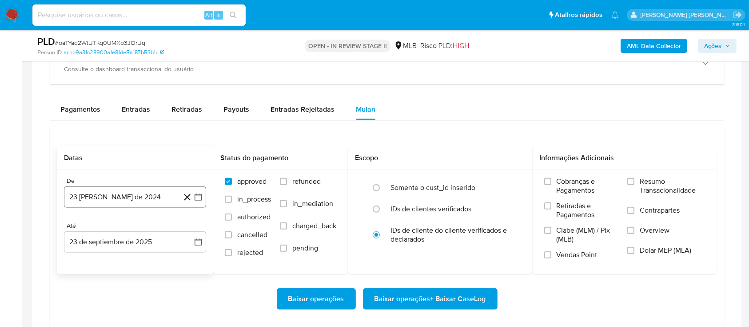
click at [147, 199] on button "23 [PERSON_NAME] de 2024" at bounding box center [135, 196] width 142 height 21
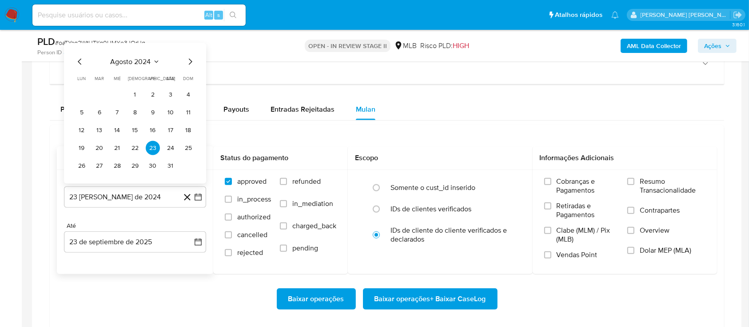
click at [134, 60] on span "agosto 2024" at bounding box center [131, 61] width 40 height 9
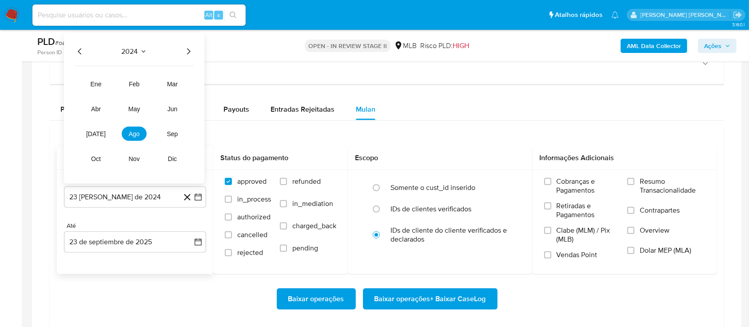
click at [187, 55] on icon "Año siguiente" at bounding box center [188, 51] width 11 height 11
click at [140, 132] on button "ago" at bounding box center [134, 134] width 25 height 14
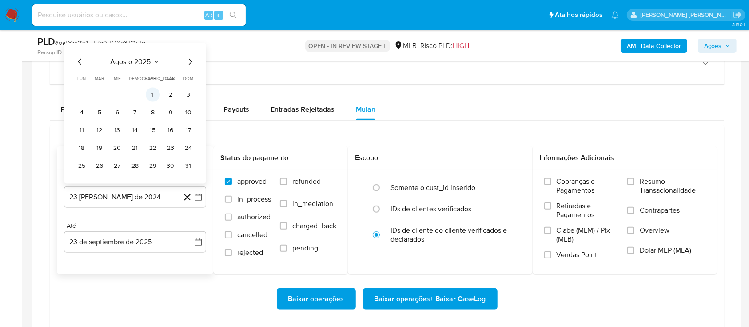
click at [155, 90] on button "1" at bounding box center [153, 95] width 14 height 14
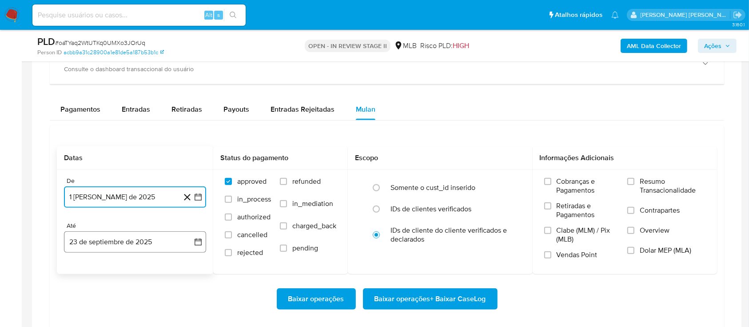
click at [139, 243] on button "23 de septiembre de 2025" at bounding box center [135, 241] width 142 height 21
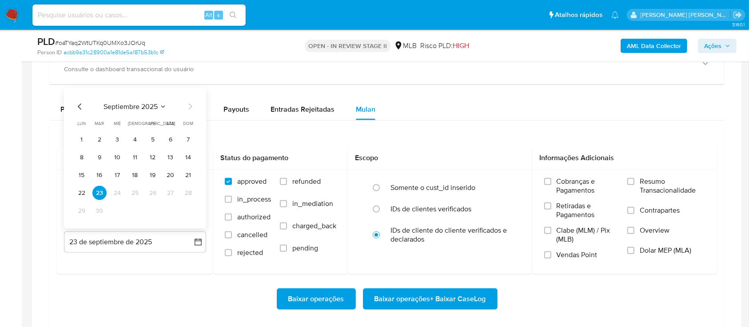
drag, startPoint x: 170, startPoint y: 176, endPoint x: 179, endPoint y: 176, distance: 8.5
click at [170, 176] on button "20" at bounding box center [170, 175] width 14 height 14
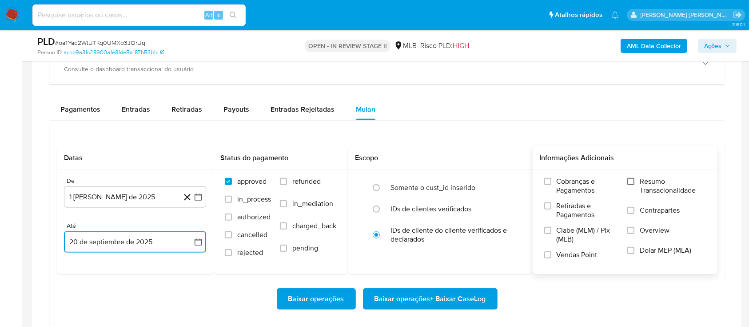
click at [631, 183] on input "Resumo Transacionalidade" at bounding box center [630, 181] width 7 height 7
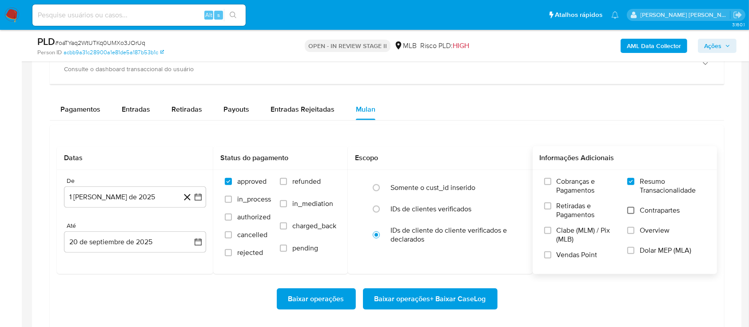
click at [634, 208] on input "Contrapartes" at bounding box center [630, 210] width 7 height 7
click at [633, 210] on input "Contrapartes" at bounding box center [630, 210] width 7 height 7
click at [434, 293] on span "Baixar operações + Baixar CaseLog" at bounding box center [431, 299] width 112 height 20
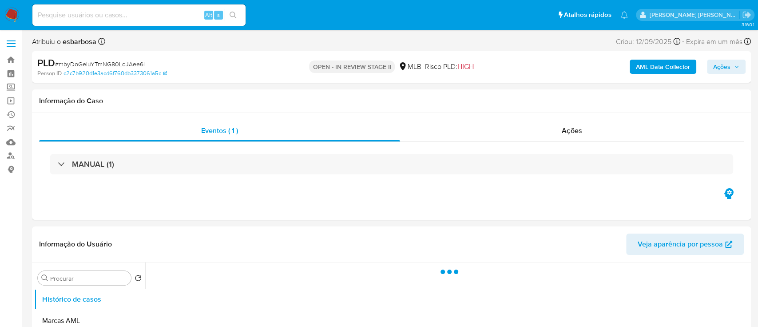
select select "10"
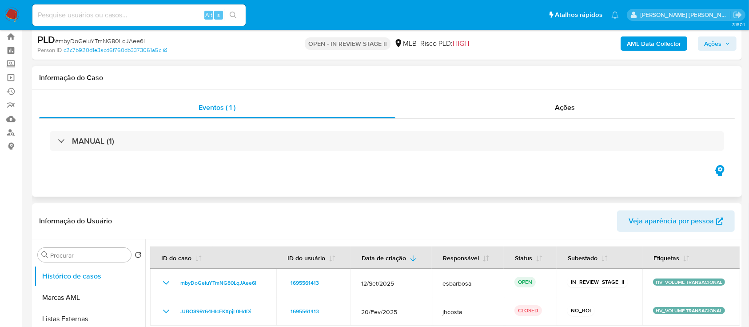
scroll to position [59, 0]
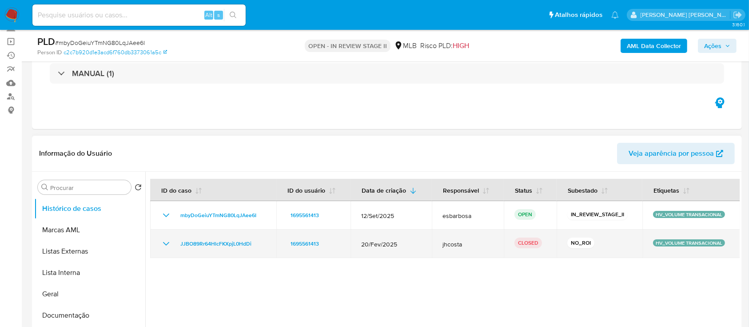
click at [168, 244] on icon "Mostrar/Ocultar" at bounding box center [166, 243] width 11 height 11
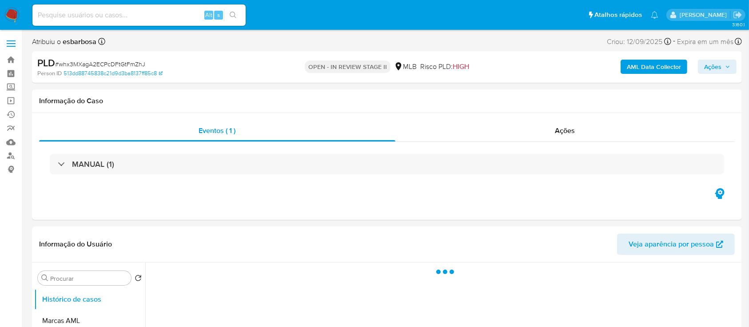
select select "10"
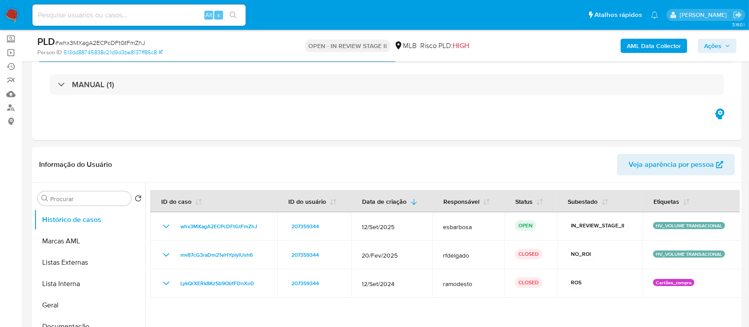
scroll to position [59, 0]
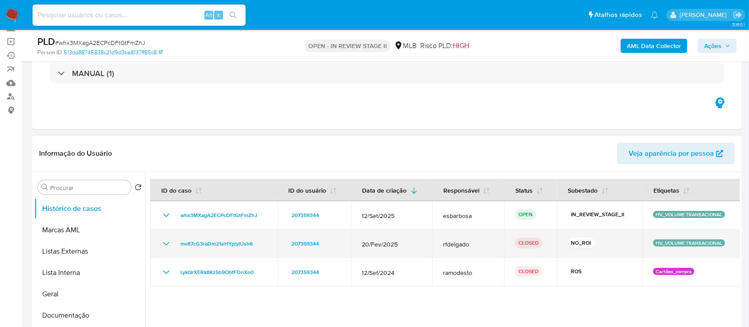
click at [167, 243] on icon "Mostrar/Ocultar" at bounding box center [166, 243] width 11 height 11
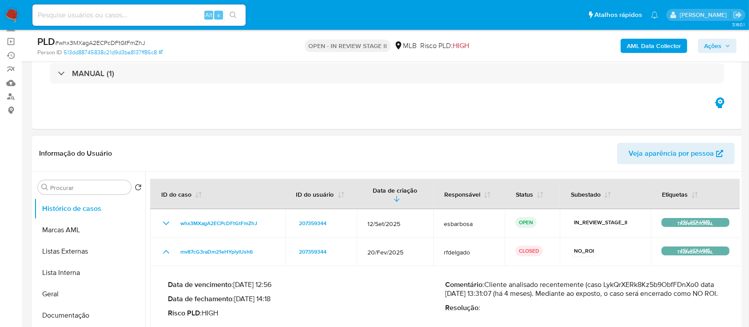
drag, startPoint x: 702, startPoint y: 283, endPoint x: 604, endPoint y: 284, distance: 97.3
click at [604, 284] on p "Comentário : Cliente analisado recentemente (caso LykQrXERk8Kz5b9ObfFDnXo0 data…" at bounding box center [583, 289] width 277 height 18
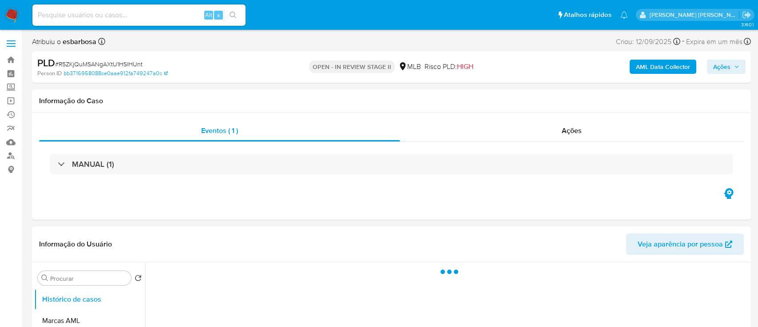
select select "10"
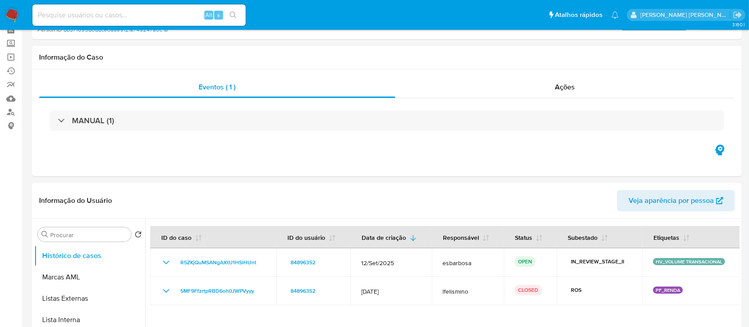
scroll to position [59, 0]
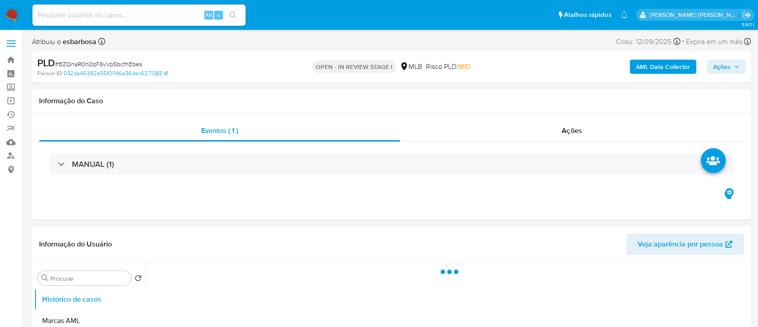
select select "10"
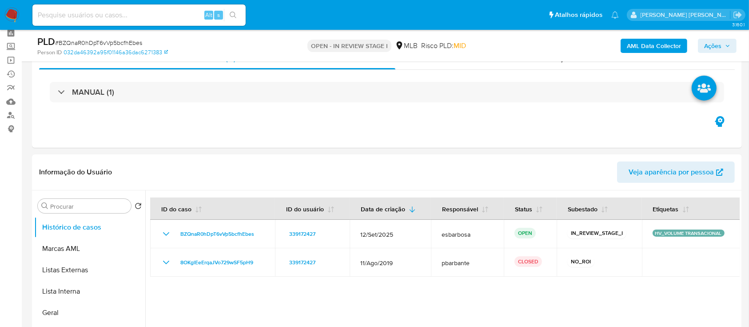
scroll to position [59, 0]
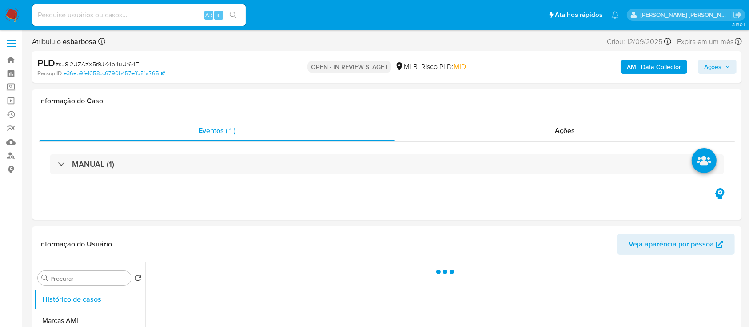
select select "10"
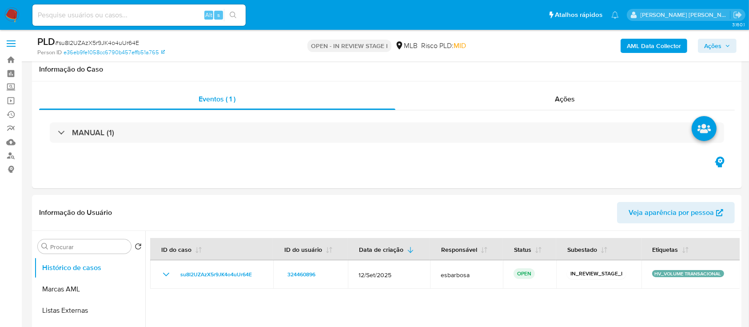
scroll to position [59, 0]
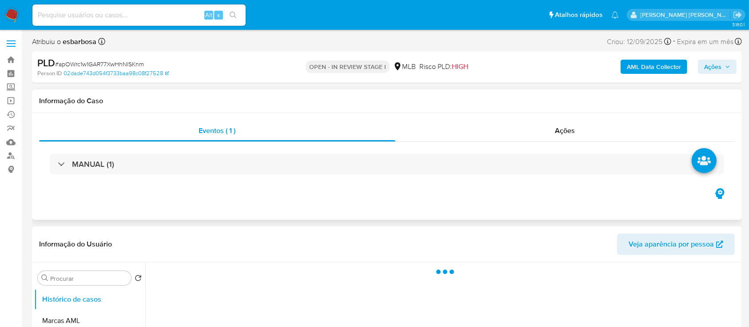
select select "10"
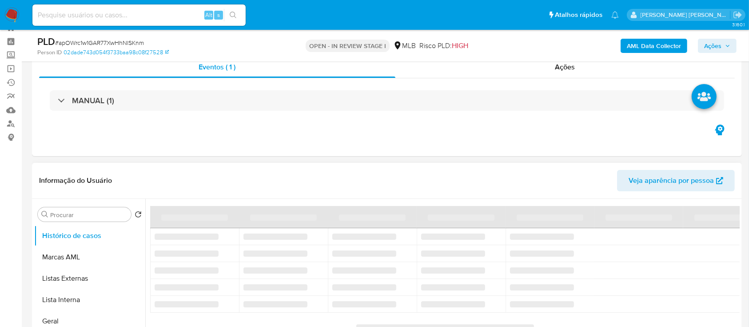
scroll to position [59, 0]
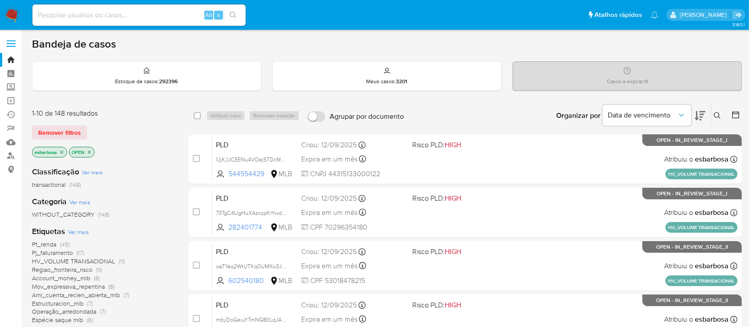
click at [92, 262] on span "HV_VOLUME TRANSACIONAL" at bounding box center [73, 260] width 83 height 9
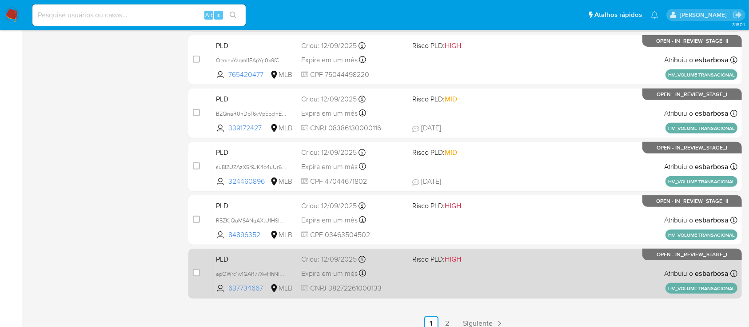
scroll to position [406, 0]
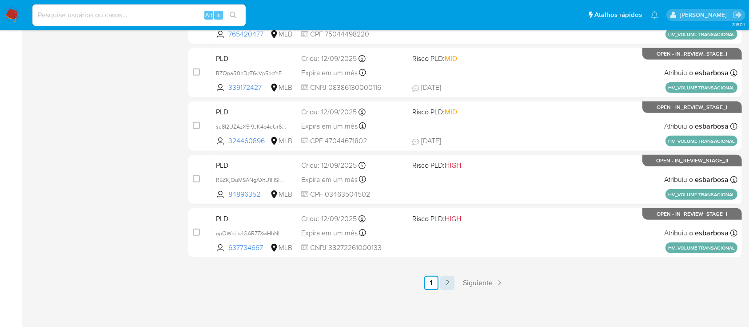
click at [444, 285] on link "2" at bounding box center [447, 282] width 14 height 14
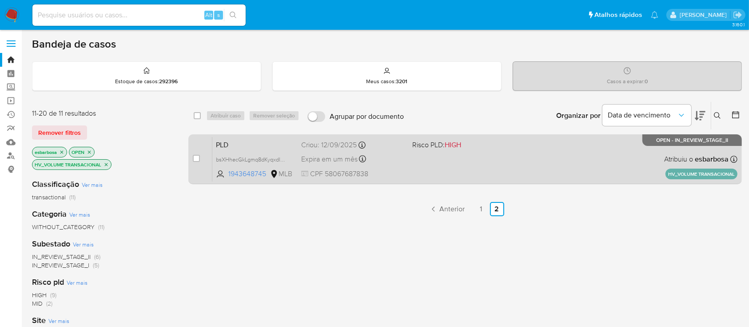
click at [523, 158] on div "PLD bsXHhecGkLgmq8dKyqxdl4FE 1943648745 MLB Risco PLD: HIGH Criou: 12/09/2025 C…" at bounding box center [474, 158] width 525 height 45
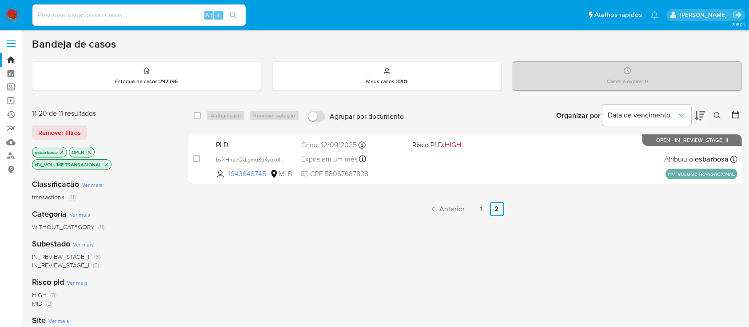
click at [107, 164] on icon "close-filter" at bounding box center [106, 164] width 3 height 3
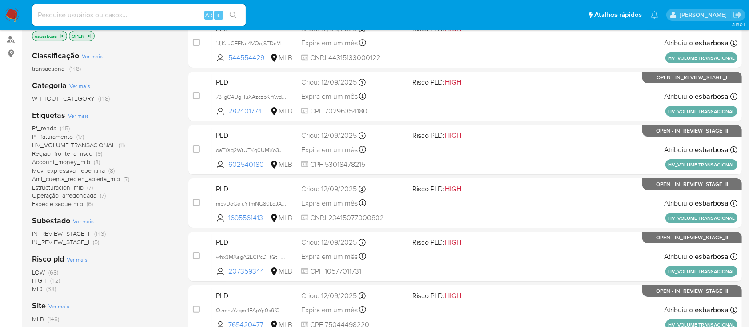
scroll to position [178, 0]
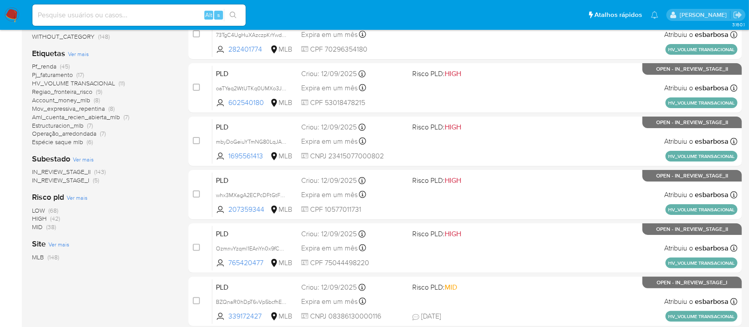
click at [40, 219] on span "HIGH" at bounding box center [39, 218] width 15 height 9
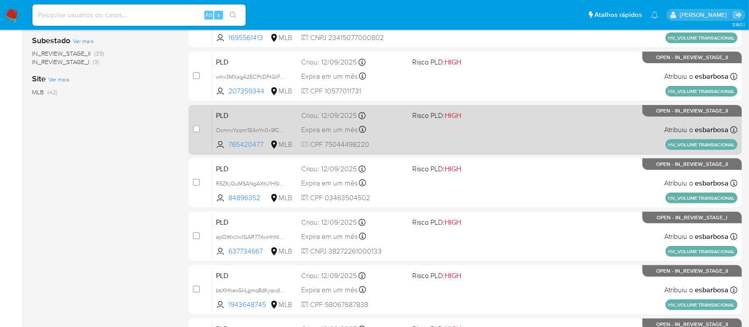
scroll to position [406, 0]
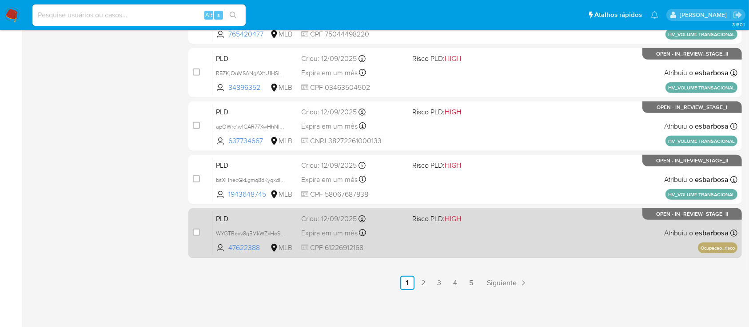
click at [534, 238] on div "PLD WYGTBexv8g5MkWZxHeSMGNxp 47622388 MLB Risco PLD: HIGH Criou: 12/09/2025 Cri…" at bounding box center [474, 232] width 525 height 45
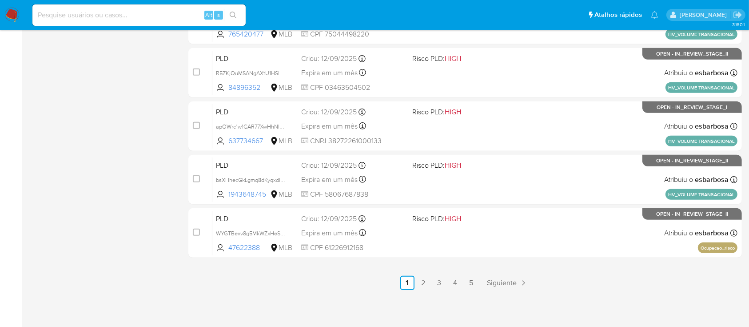
click at [423, 283] on link "2" at bounding box center [423, 282] width 14 height 14
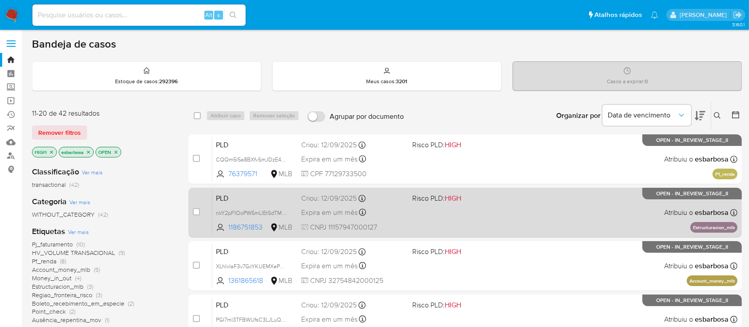
click at [547, 215] on div "PLD nkY2pF1OoPW5mLIEtSdTM8nR 1186751853 MLB Risco PLD: HIGH Criou: 12/09/2025 C…" at bounding box center [474, 212] width 525 height 45
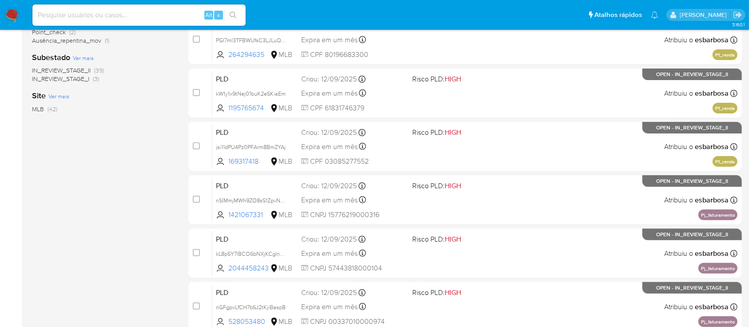
scroll to position [296, 0]
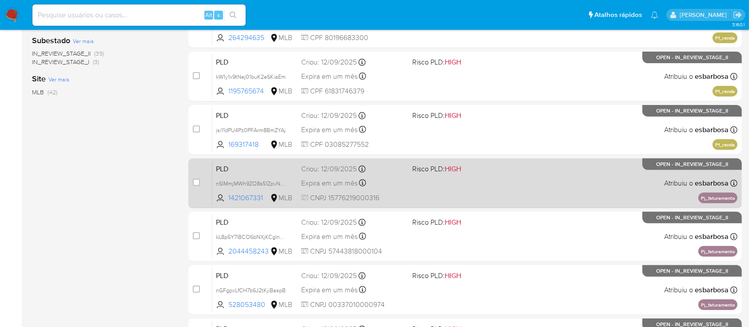
click at [508, 186] on div "PLD nSlMmjMWh9ZO8sS1ZpvNk43n 1421067331 MLB Risco PLD: HIGH Criou: 12/09/2025 C…" at bounding box center [474, 182] width 525 height 45
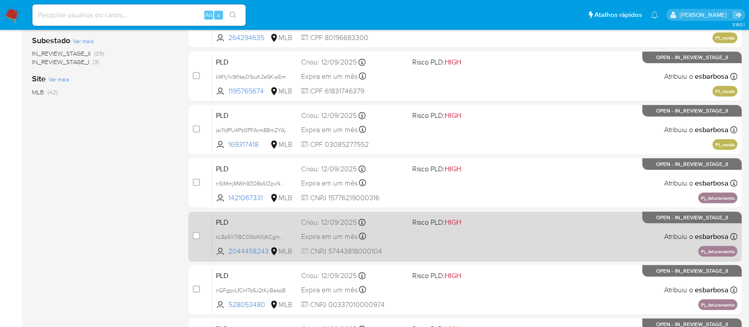
click at [558, 233] on div "PLD kL8p5Y7IBCO6bNXjKCgln6OW 2044458243 MLB Risco PLD: HIGH Criou: 12/09/2025 C…" at bounding box center [474, 236] width 525 height 45
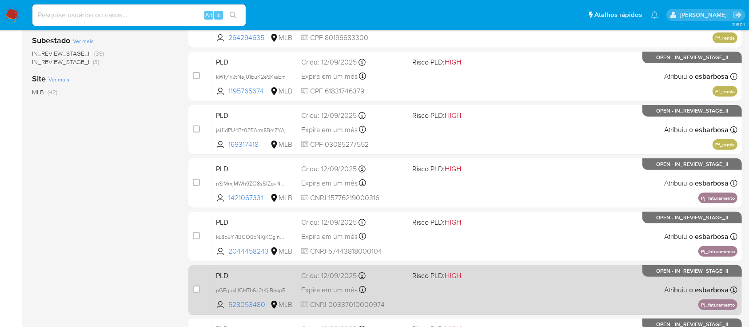
click at [534, 276] on div "PLD nGFgpxLfCH7b6J2tKjiBaspB 528053480 MLB Risco PLD: HIGH Criou: 12/09/2025 Cr…" at bounding box center [474, 289] width 525 height 45
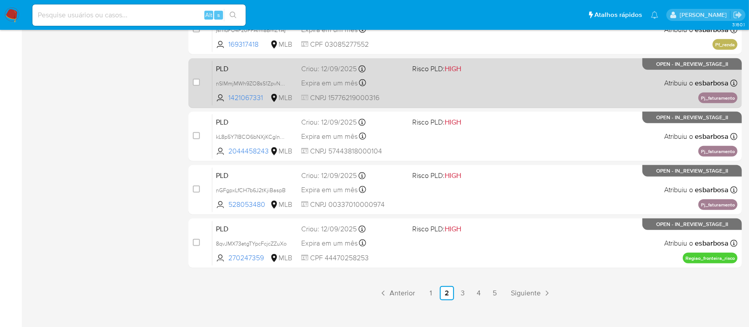
scroll to position [406, 0]
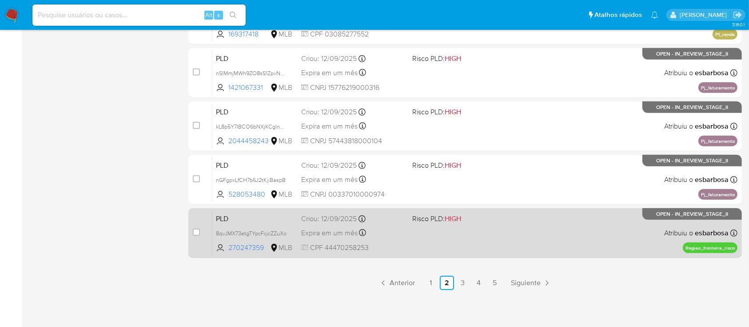
click at [519, 224] on div "PLD 8qvJMX73etgTYpcFcjcZZuXo 270247359 MLB Risco PLD: HIGH Criou: 12/09/2025 Cr…" at bounding box center [474, 232] width 525 height 45
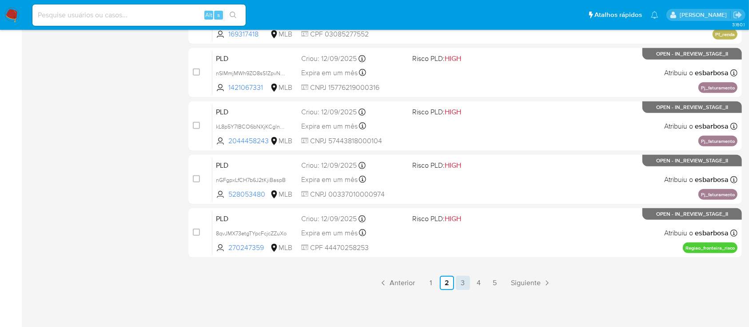
click at [463, 281] on link "3" at bounding box center [463, 282] width 14 height 14
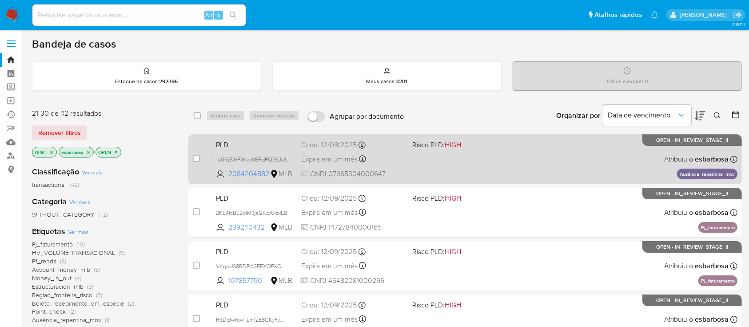
click at [527, 151] on div "PLD 1a0Vj5WFWkvftI6RdFQ9SJsS 2084204882 MLB Risco PLD: HIGH Criou: 12/09/2025 C…" at bounding box center [474, 158] width 525 height 45
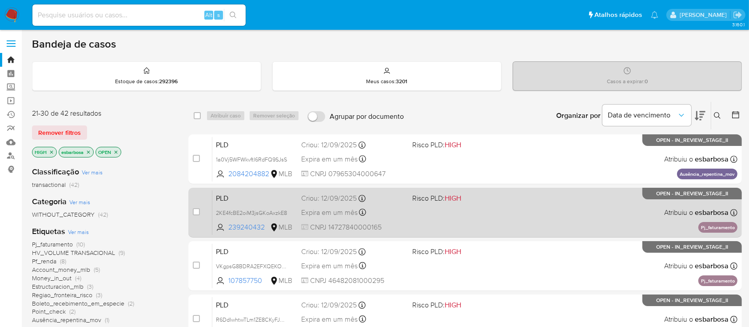
click at [523, 199] on div "PLD 2KE4fcBE2oiM3jsGKoAxzkE8 239240432 MLB Risco PLD: HIGH Criou: 12/09/2025 Cr…" at bounding box center [474, 212] width 525 height 45
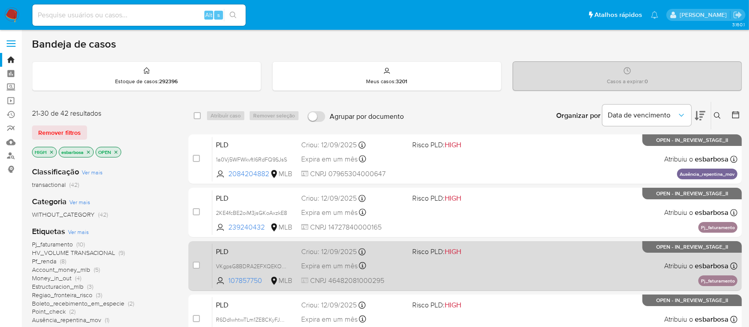
click at [512, 255] on span "Risco PLD: HIGH" at bounding box center [464, 251] width 104 height 12
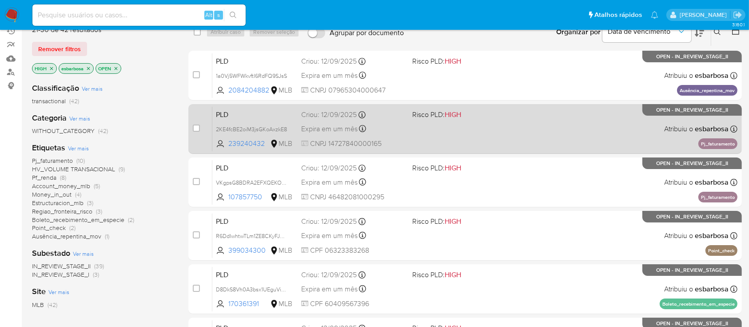
scroll to position [118, 0]
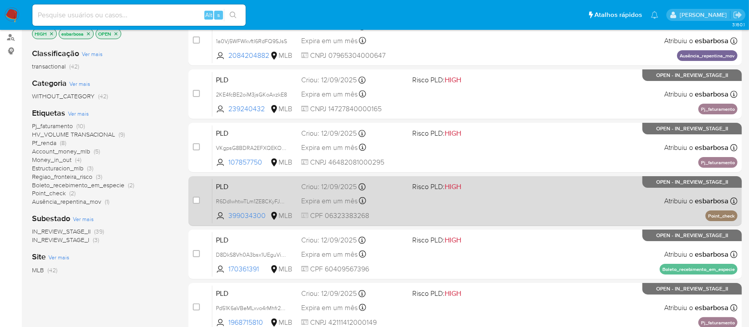
click at [512, 213] on div "PLD R6DdIwhtwTLm1ZE8CKyFJKQe 399034300 MLB Risco PLD: HIGH Criou: 12/09/2025 Cr…" at bounding box center [474, 200] width 525 height 45
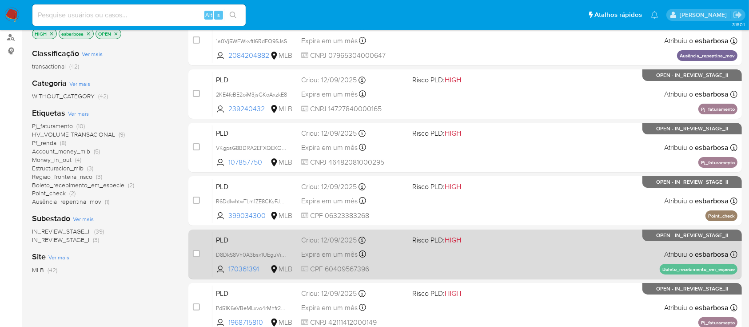
click at [522, 259] on div "PLD D8DkS8Vh0A3bsx1UEguVithe 170361391 MLB Risco PLD: HIGH Criou: 12/09/2025 Cr…" at bounding box center [474, 253] width 525 height 45
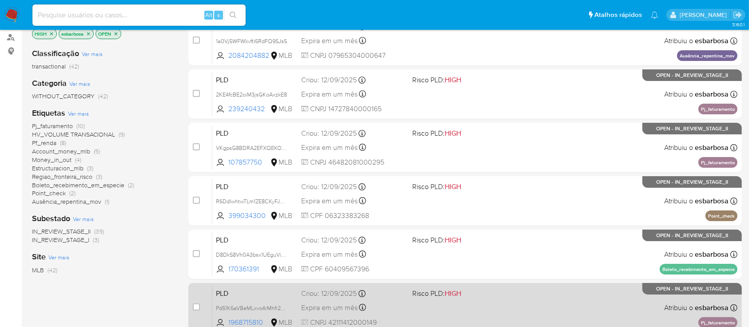
click at [498, 294] on span "Risco PLD: HIGH" at bounding box center [464, 293] width 104 height 12
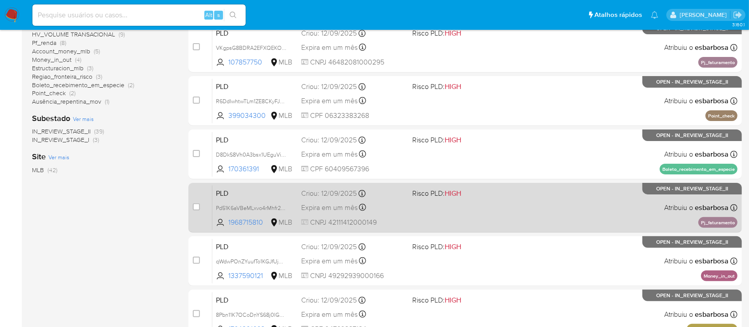
scroll to position [237, 0]
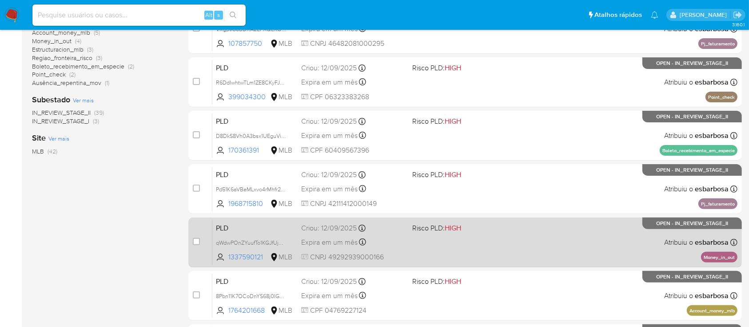
click at [460, 246] on div "PLD qWdwPOnZYuufTo1KGJfUjHeR 1337590121 MLB Risco PLD: HIGH Criou: 12/09/2025 C…" at bounding box center [474, 241] width 525 height 45
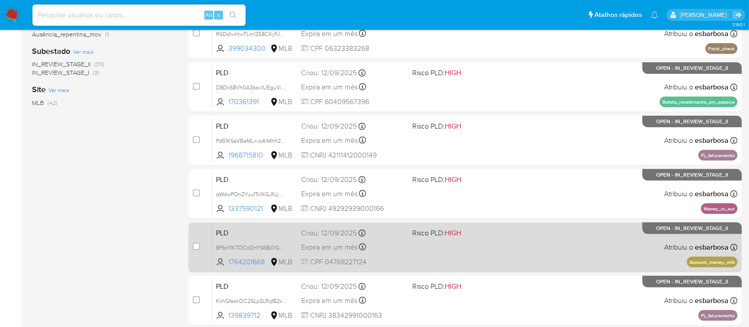
scroll to position [296, 0]
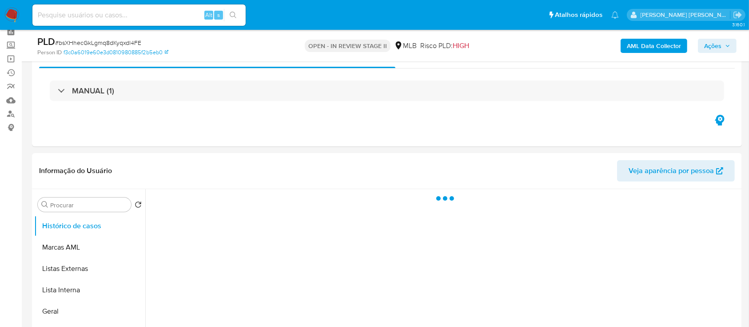
scroll to position [118, 0]
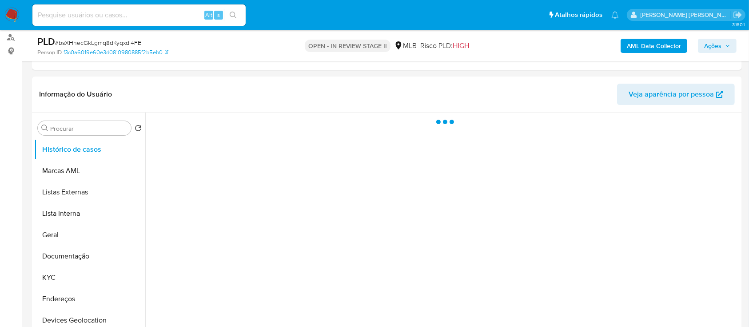
select select "10"
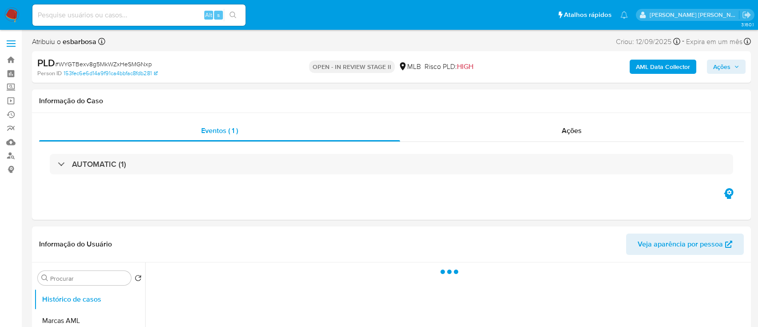
select select "10"
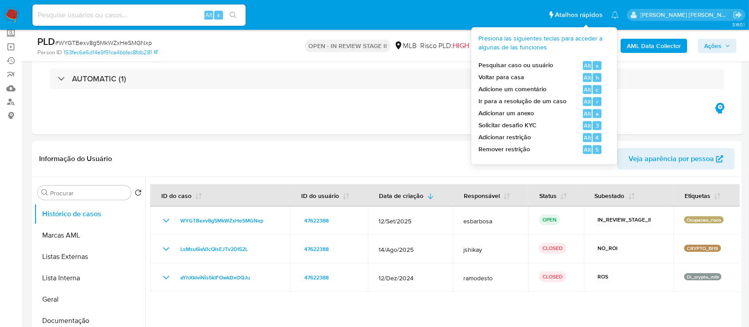
scroll to position [118, 0]
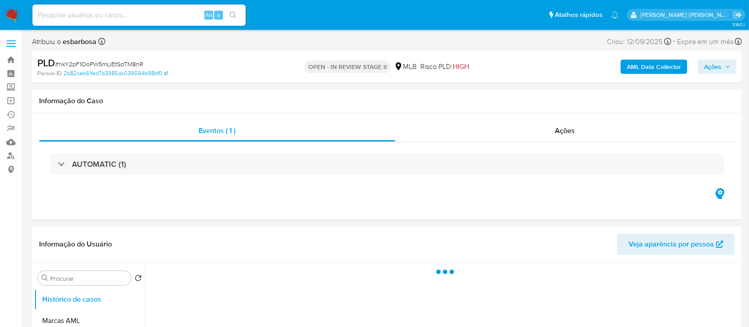
select select "10"
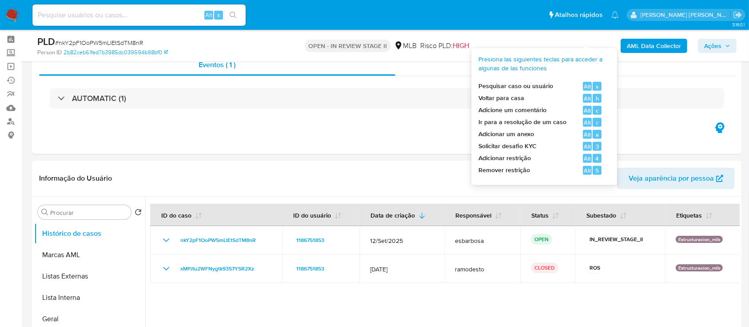
scroll to position [59, 0]
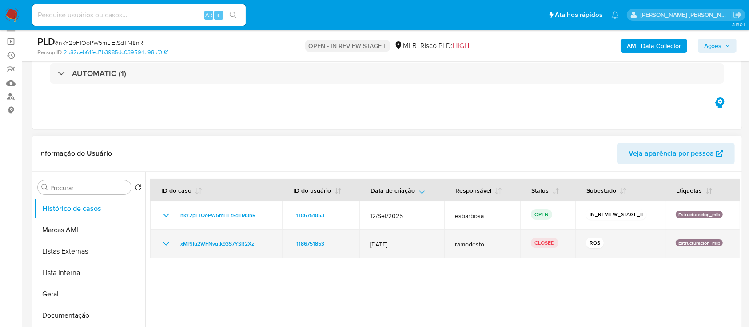
click at [167, 244] on icon "Mostrar/Ocultar" at bounding box center [166, 243] width 11 height 11
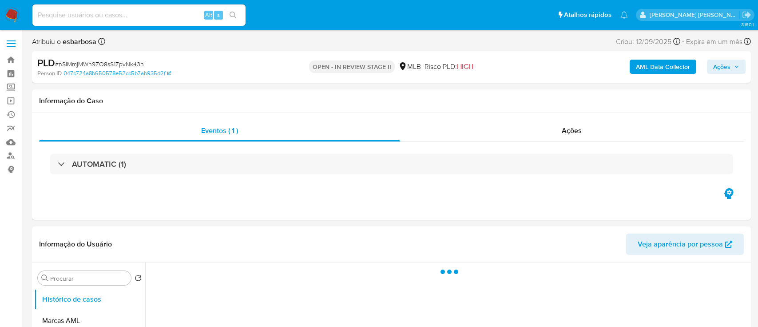
select select "10"
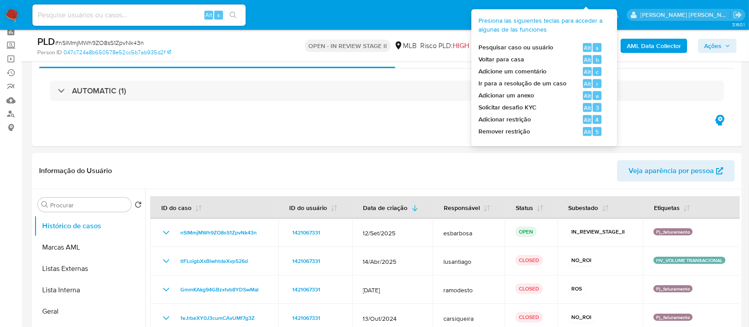
scroll to position [59, 0]
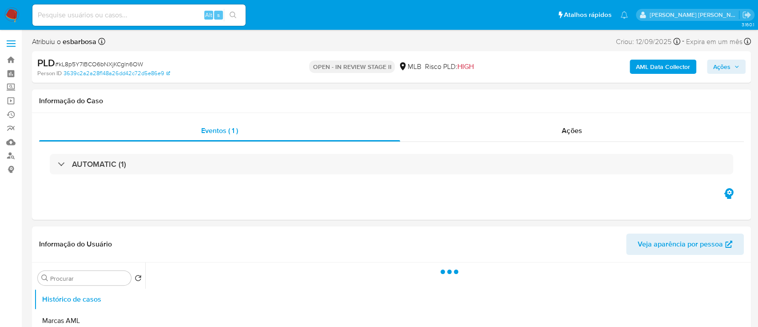
select select "10"
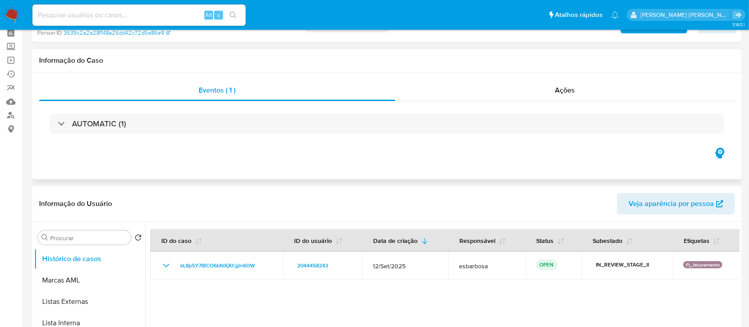
scroll to position [59, 0]
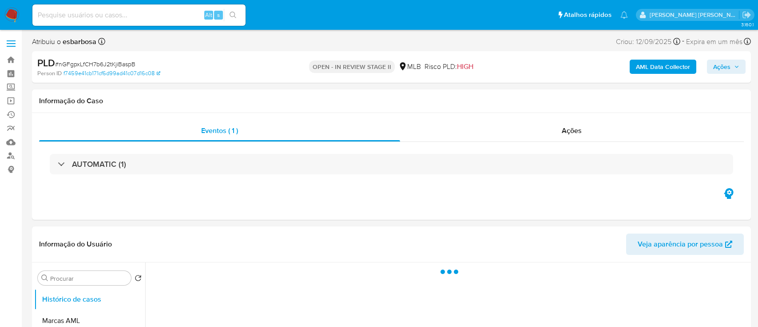
select select "10"
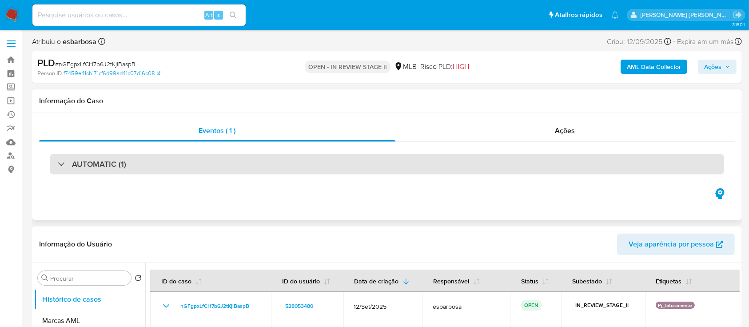
scroll to position [59, 0]
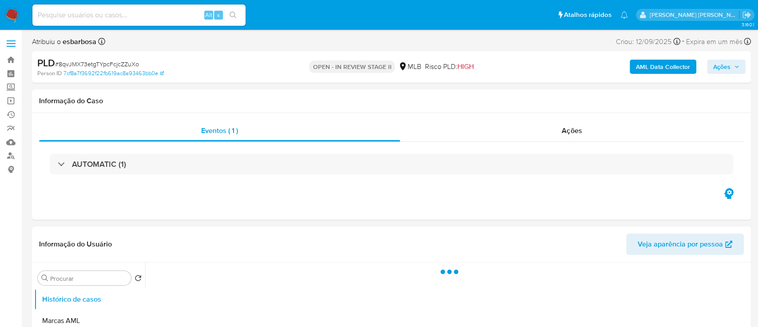
select select "10"
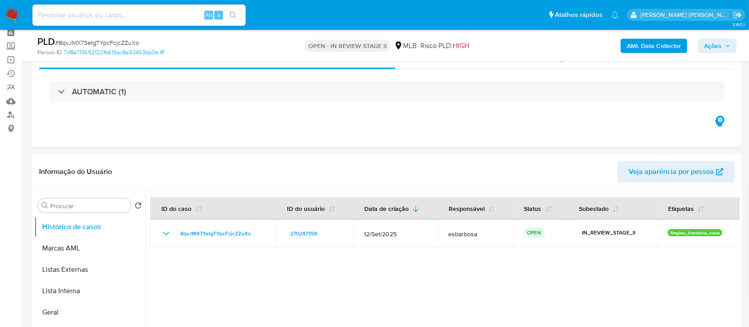
scroll to position [59, 0]
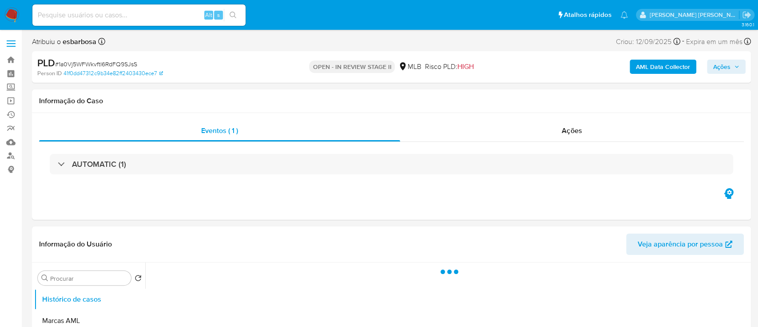
select select "10"
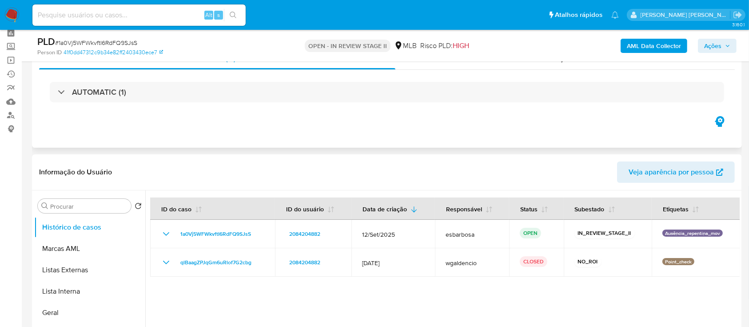
scroll to position [59, 0]
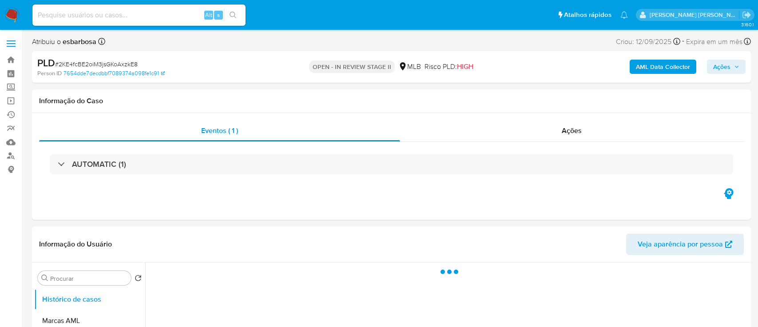
select select "10"
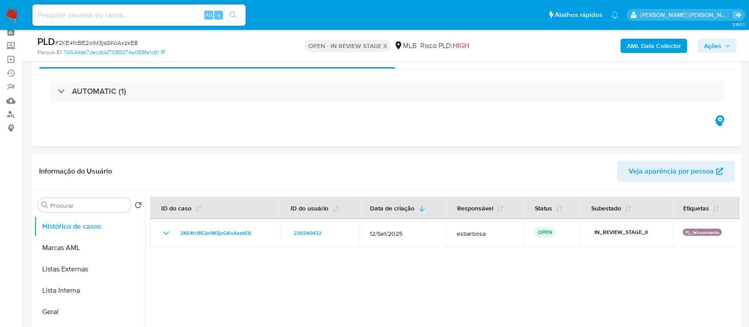
scroll to position [59, 0]
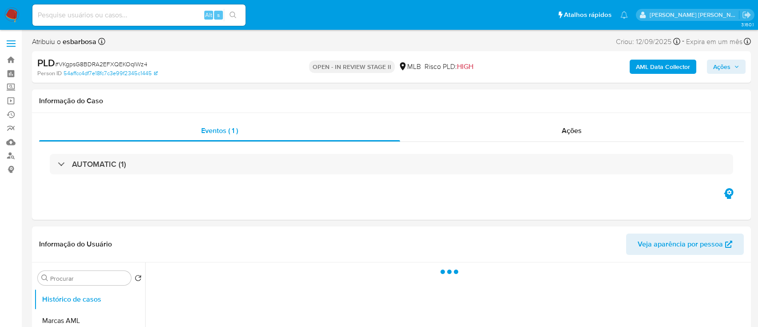
select select "10"
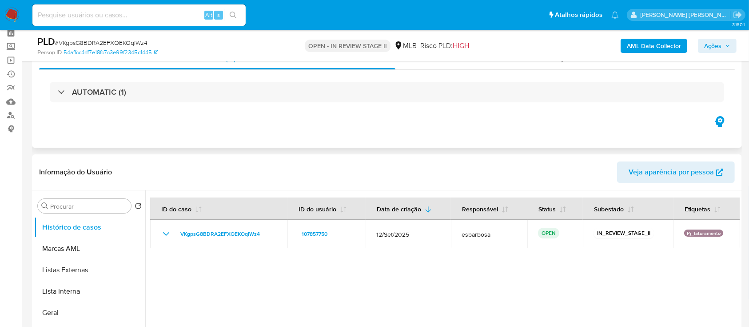
scroll to position [59, 0]
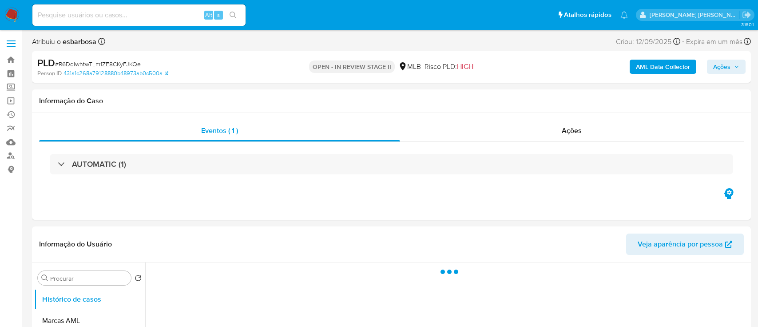
select select "10"
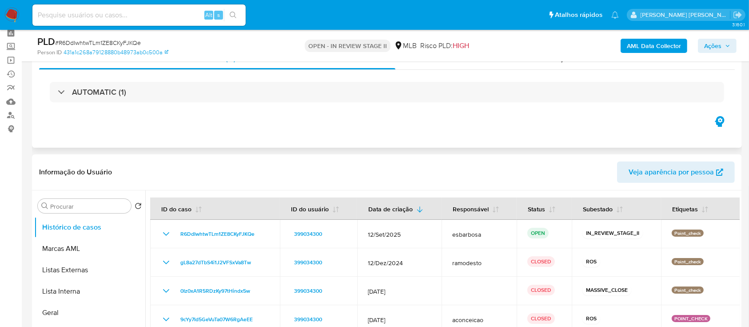
scroll to position [59, 0]
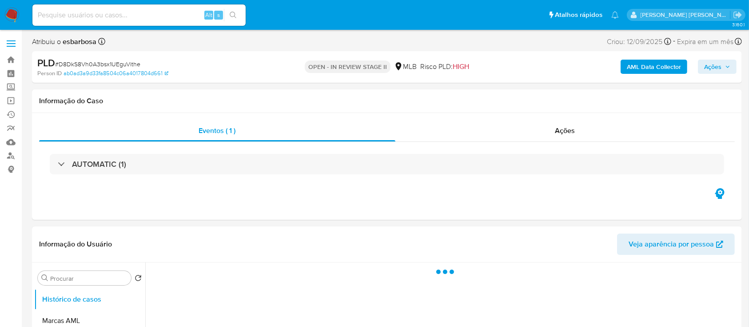
select select "10"
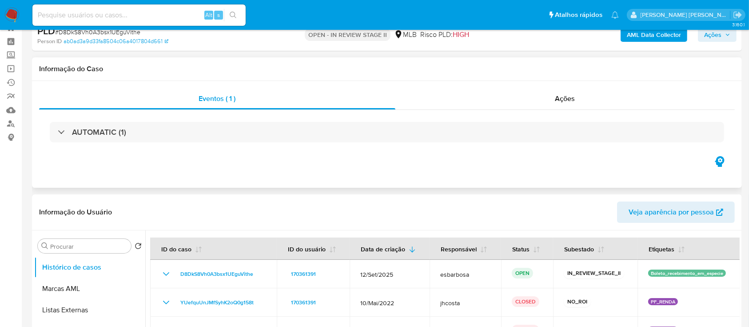
scroll to position [59, 0]
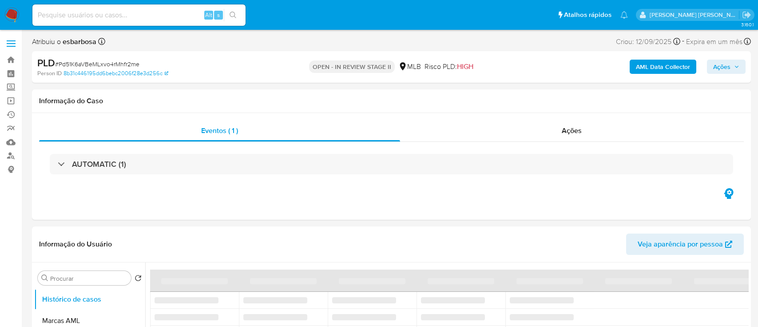
select select "10"
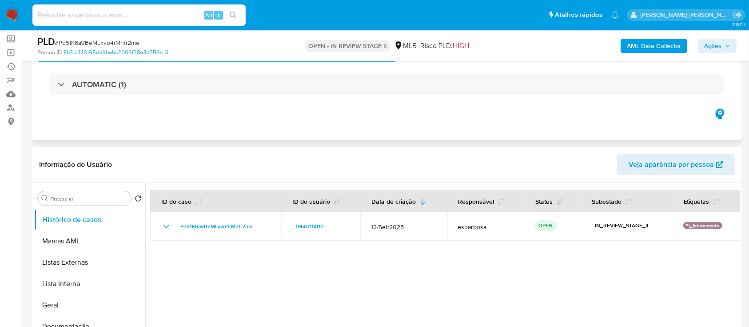
scroll to position [59, 0]
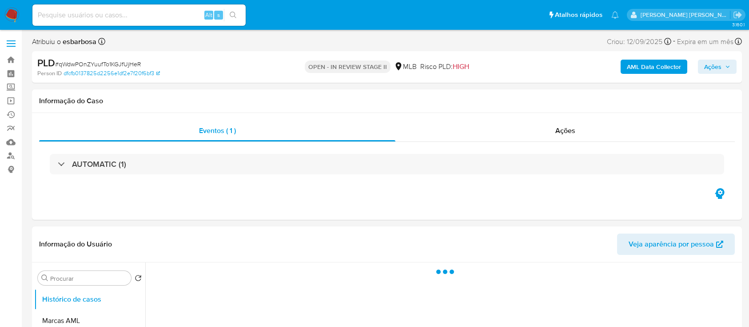
select select "10"
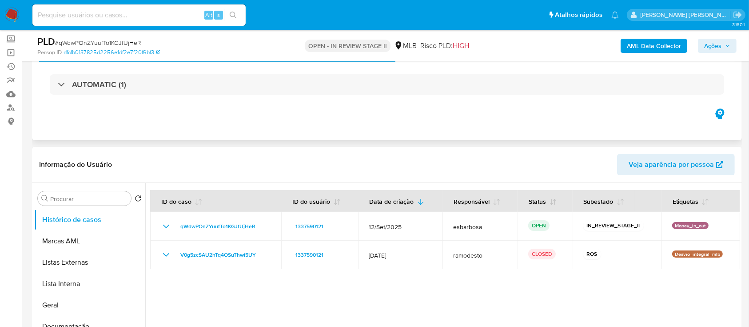
scroll to position [59, 0]
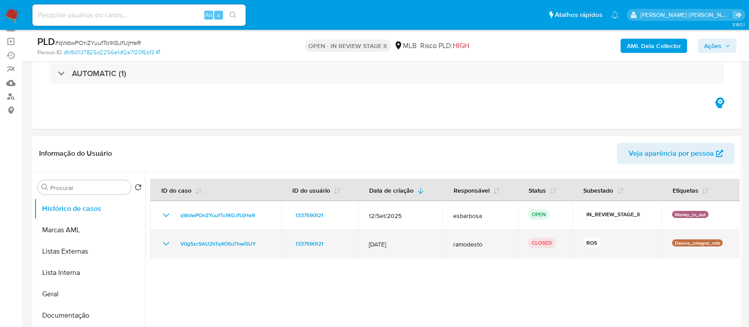
click at [167, 243] on icon "Mostrar/Ocultar" at bounding box center [166, 243] width 11 height 11
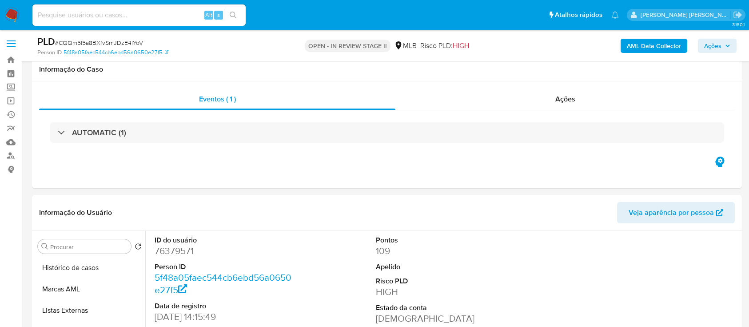
select select "10"
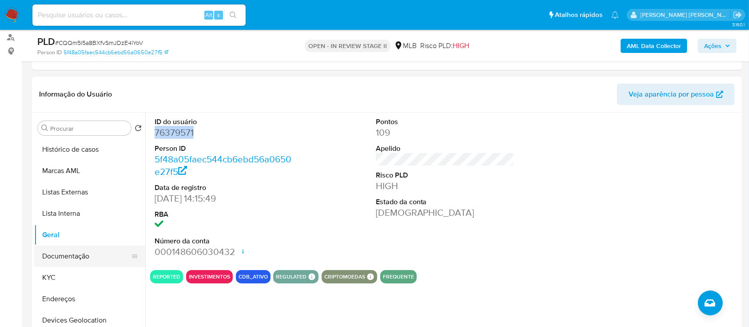
click at [58, 265] on button "Documentação" at bounding box center [86, 255] width 104 height 21
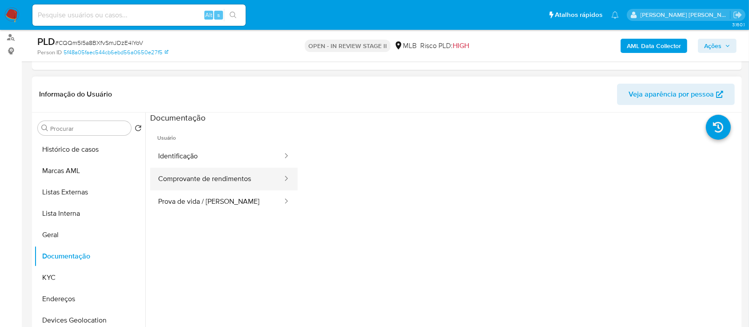
click at [235, 177] on button "Comprovante de rendimentos" at bounding box center [216, 178] width 133 height 23
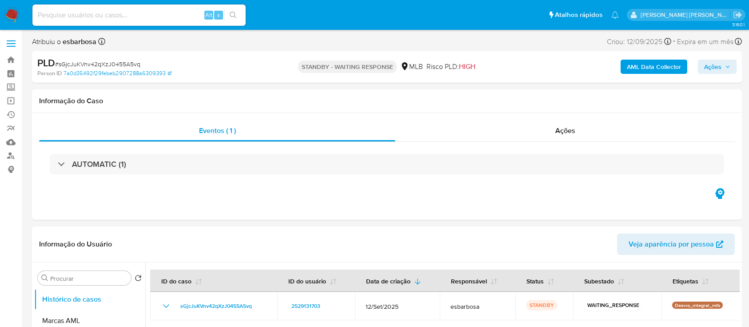
select select "10"
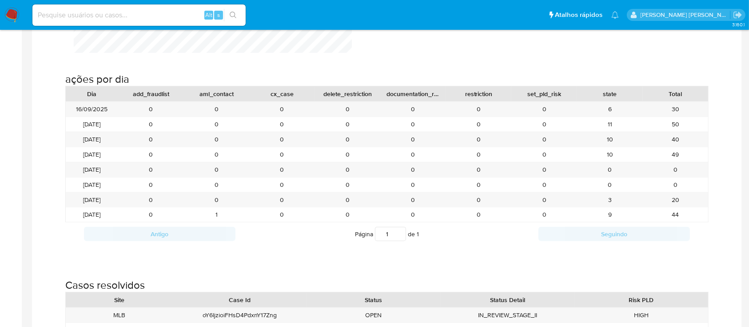
scroll to position [948, 0]
